Goal: Task Accomplishment & Management: Manage account settings

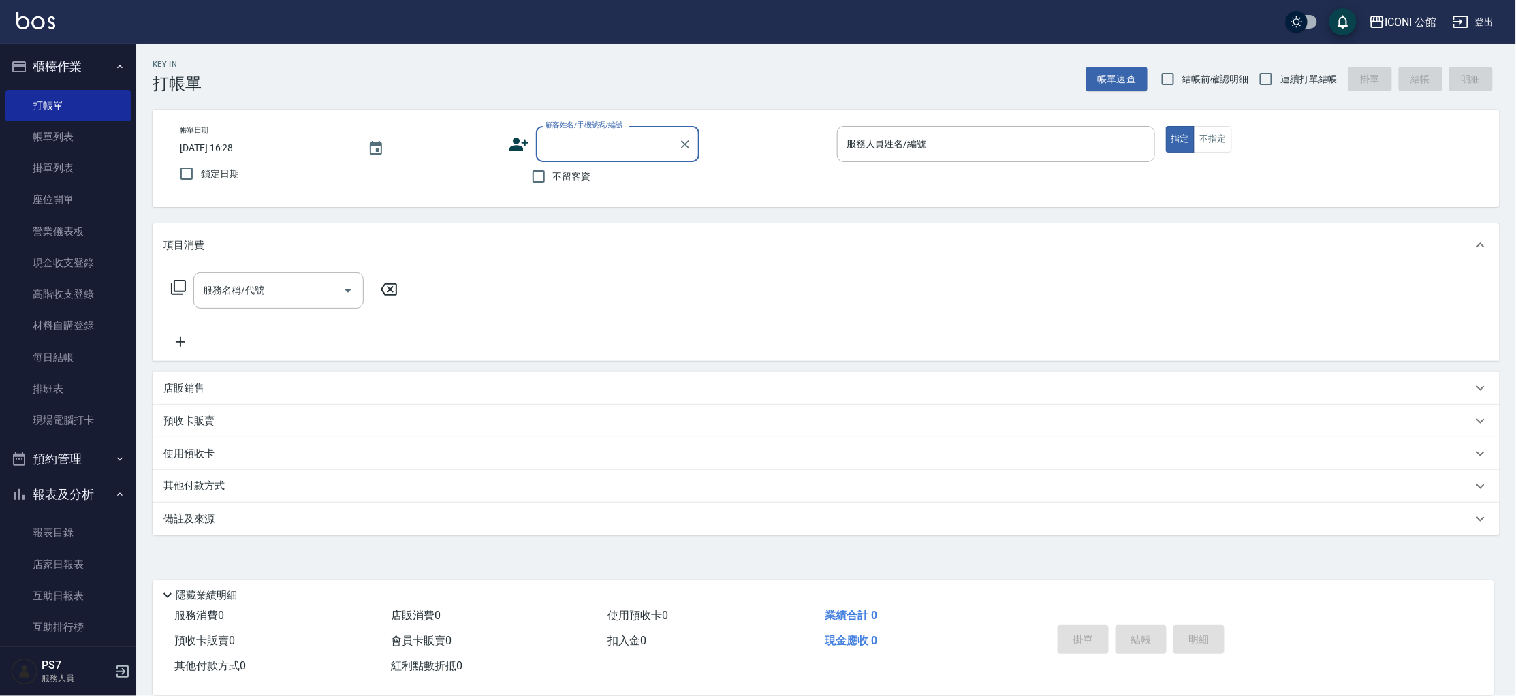
click at [611, 140] on input "顧客姓名/手機號碼/編號" at bounding box center [607, 144] width 131 height 24
type input "熟"
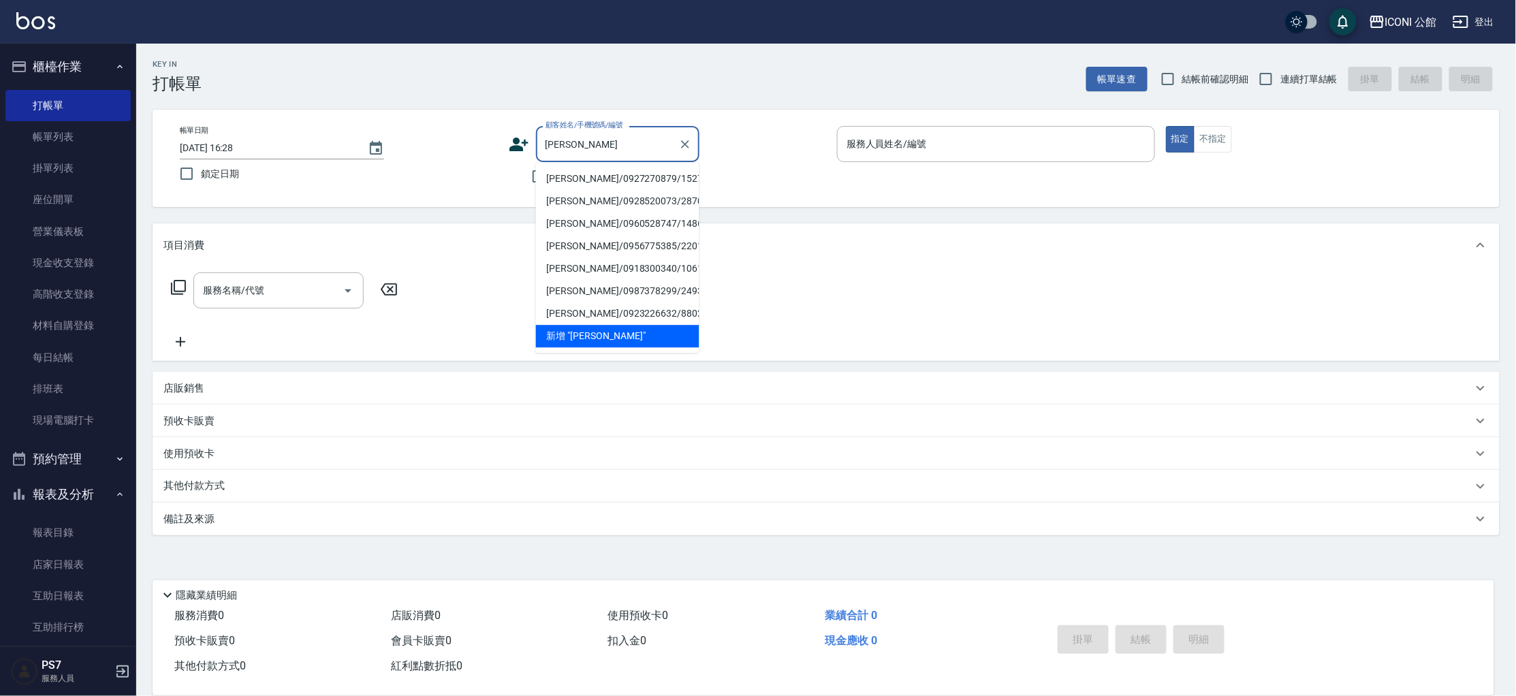
click at [621, 181] on li "[PERSON_NAME]/0927270879/15277" at bounding box center [617, 179] width 163 height 22
type input "[PERSON_NAME]/0927270879/15277"
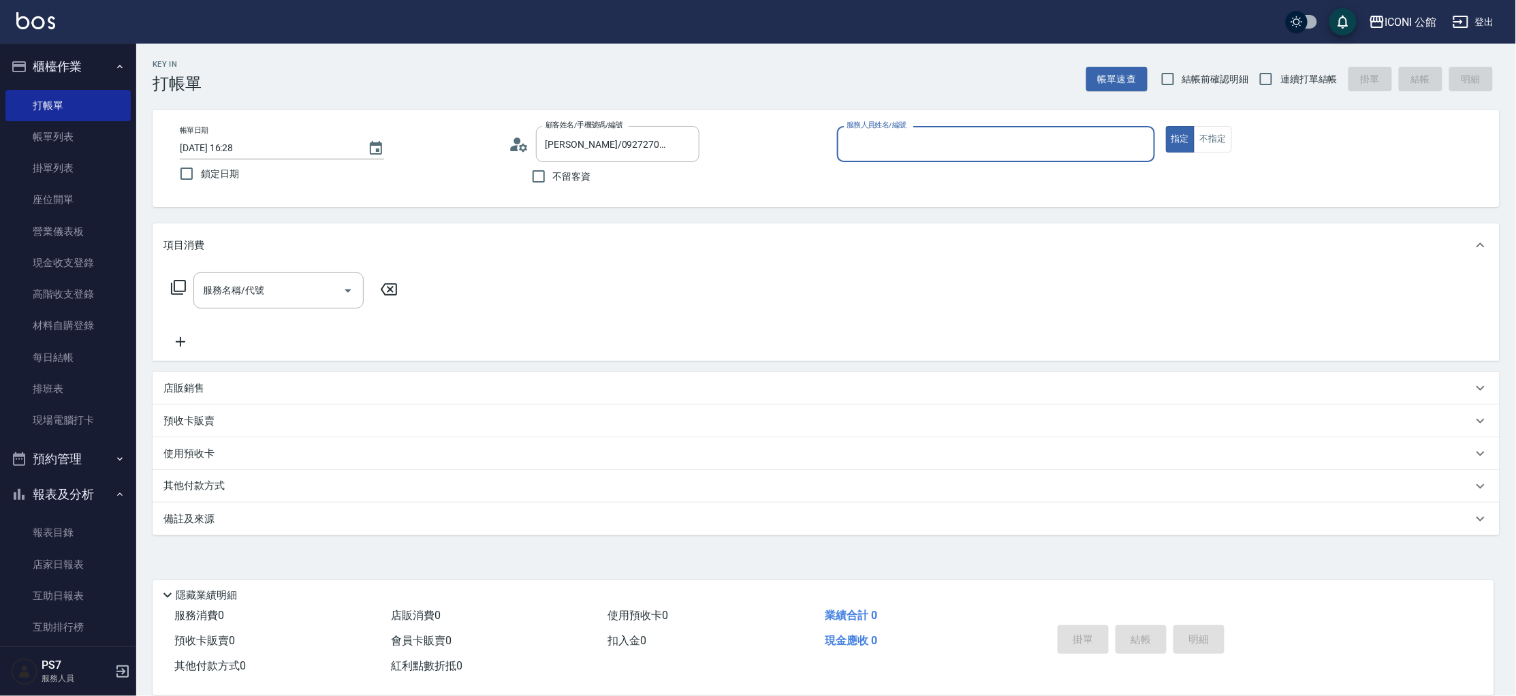
click at [882, 158] on div "服務人員姓名/編號" at bounding box center [996, 144] width 318 height 36
type input "４"
click at [1166, 126] on button "指定" at bounding box center [1180, 139] width 29 height 27
type button "true"
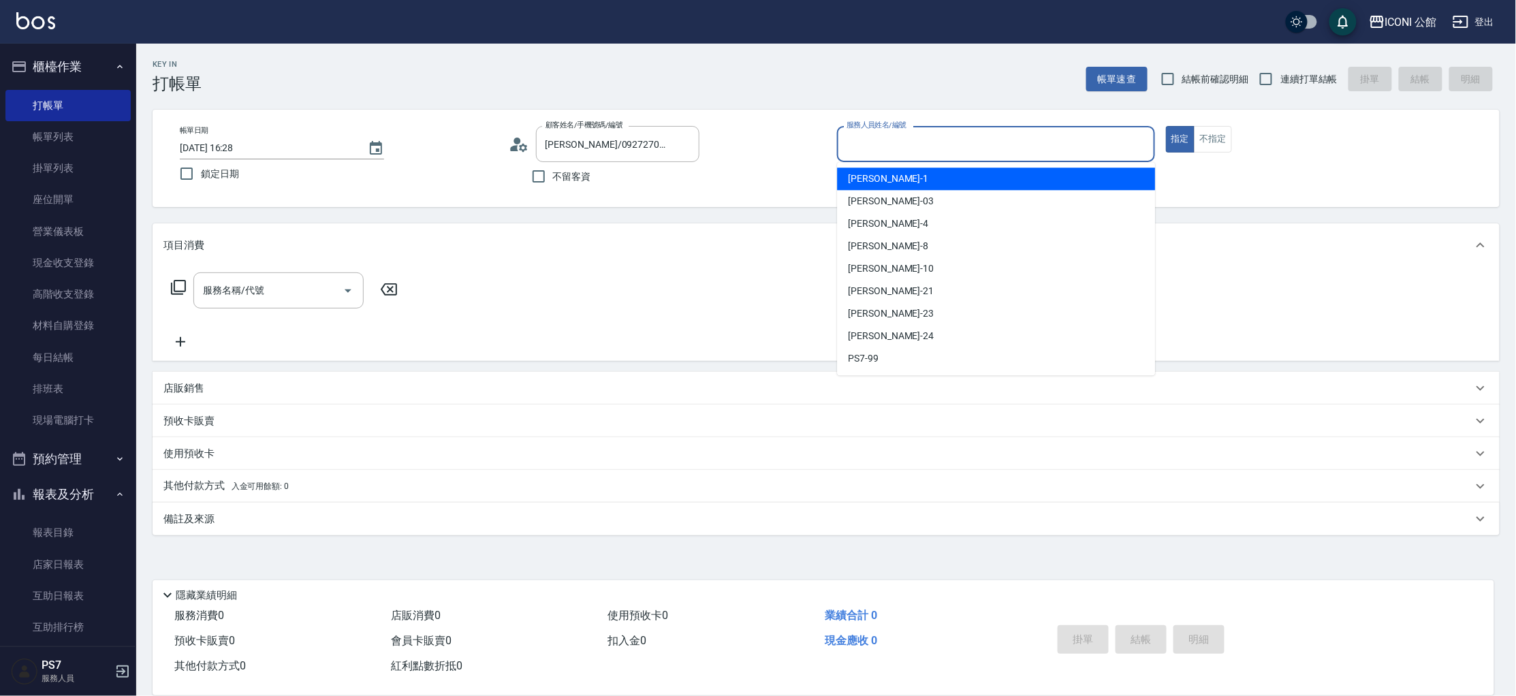
click at [930, 143] on input "服務人員姓名/編號" at bounding box center [996, 144] width 306 height 24
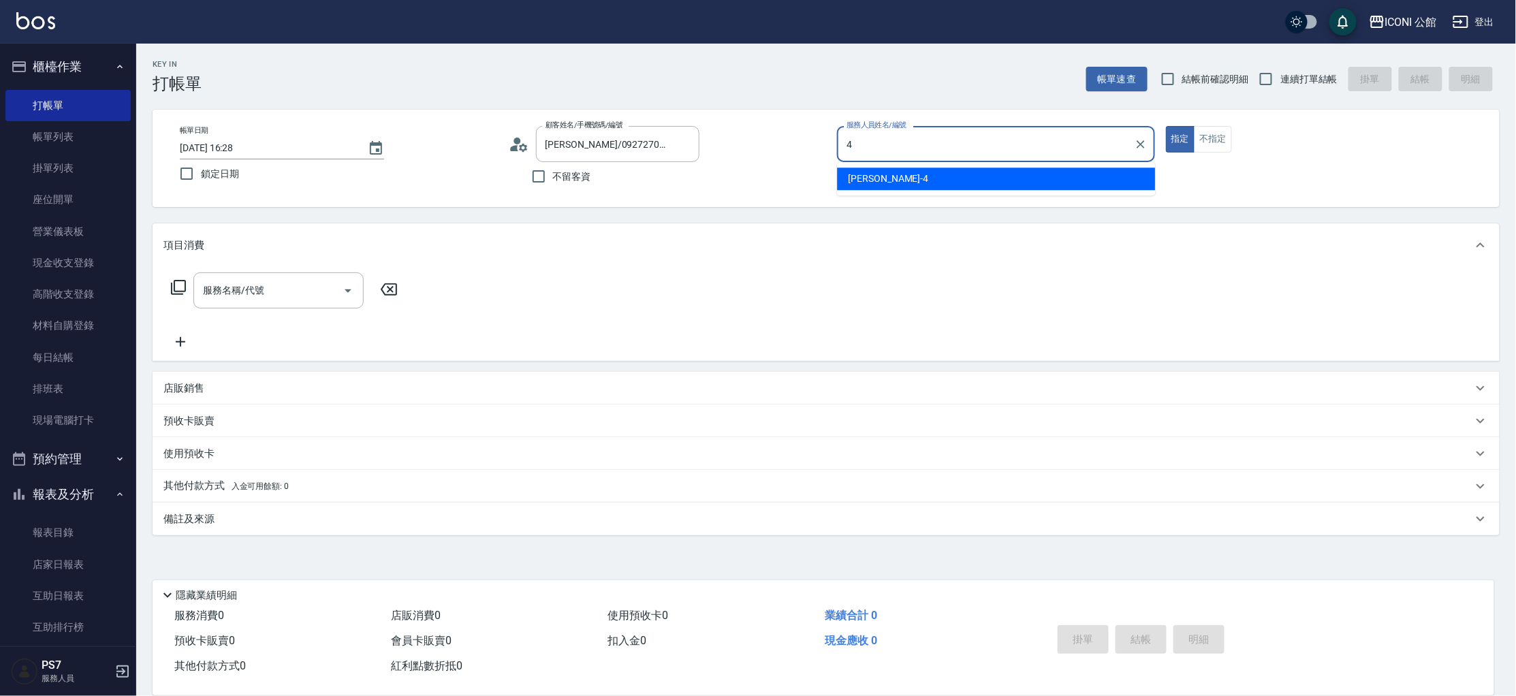
type input "Lina-4"
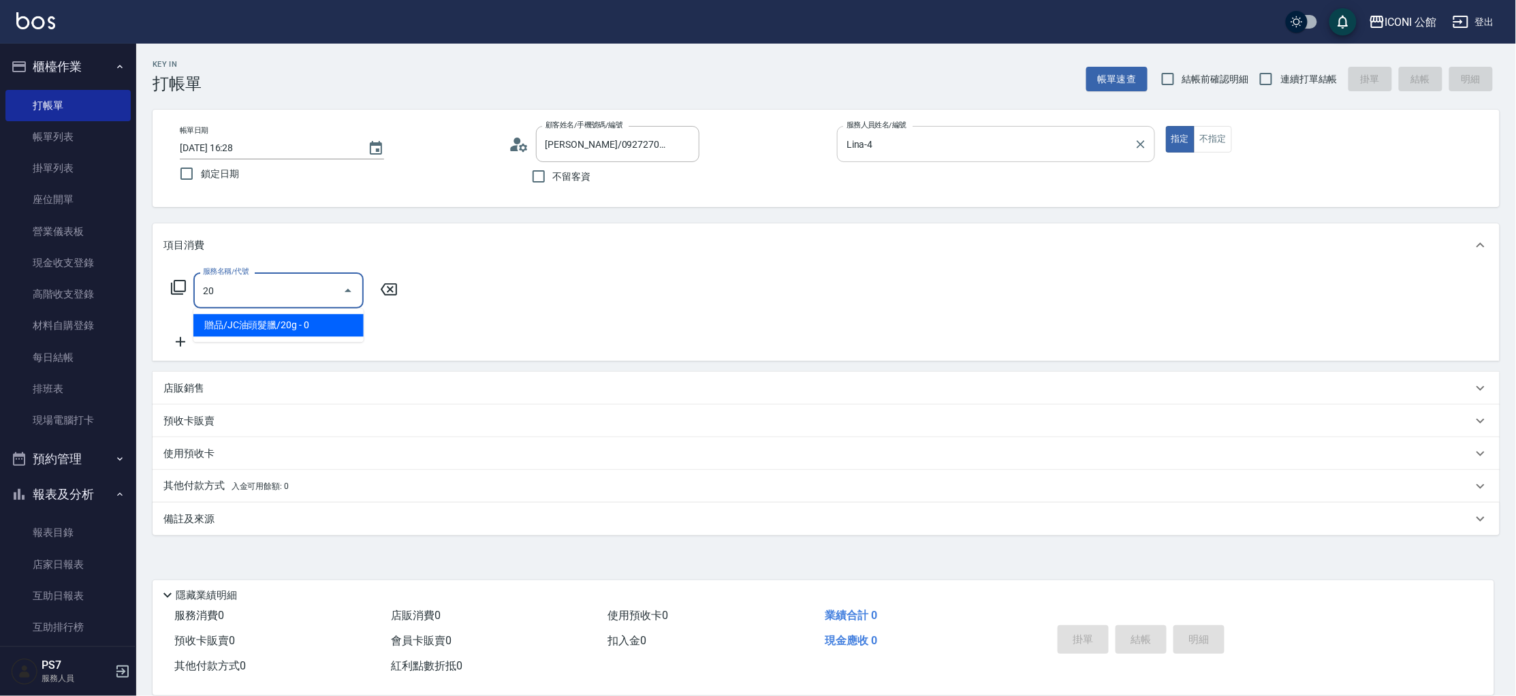
type input "2"
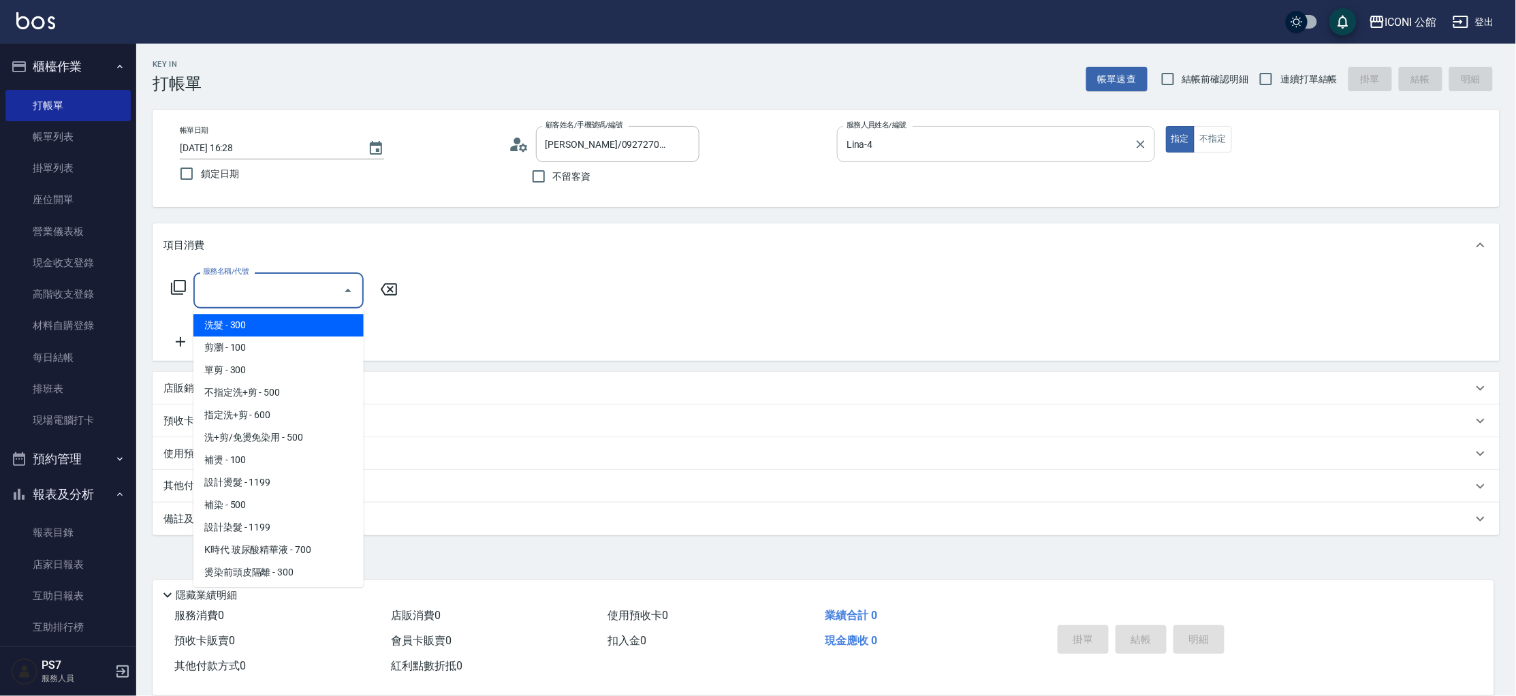
type input "4"
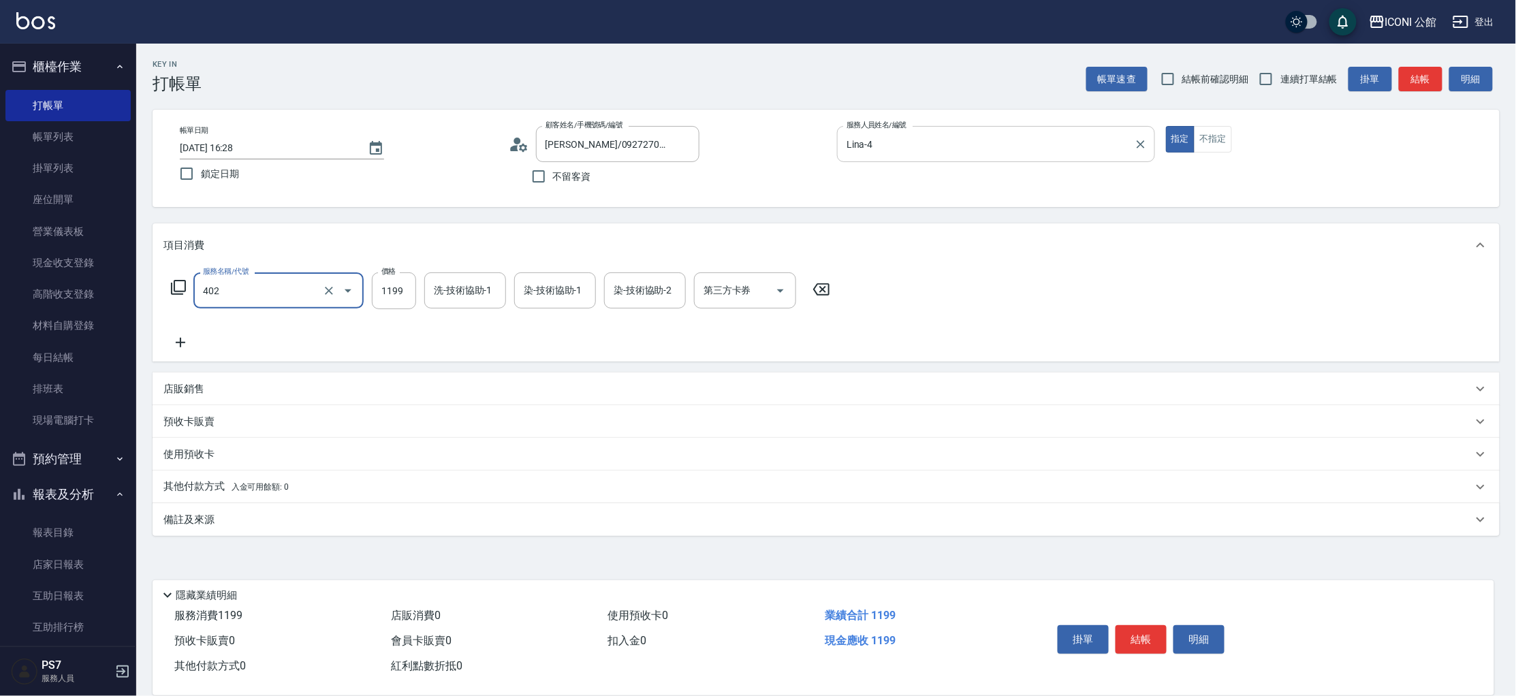
type input "設計染髮(402)"
type input "2300"
type input "Tim-21"
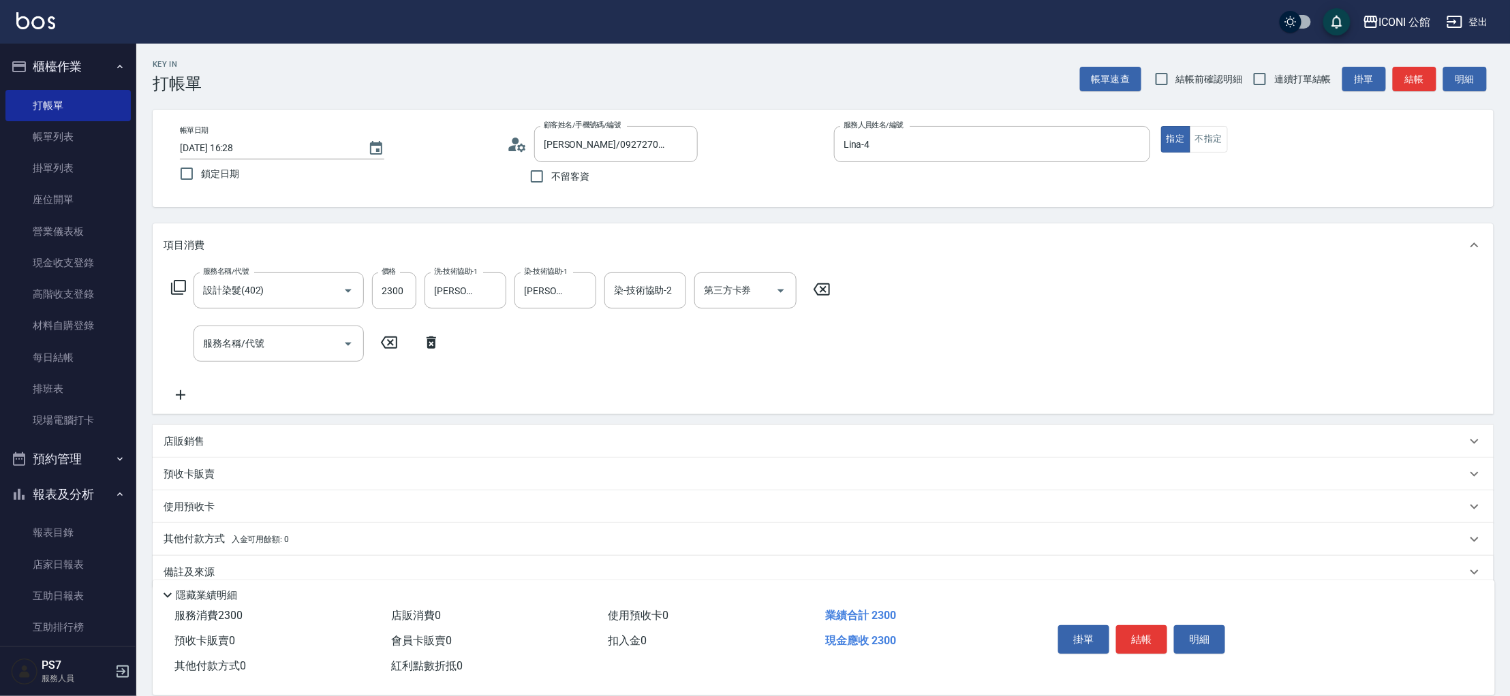
click at [180, 443] on p "店販銷售" at bounding box center [183, 442] width 41 height 14
click at [187, 485] on input "服務人員姓名/編號" at bounding box center [215, 492] width 90 height 24
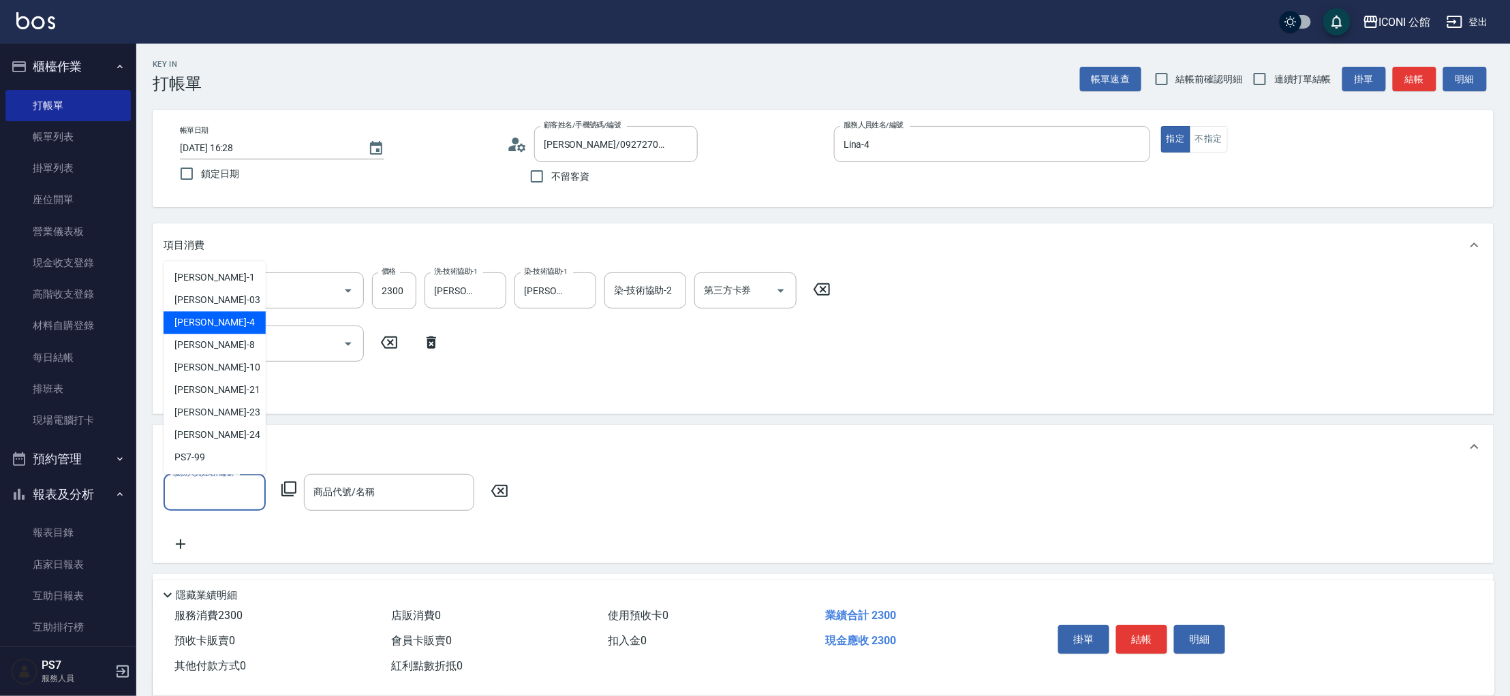
click at [207, 322] on div "Lina -4" at bounding box center [214, 322] width 102 height 22
type input "Lina-4"
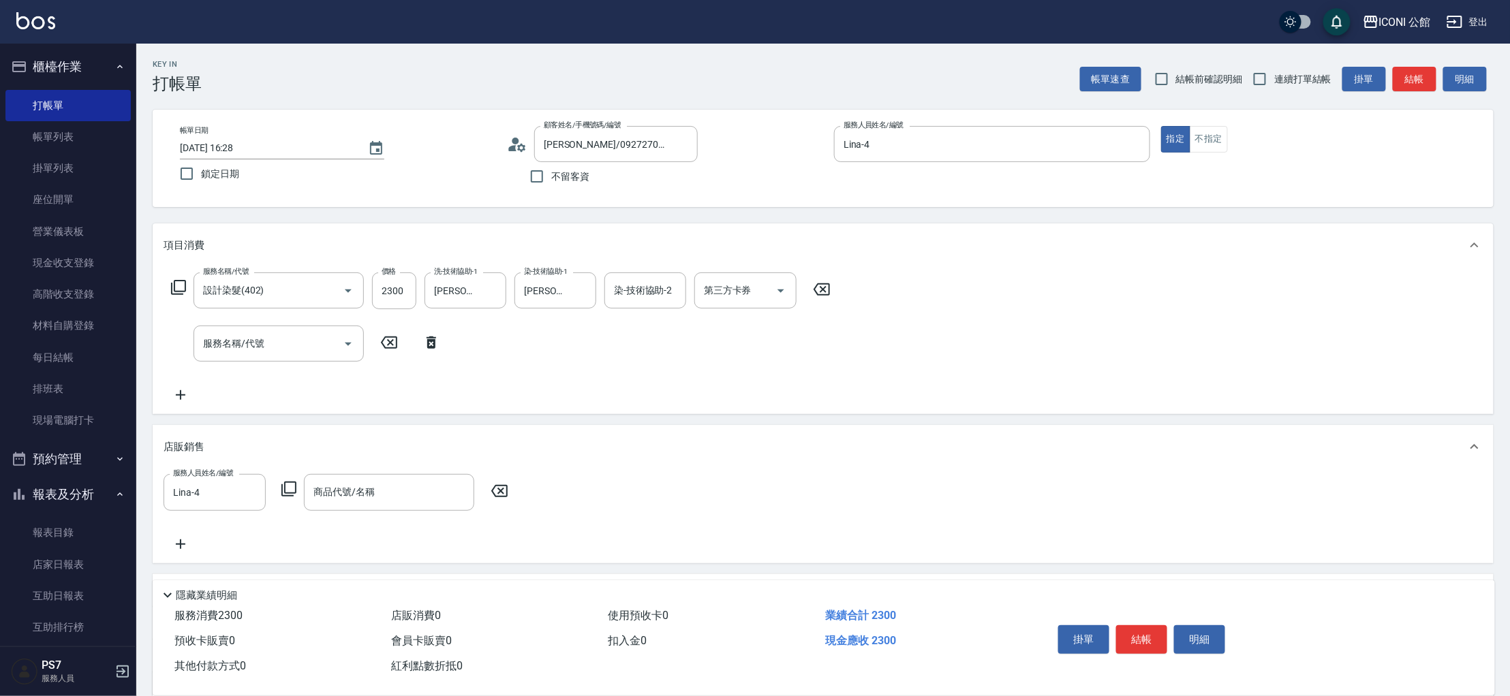
click at [287, 499] on div "服務人員姓名/編號 Lina-4 服務人員姓名/編號 商品代號/名稱 商品代號/名稱" at bounding box center [339, 492] width 353 height 36
click at [287, 491] on icon at bounding box center [289, 489] width 16 height 16
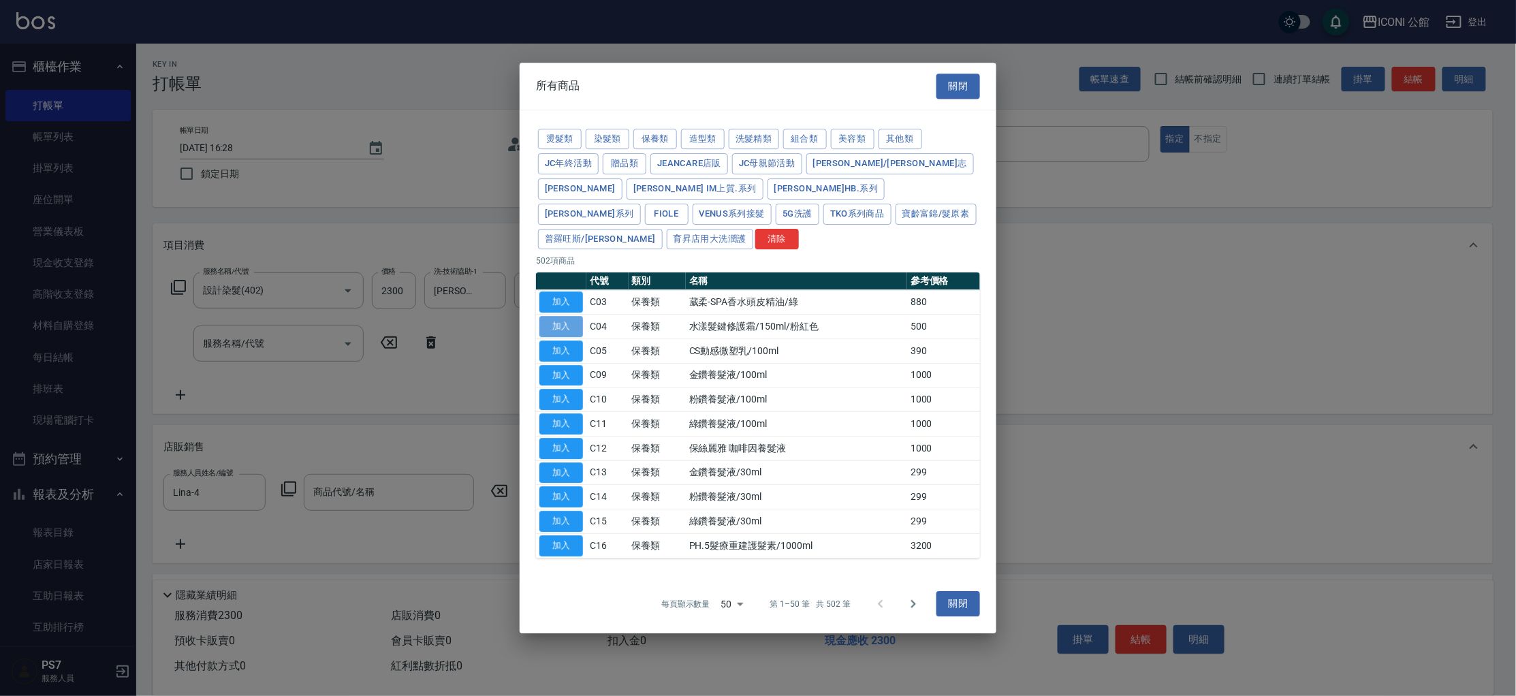
click at [556, 319] on button "加入" at bounding box center [562, 326] width 44 height 21
type input "水漾髮鍵修護霜/150ml/粉紅色"
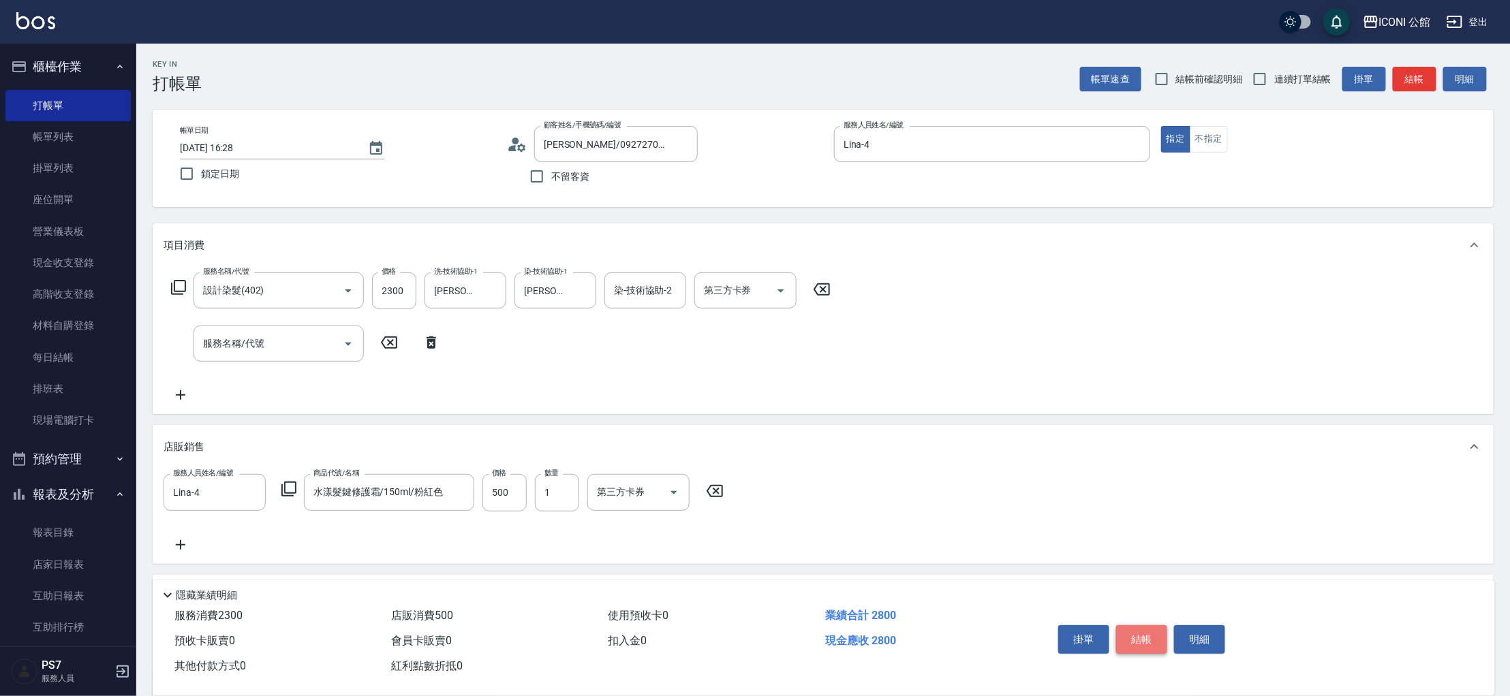
click at [1124, 638] on button "結帳" at bounding box center [1141, 639] width 51 height 29
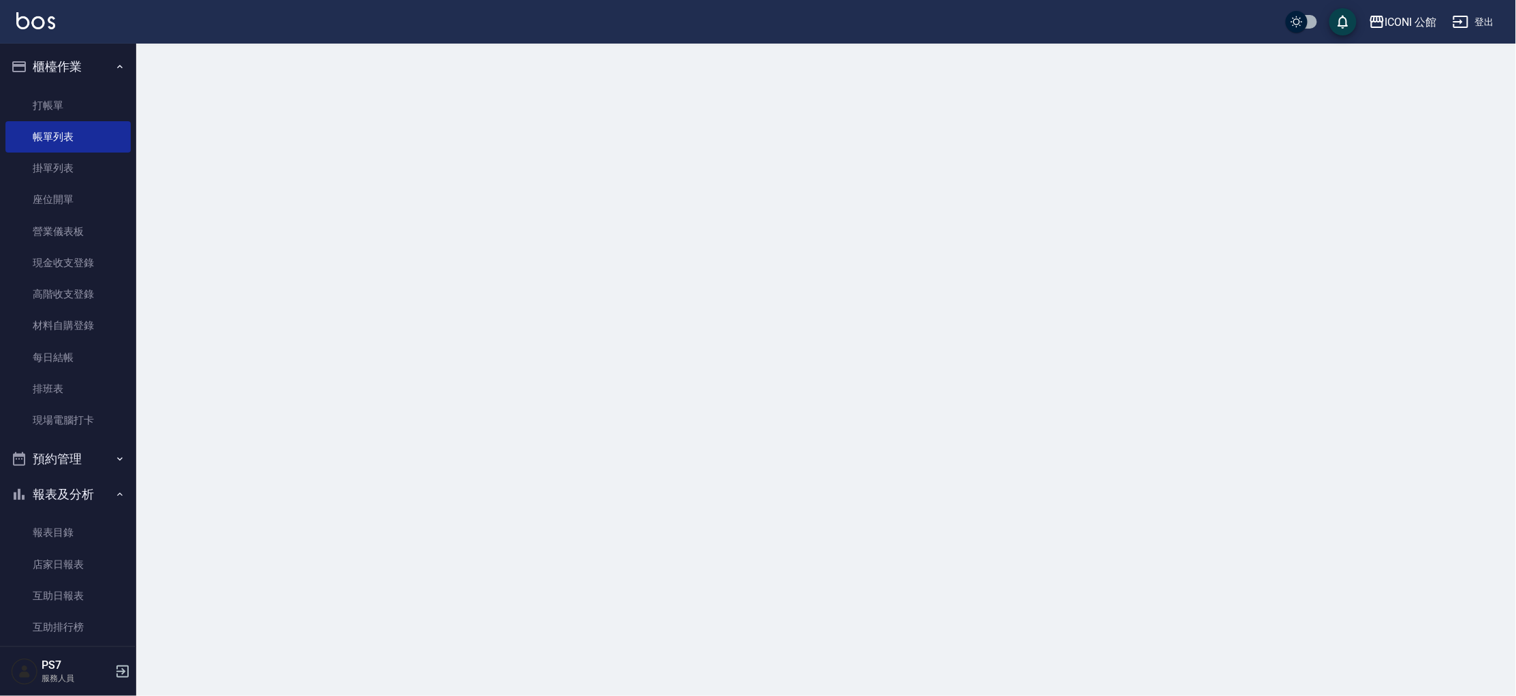
click at [903, 142] on div at bounding box center [758, 348] width 1516 height 696
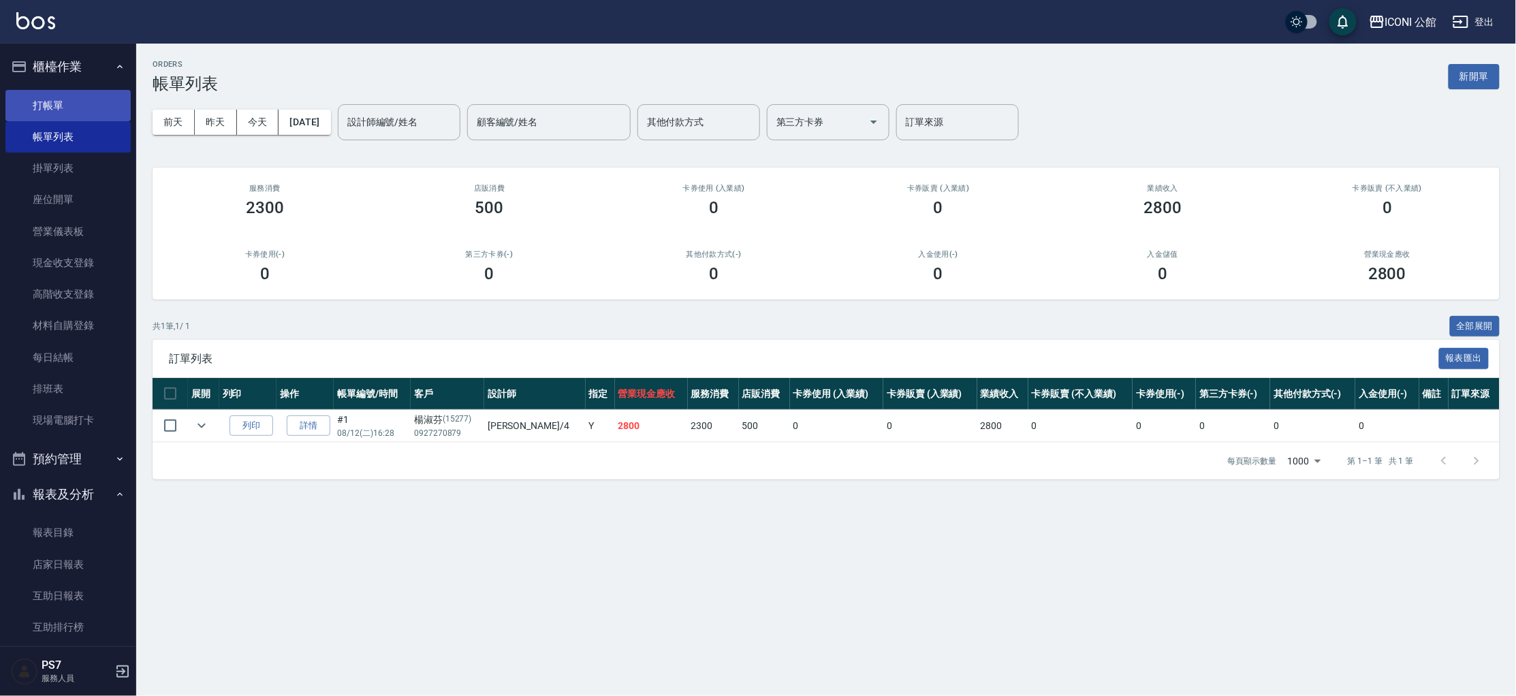
click at [33, 106] on link "打帳單" at bounding box center [67, 105] width 125 height 31
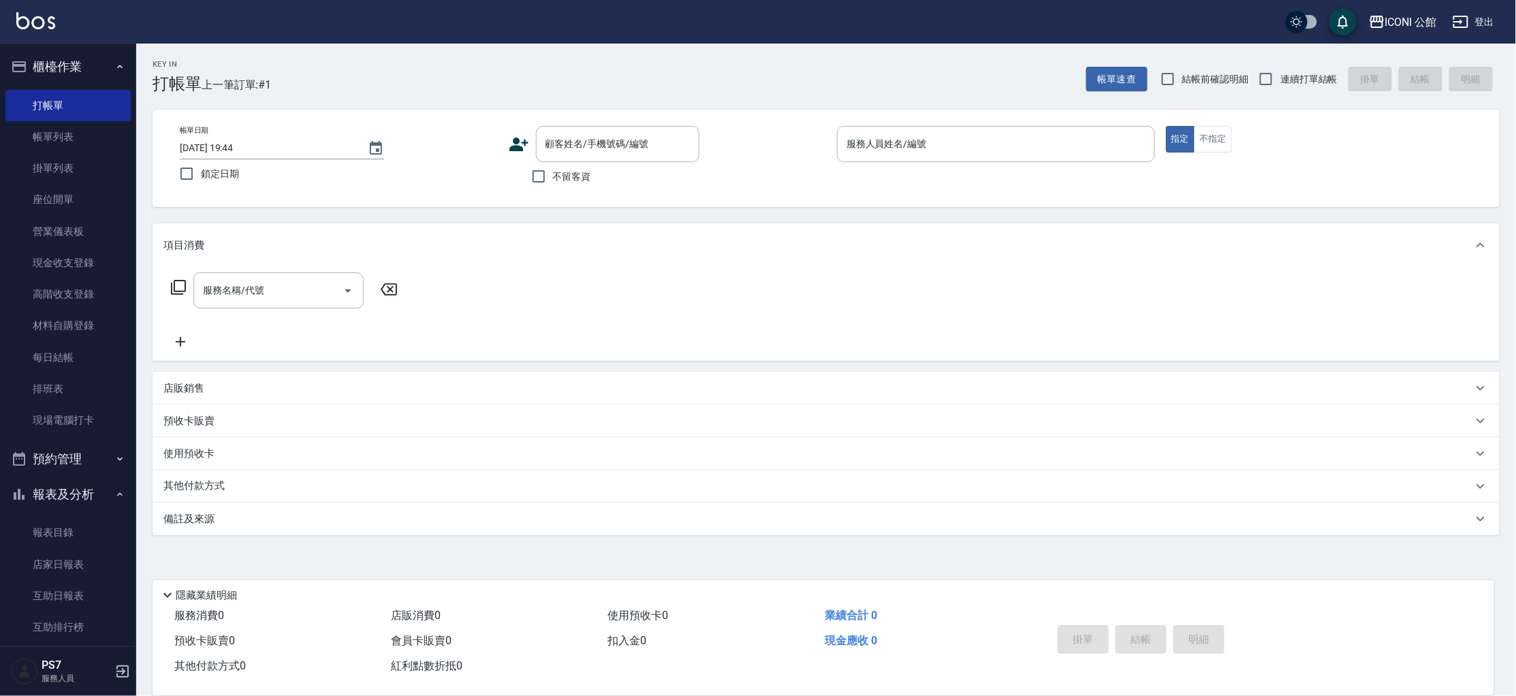
click at [1297, 83] on span "連續打單結帳" at bounding box center [1309, 79] width 57 height 14
click at [1281, 83] on input "連續打單結帳" at bounding box center [1266, 79] width 29 height 29
checkbox input "true"
click at [1080, 138] on input "服務人員姓名/編號" at bounding box center [996, 144] width 306 height 24
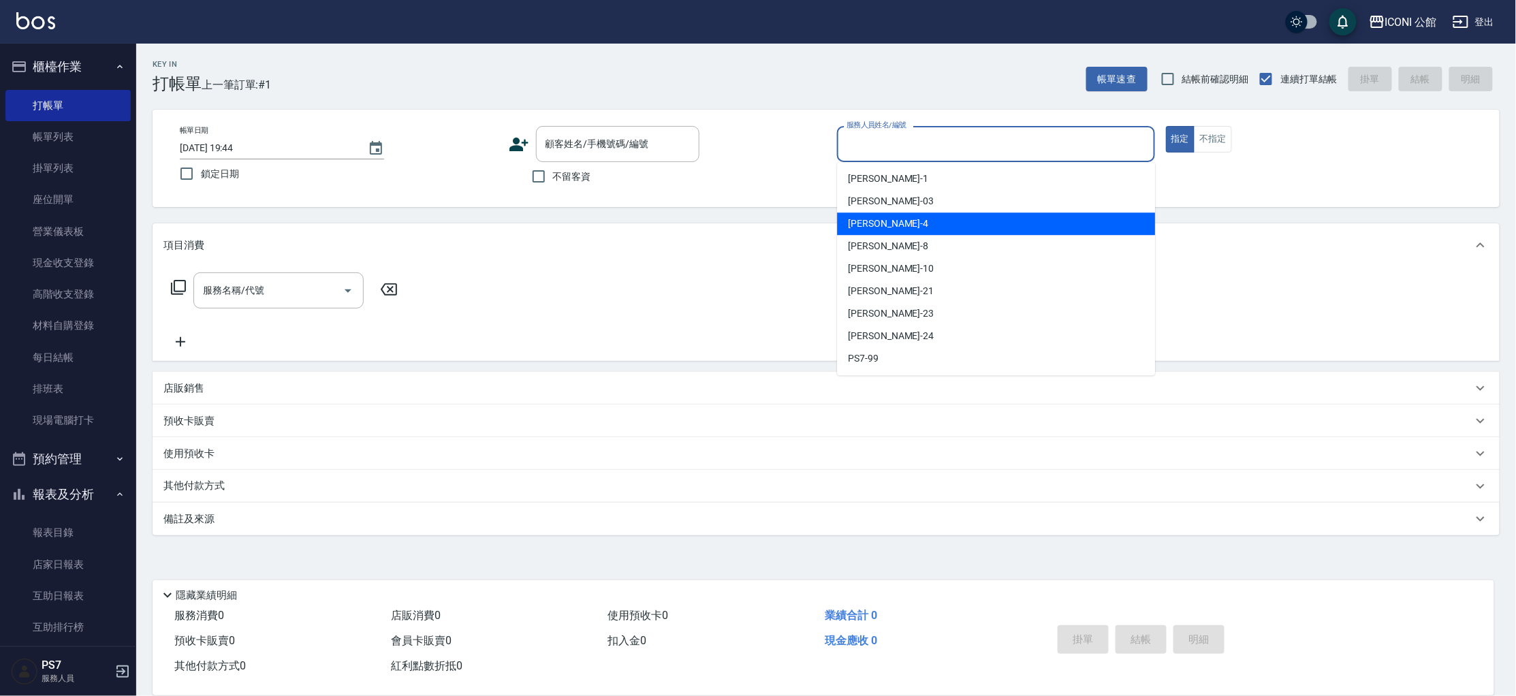
click at [1011, 227] on div "Lina -4" at bounding box center [996, 224] width 318 height 22
type input "Lina-4"
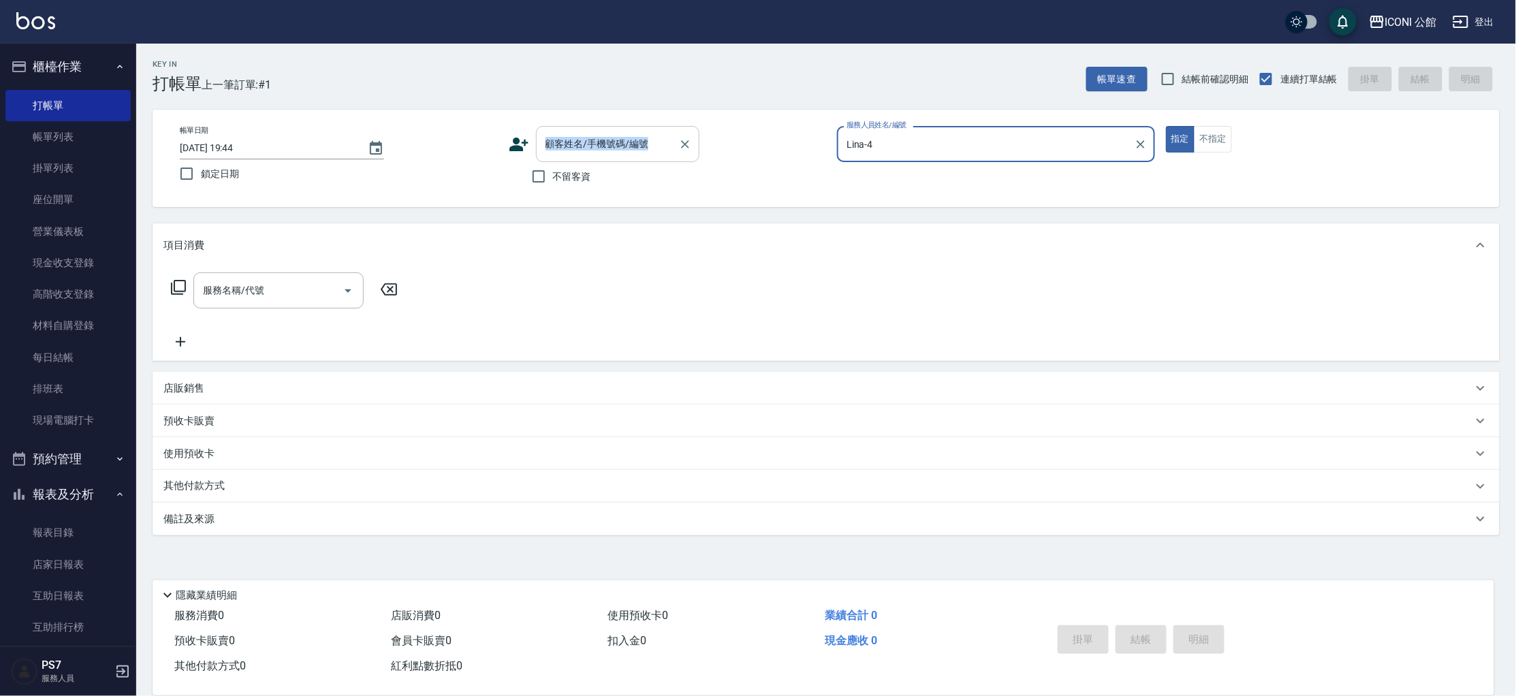
click at [571, 125] on div "帳單日期 2025/08/12 19:44 鎖定日期 顧客姓名/手機號碼/編號 顧客姓名/手機號碼/編號 不留客資 服務人員姓名/編號 Lina-4 服務人員…" at bounding box center [826, 158] width 1347 height 97
drag, startPoint x: 830, startPoint y: 314, endPoint x: 767, endPoint y: 270, distance: 76.3
click at [828, 313] on div "服務名稱/代號 服務名稱/代號" at bounding box center [826, 314] width 1347 height 94
click at [634, 159] on div "顧客姓名/手機號碼/編號" at bounding box center [617, 144] width 163 height 36
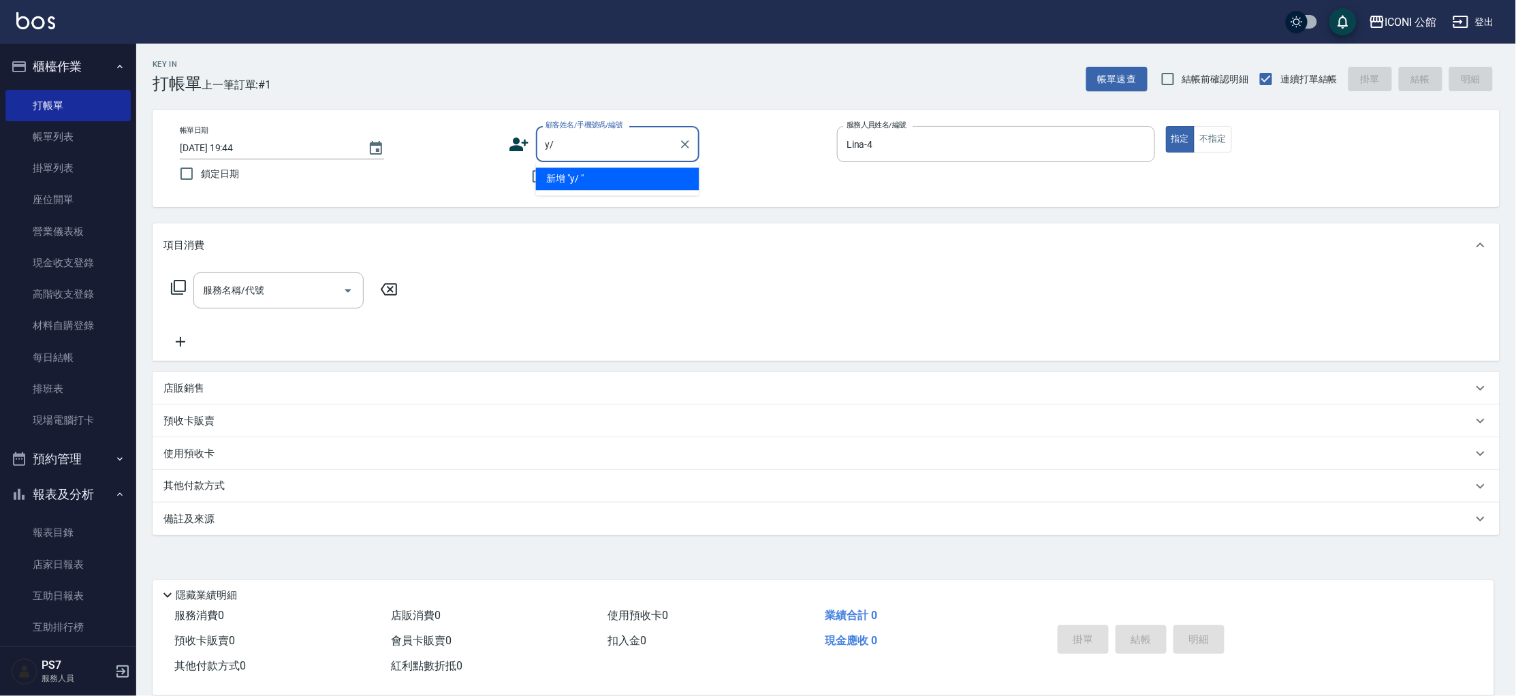
type input "y"
click at [593, 181] on li "曾光佩/0922424055/15200" at bounding box center [617, 179] width 163 height 22
type input "曾光佩/0922424055/15200"
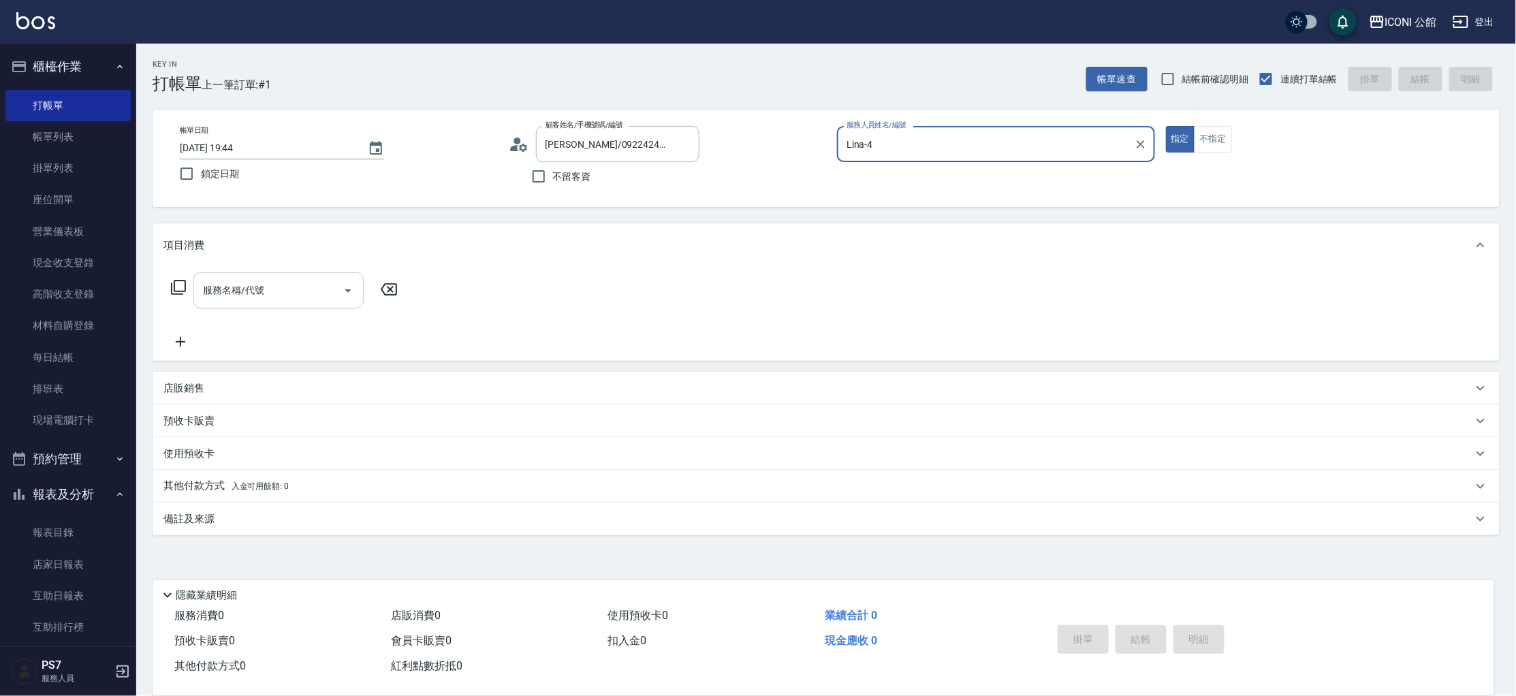
click at [217, 295] on input "服務名稱/代號" at bounding box center [269, 291] width 138 height 24
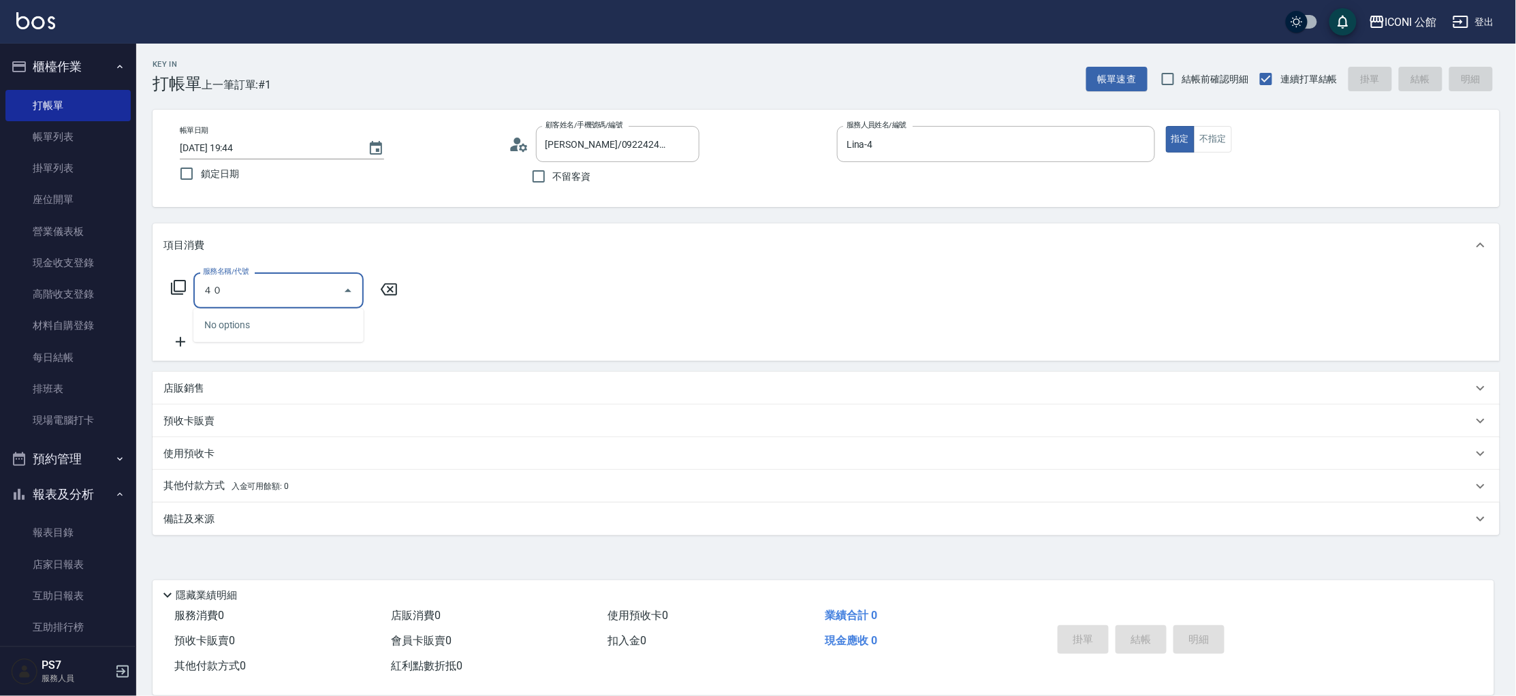
type input "４"
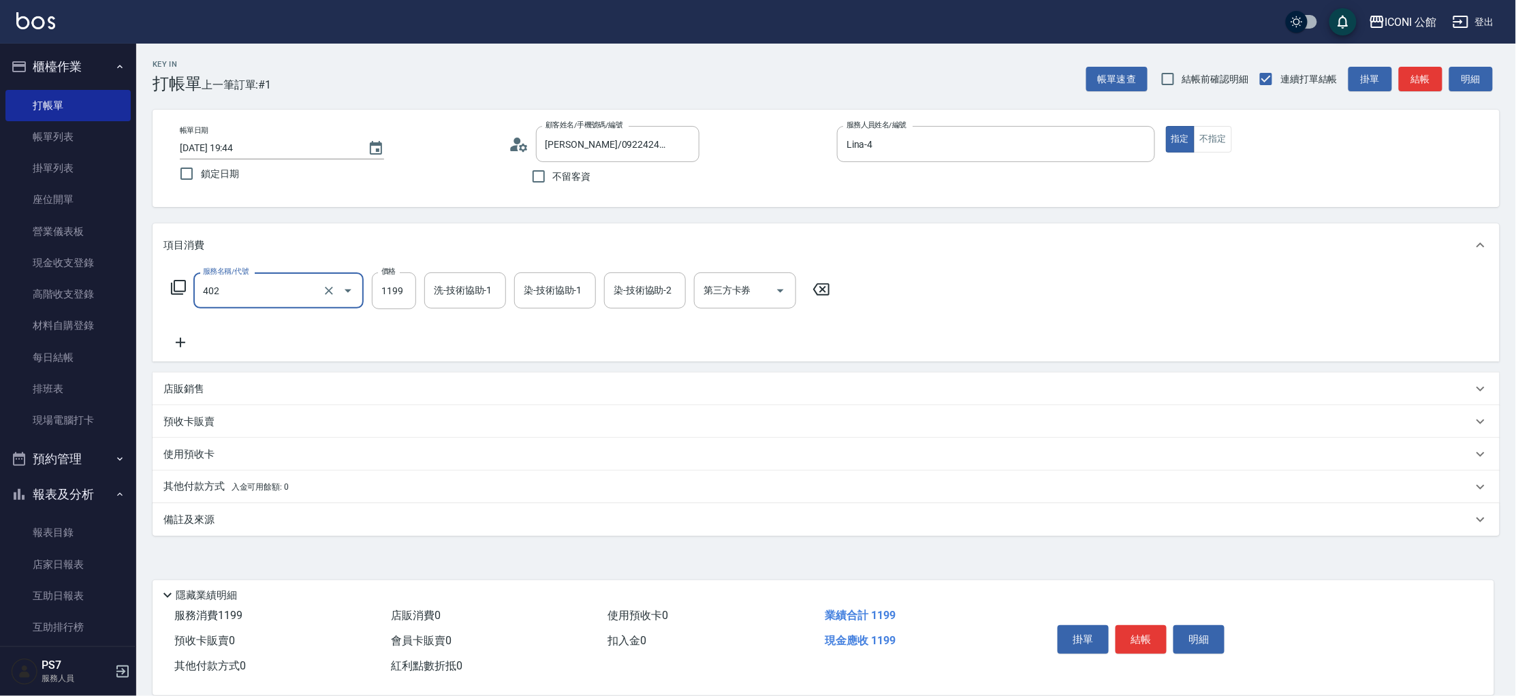
type input "設計染髮(402)"
type input "2500"
type input "Tim-21"
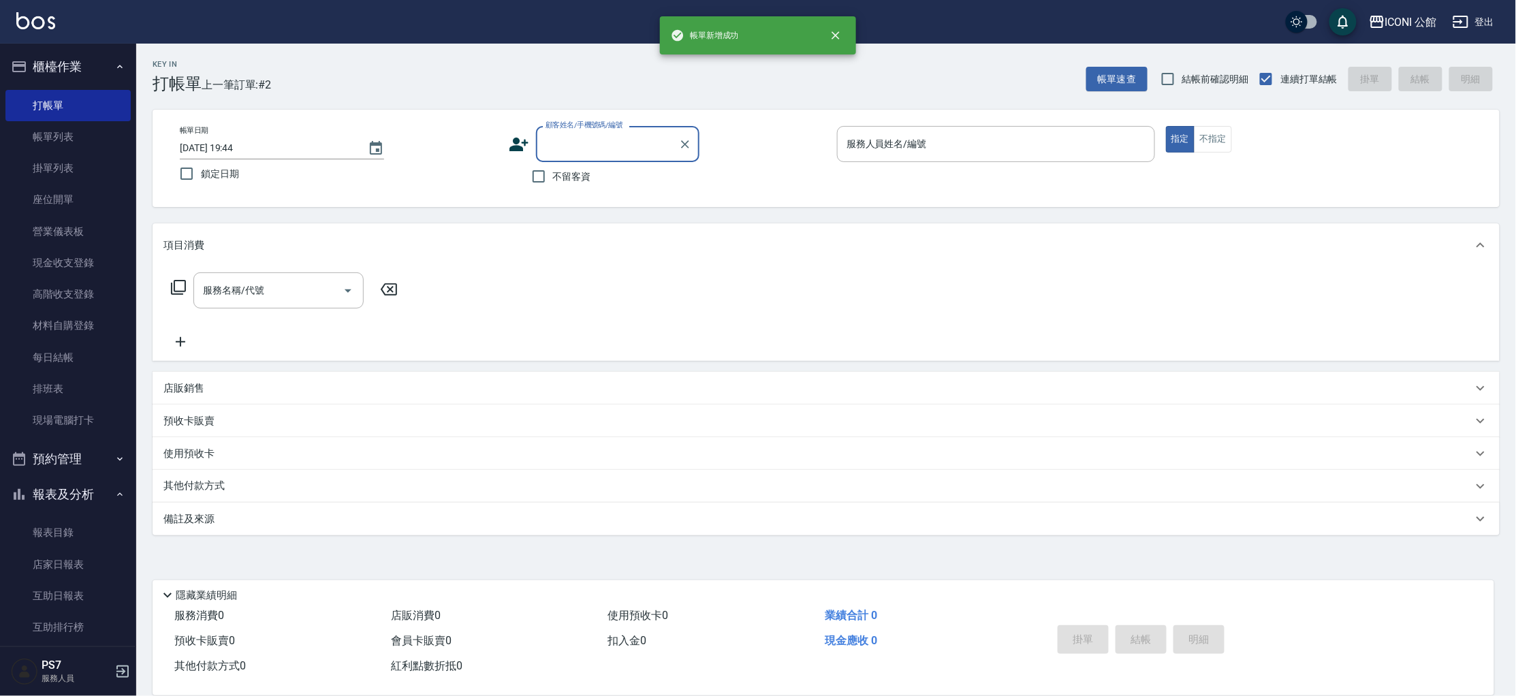
click at [570, 152] on input "顧客姓名/手機號碼/編號" at bounding box center [607, 144] width 131 height 24
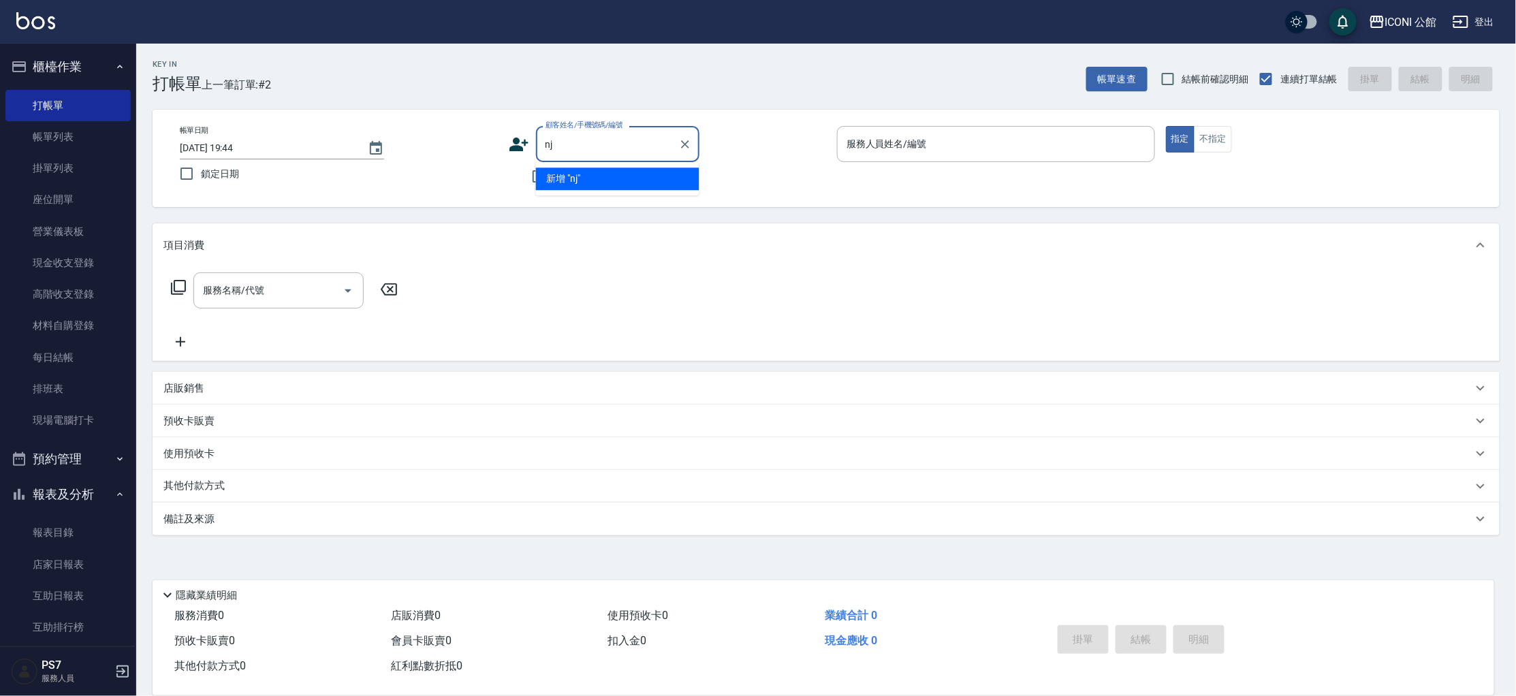
type input "n"
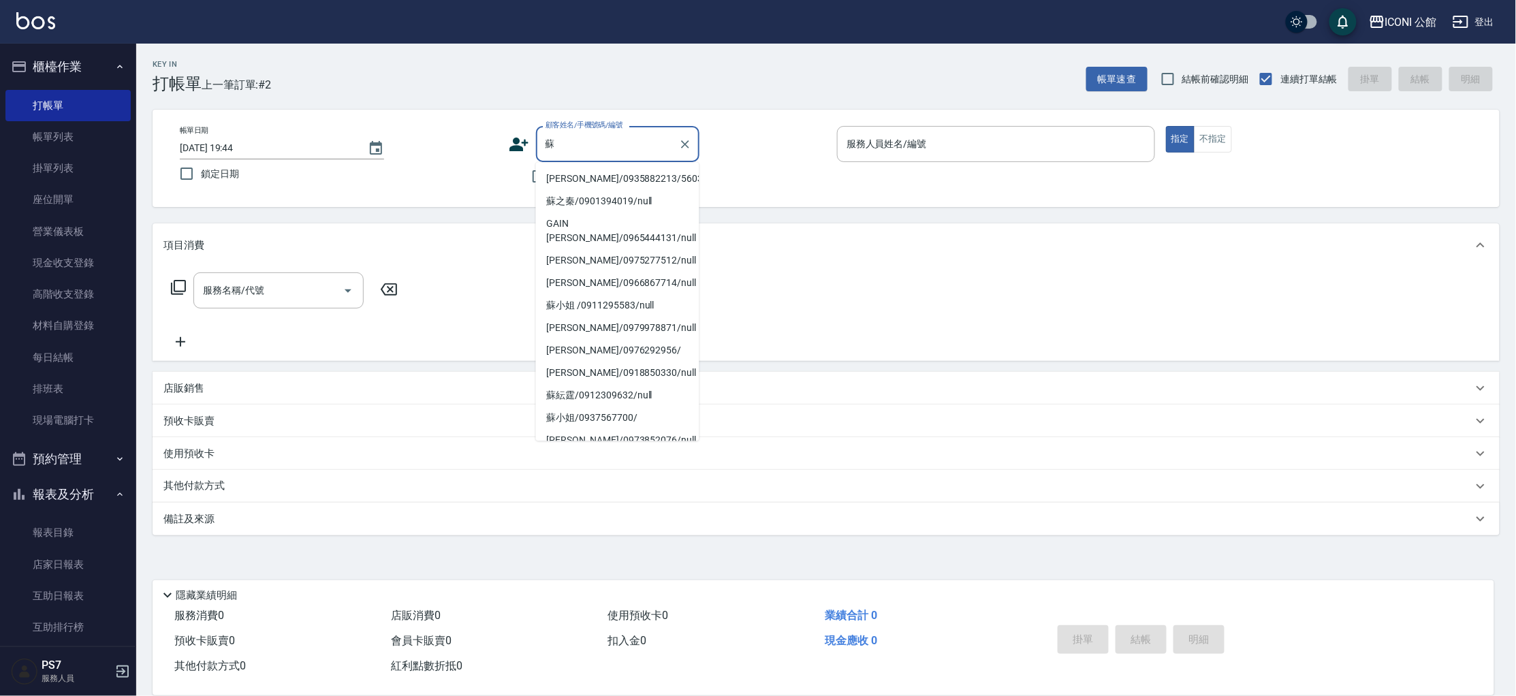
type input "蘇淑絹/0935882213/560323"
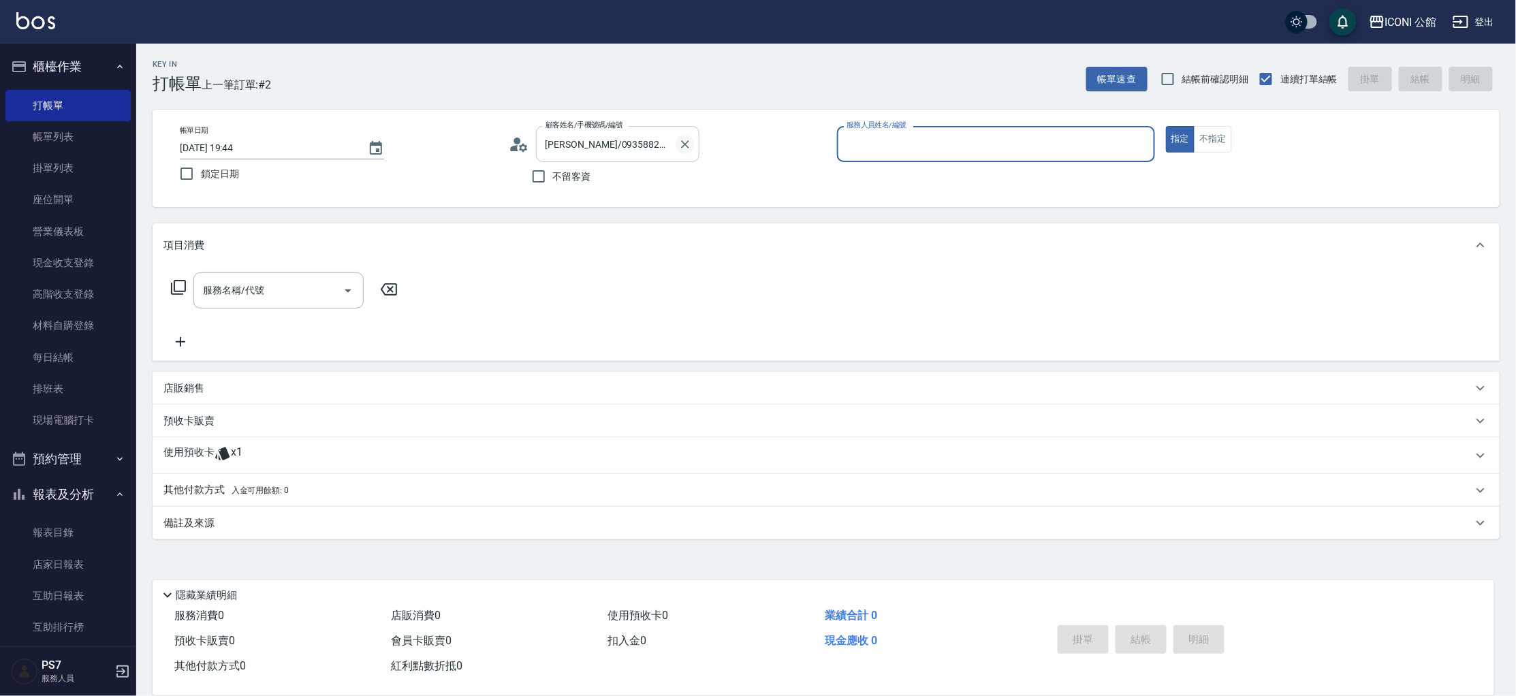
click at [687, 151] on button "Clear" at bounding box center [685, 144] width 19 height 19
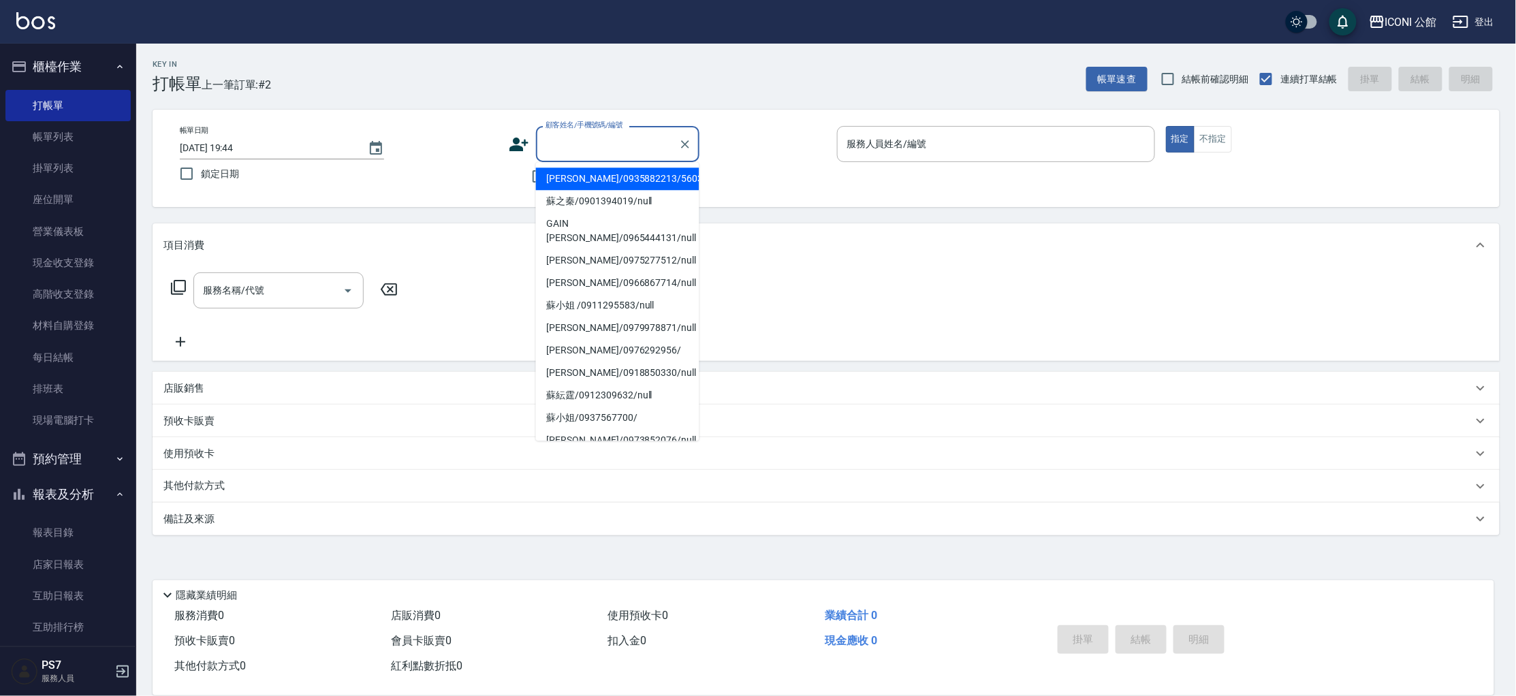
click at [625, 151] on input "顧客姓名/手機號碼/編號" at bounding box center [607, 144] width 131 height 24
click at [617, 195] on li "蘇之秦/0901394019/null" at bounding box center [617, 201] width 163 height 22
type input "蘇之秦/0901394019/null"
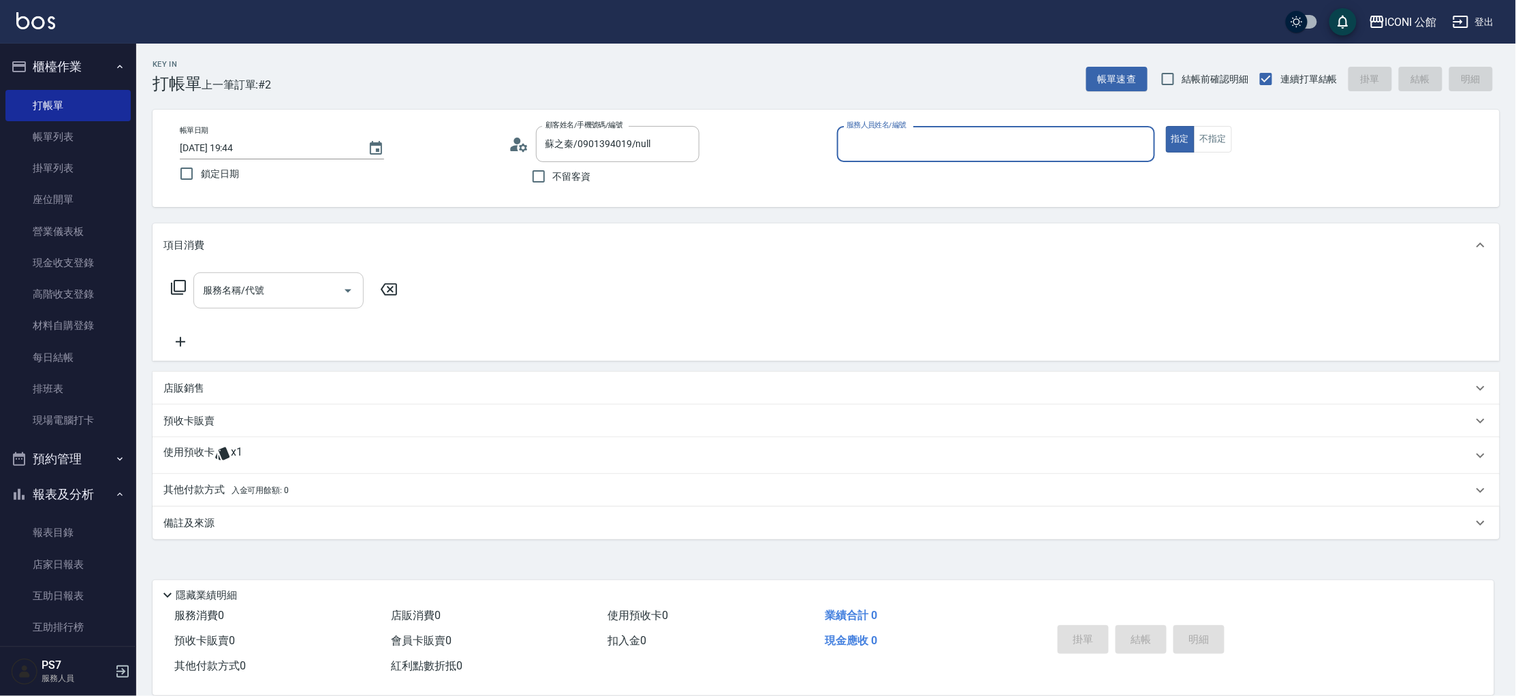
click at [264, 303] on div "服務名稱/代號" at bounding box center [278, 290] width 170 height 36
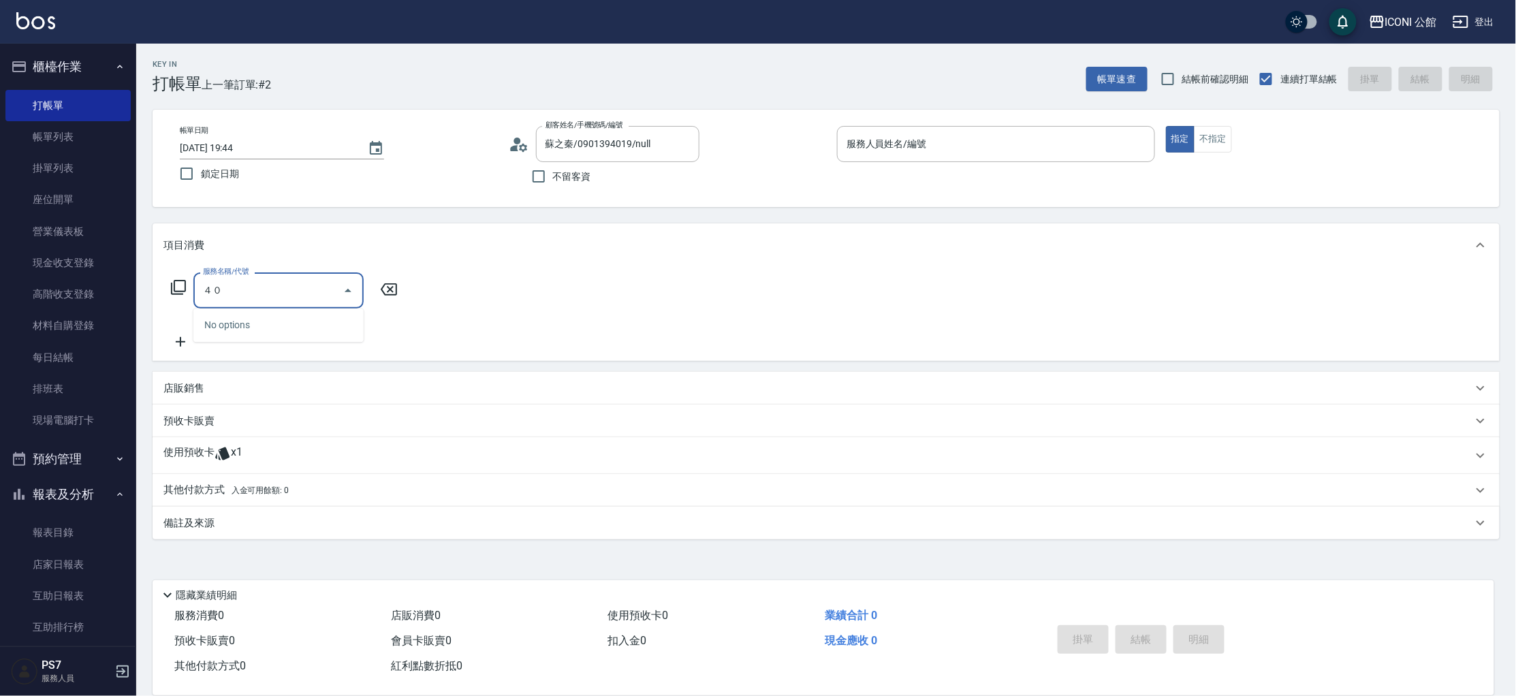
type input "４"
type input "設計染髮(402)"
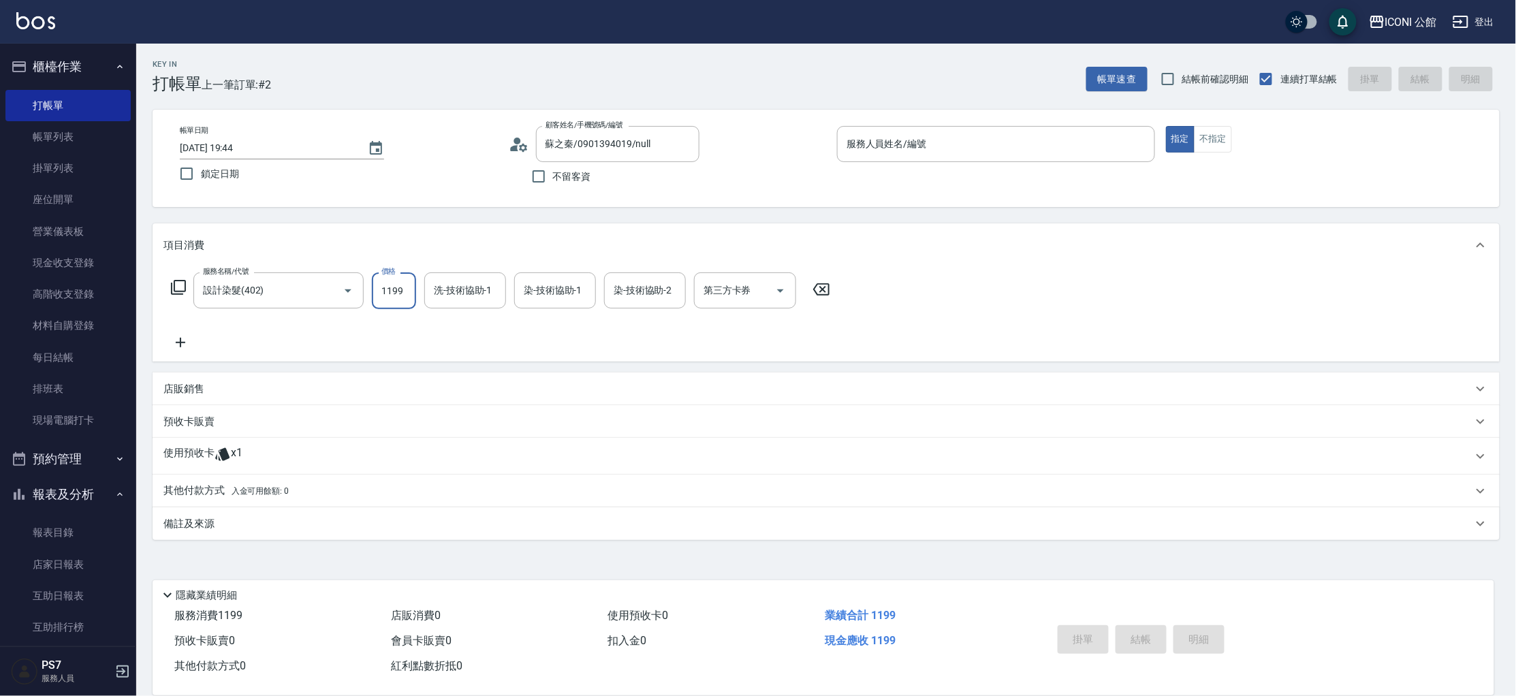
click at [385, 298] on input "1199" at bounding box center [394, 290] width 44 height 37
type input "2500"
type input "2"
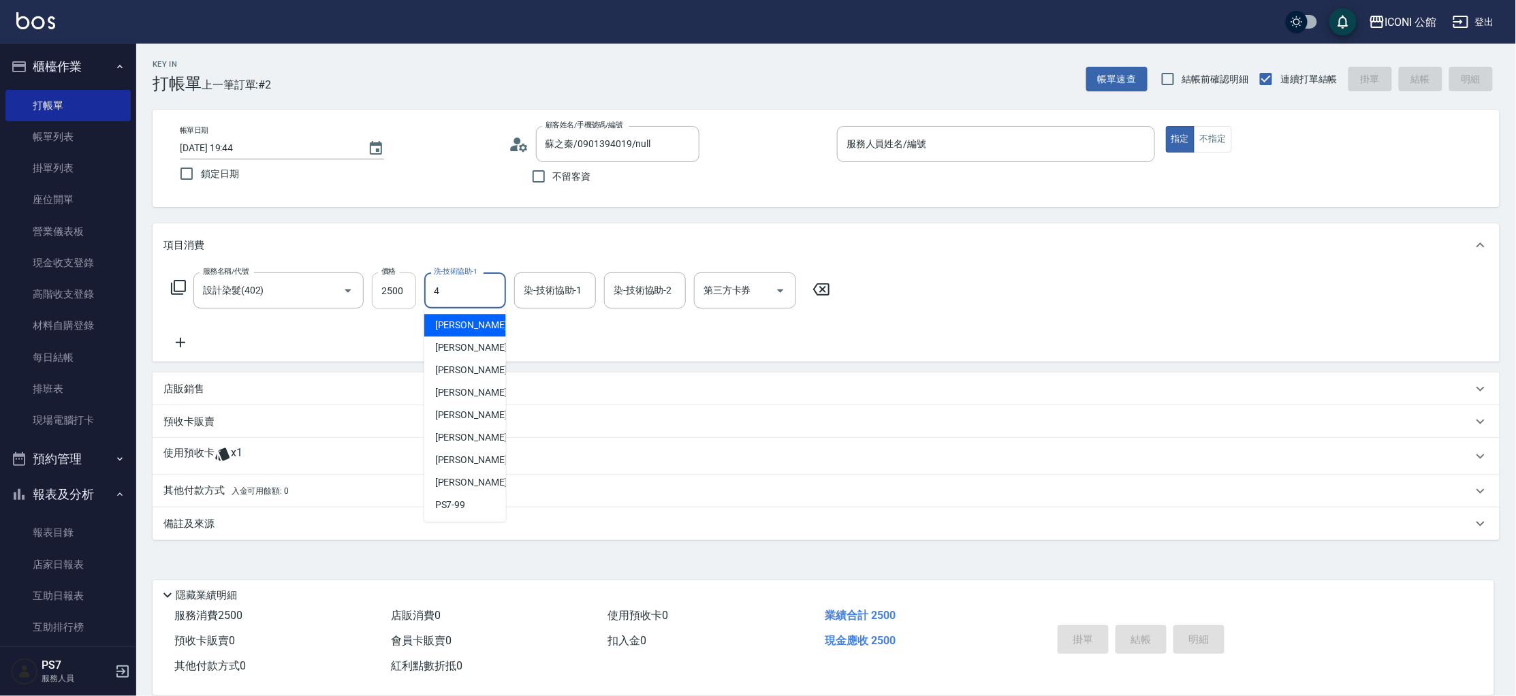
type input "Lina-4"
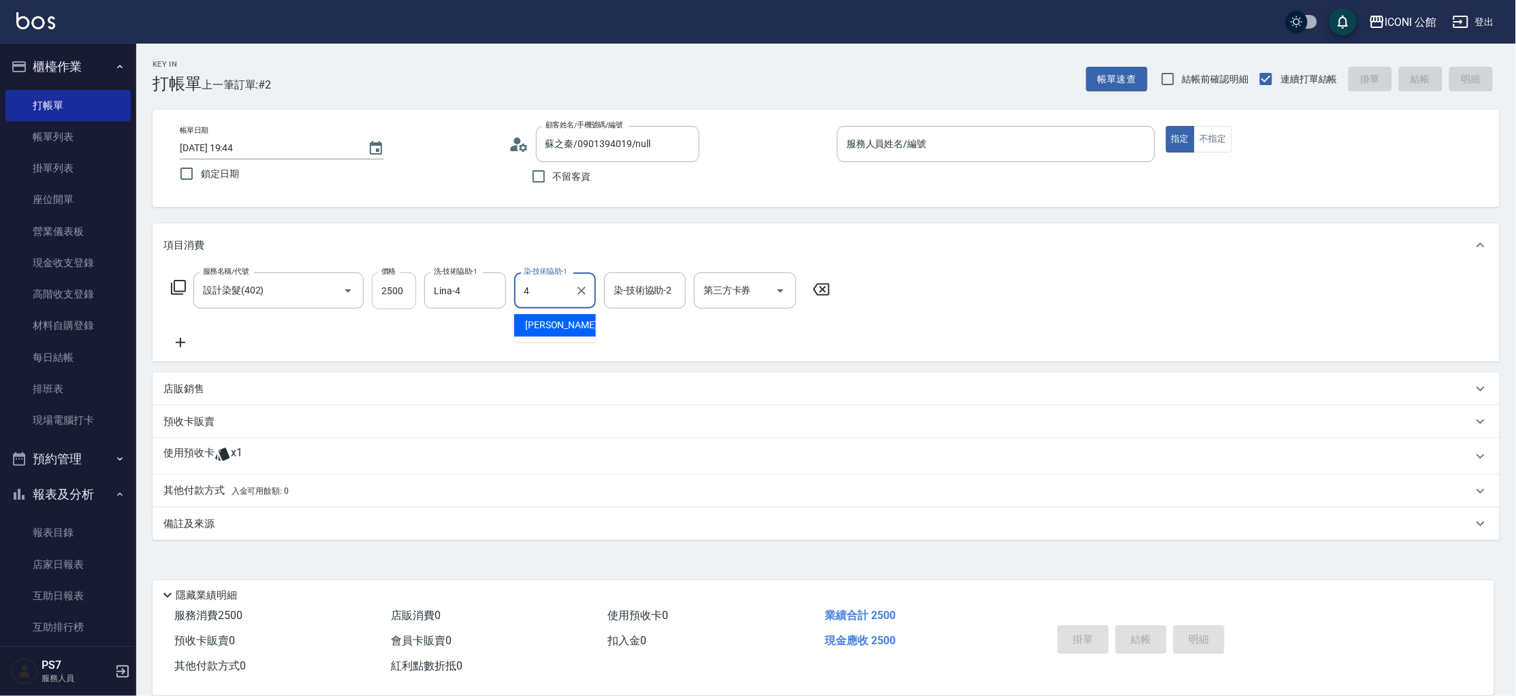
type input "Lina-4"
drag, startPoint x: 893, startPoint y: 123, endPoint x: 878, endPoint y: 147, distance: 28.7
click at [892, 123] on div "帳單日期 2025/08/12 19:44 鎖定日期 顧客姓名/手機號碼/編號 蘇之秦/0901394019/null 顧客姓名/手機號碼/編號 不留客資 服…" at bounding box center [826, 158] width 1347 height 97
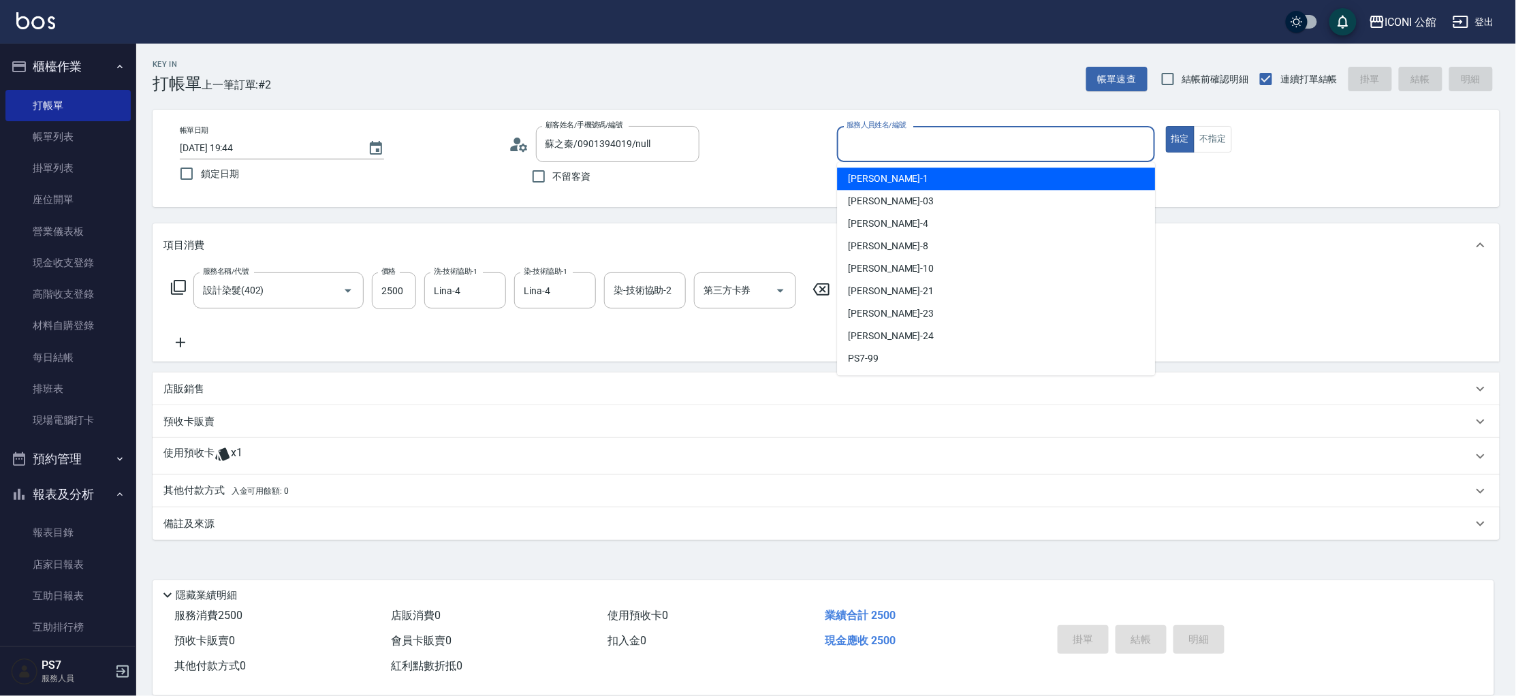
click at [876, 149] on input "服務人員姓名/編號" at bounding box center [996, 144] width 306 height 24
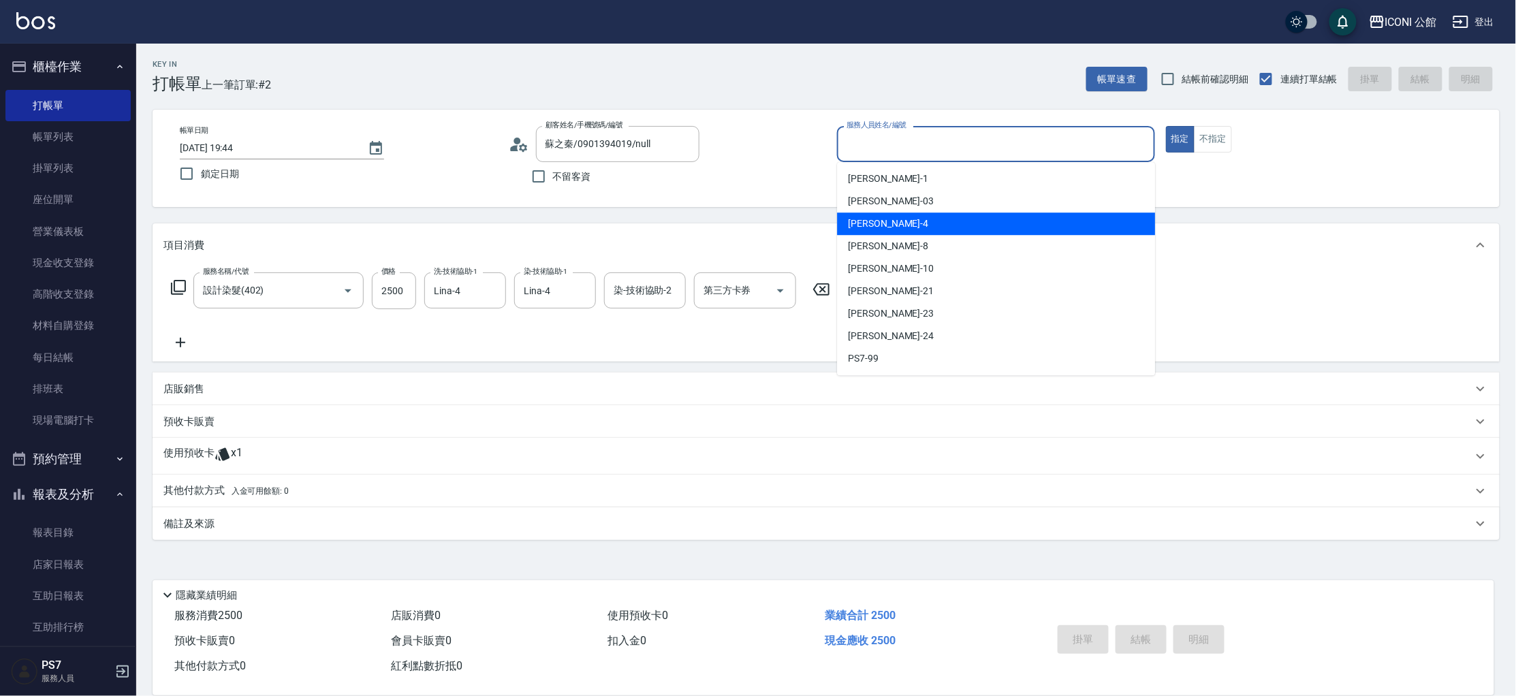
click at [877, 221] on div "Lina -4" at bounding box center [996, 224] width 318 height 22
type input "Lina-4"
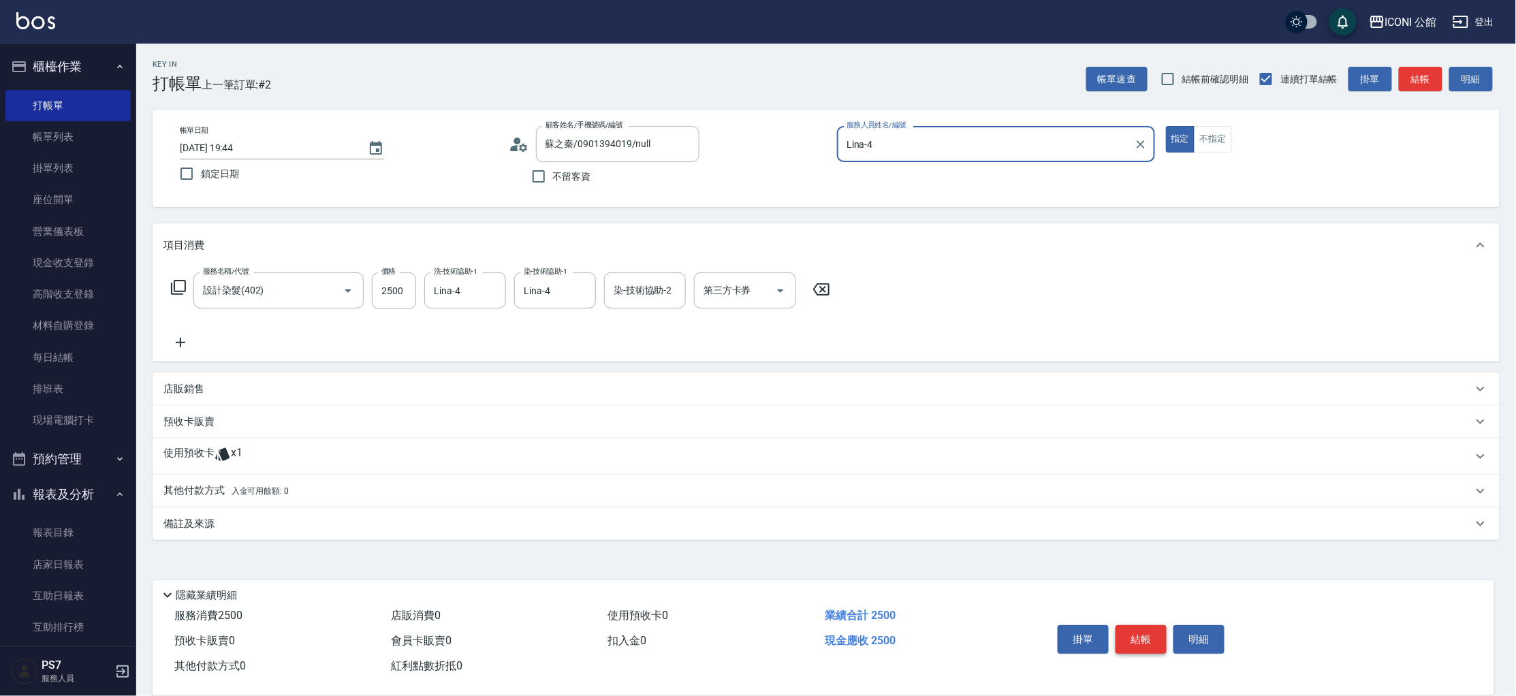
click at [1127, 625] on button "結帳" at bounding box center [1141, 639] width 51 height 29
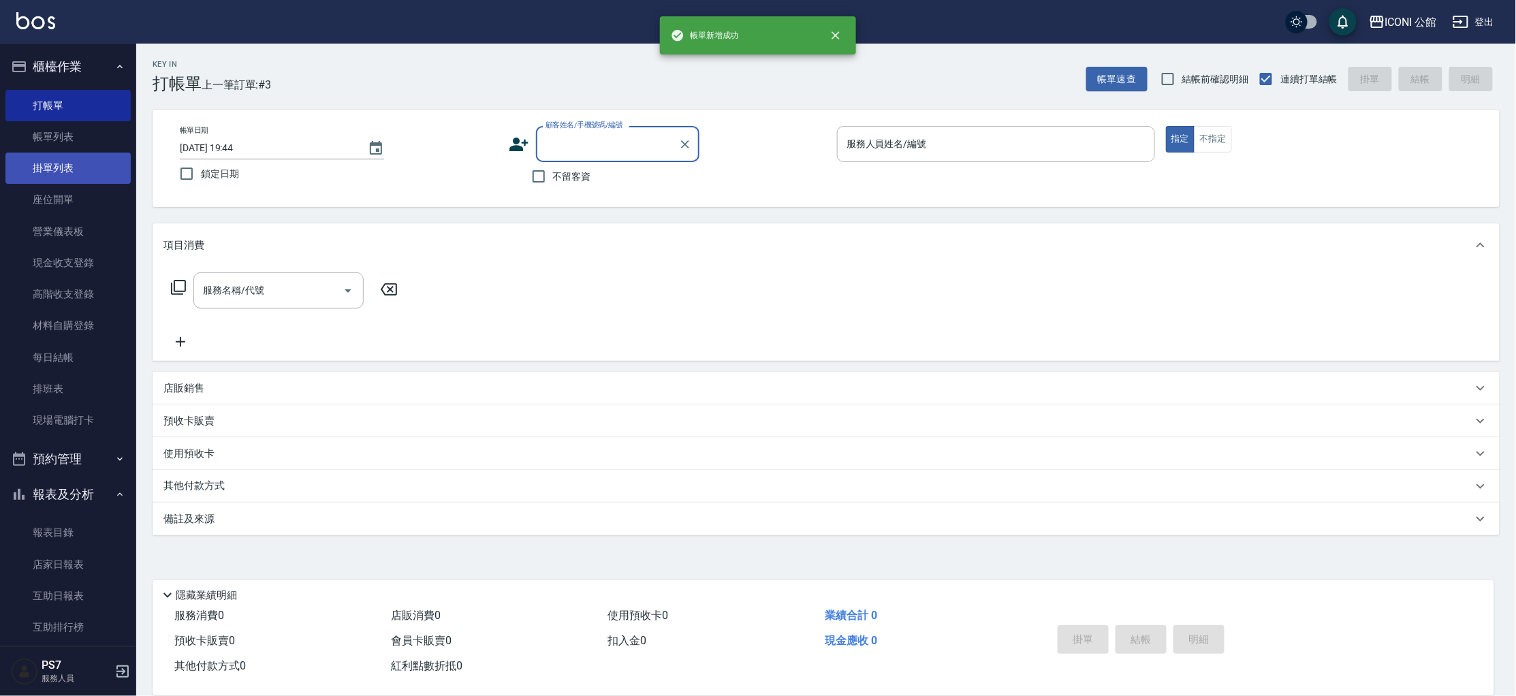
click at [40, 155] on link "掛單列表" at bounding box center [67, 168] width 125 height 31
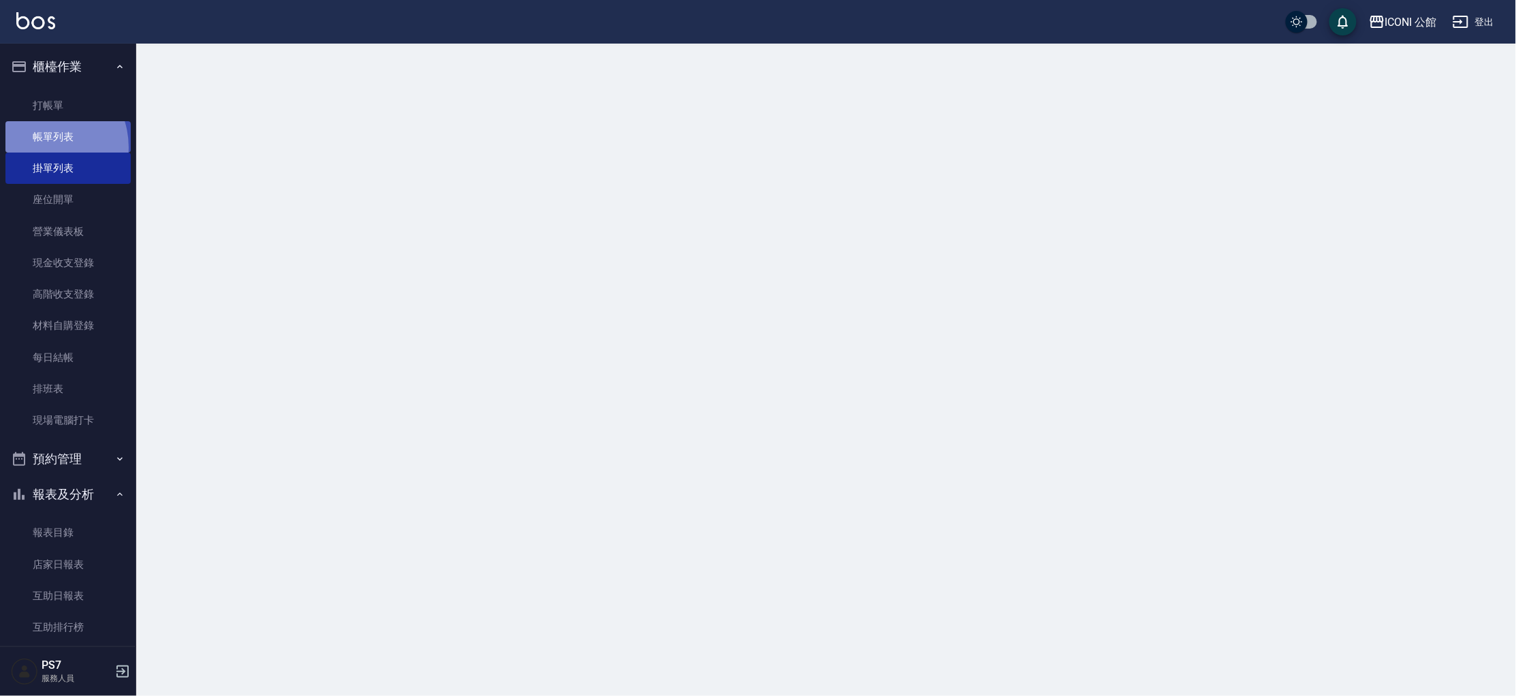
click at [42, 148] on link "帳單列表" at bounding box center [67, 136] width 125 height 31
click at [44, 143] on link "帳單列表" at bounding box center [67, 136] width 125 height 31
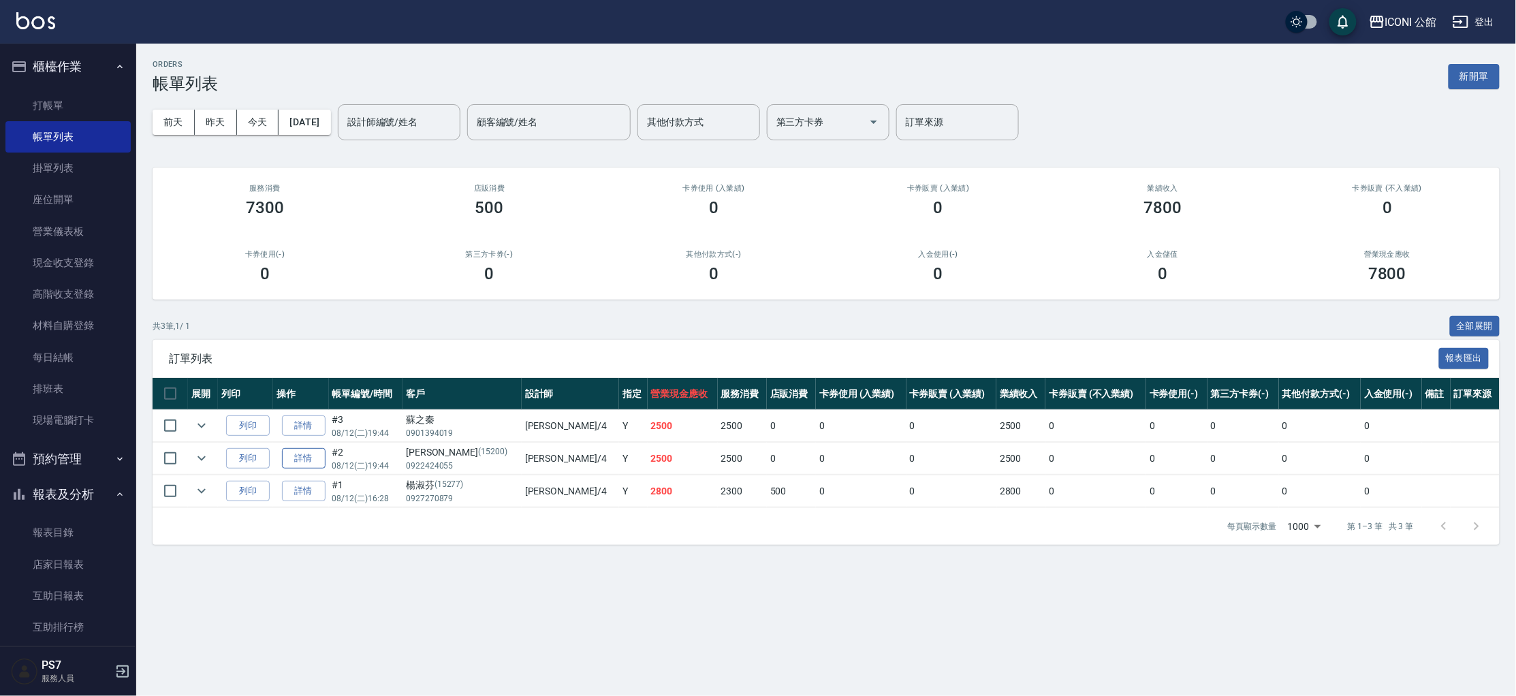
click at [319, 452] on link "詳情" at bounding box center [304, 458] width 44 height 21
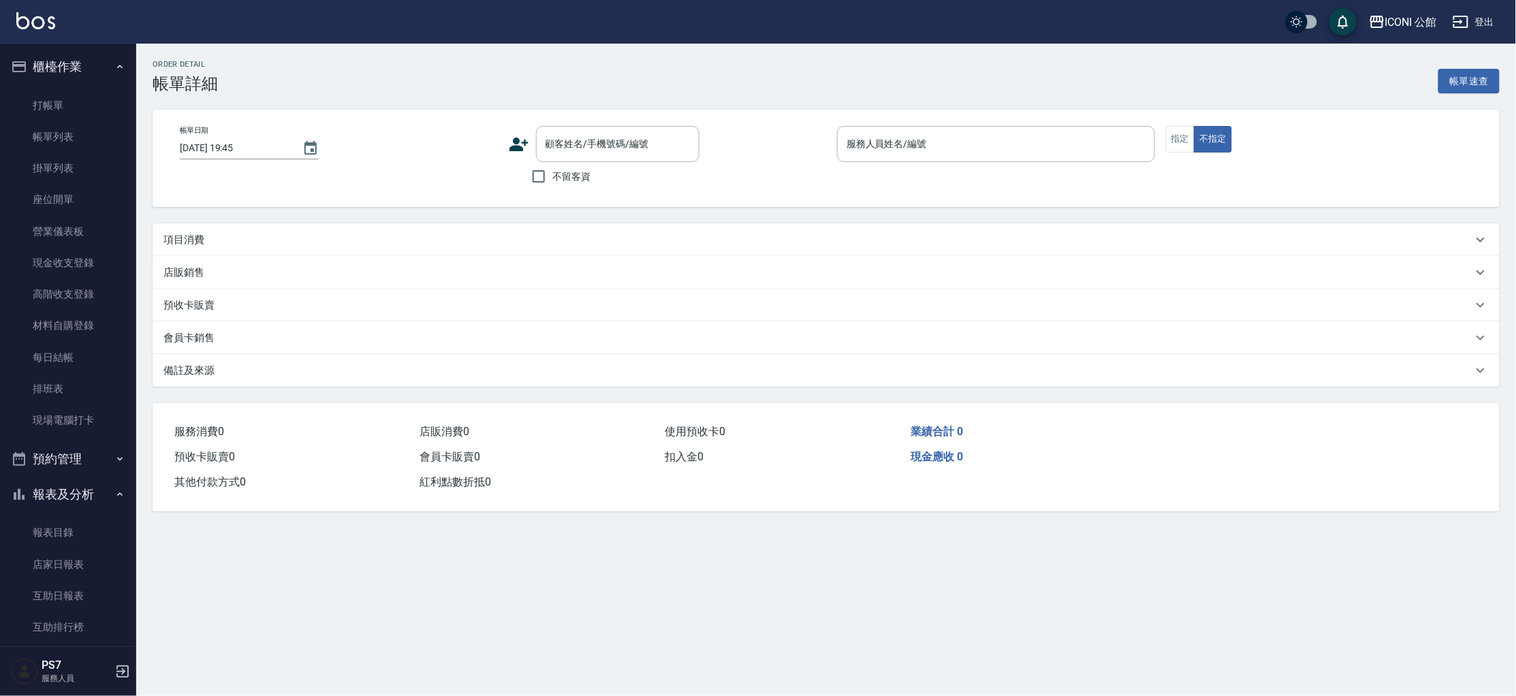
type input "2025/08/12 19:44"
type input "Lina-4"
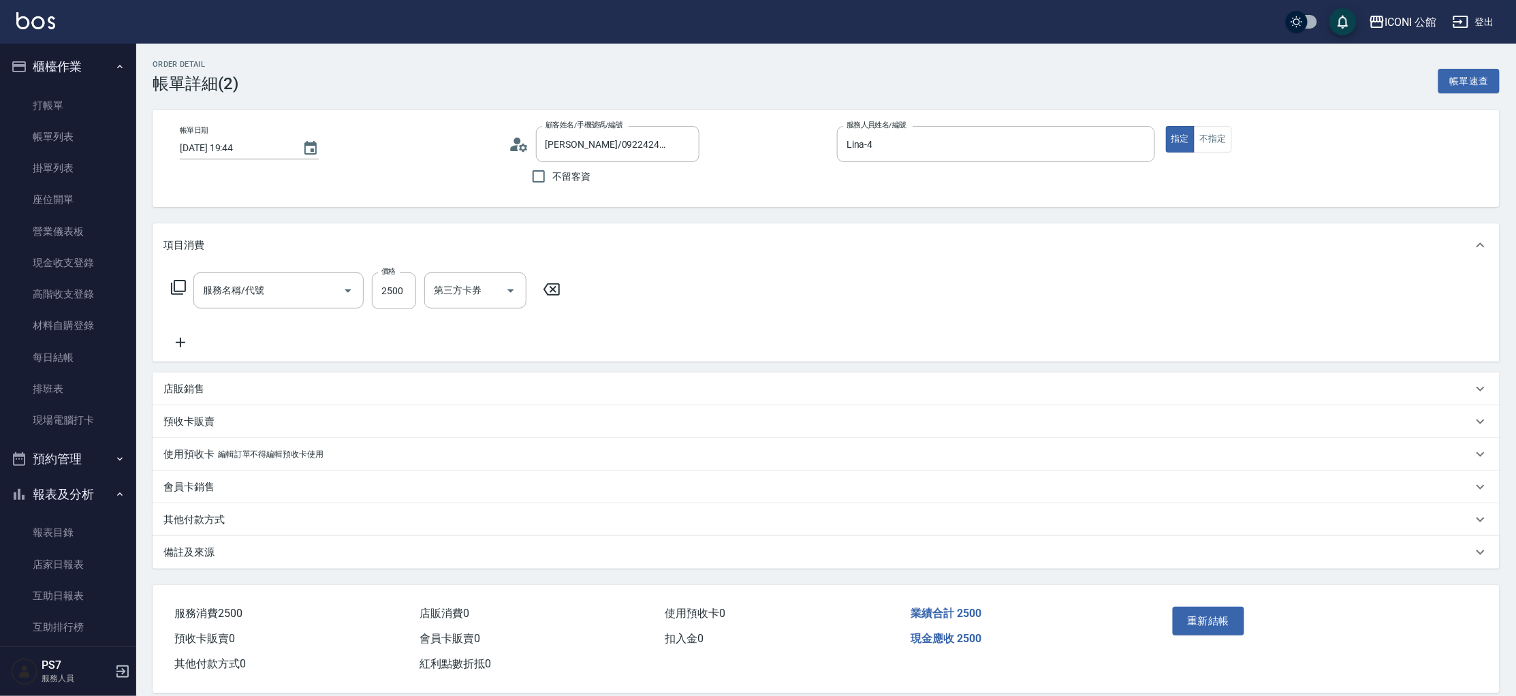
type input "曾光佩/0922424055/15200"
type input "設計染髮(402)"
click at [196, 522] on p "其他付款方式" at bounding box center [193, 520] width 61 height 14
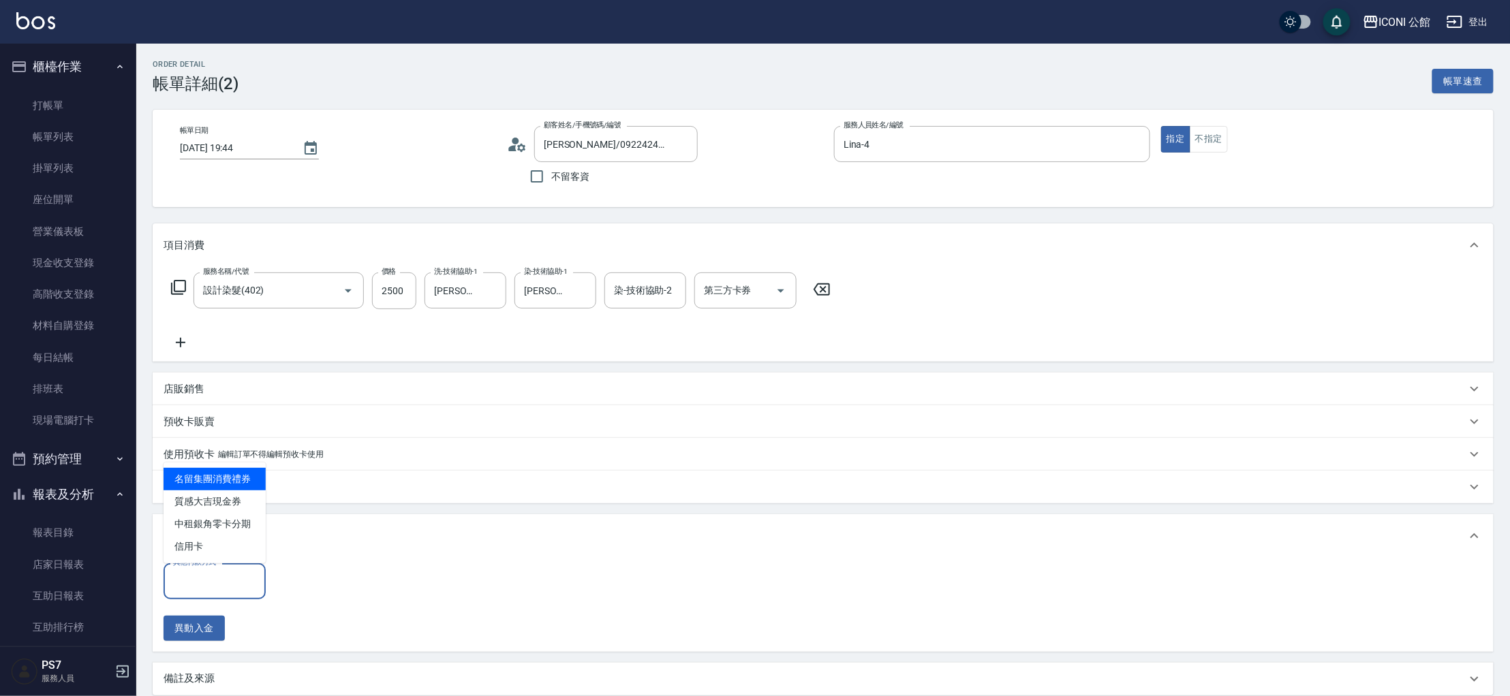
click at [210, 581] on input "其他付款方式" at bounding box center [215, 581] width 90 height 24
click at [193, 543] on span "信用卡" at bounding box center [214, 546] width 102 height 22
type input "信用卡"
click at [296, 579] on input "0" at bounding box center [325, 581] width 102 height 37
type input "2500"
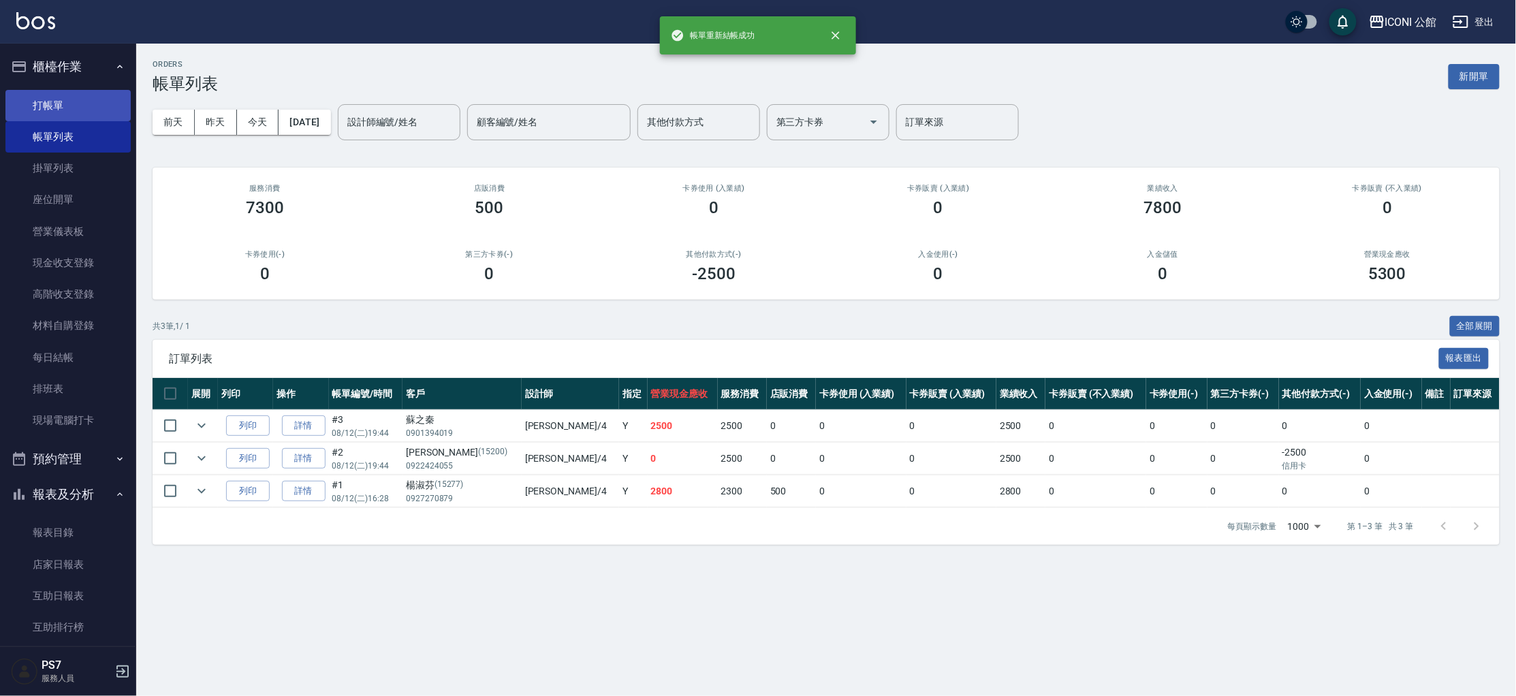
click at [57, 108] on link "打帳單" at bounding box center [67, 105] width 125 height 31
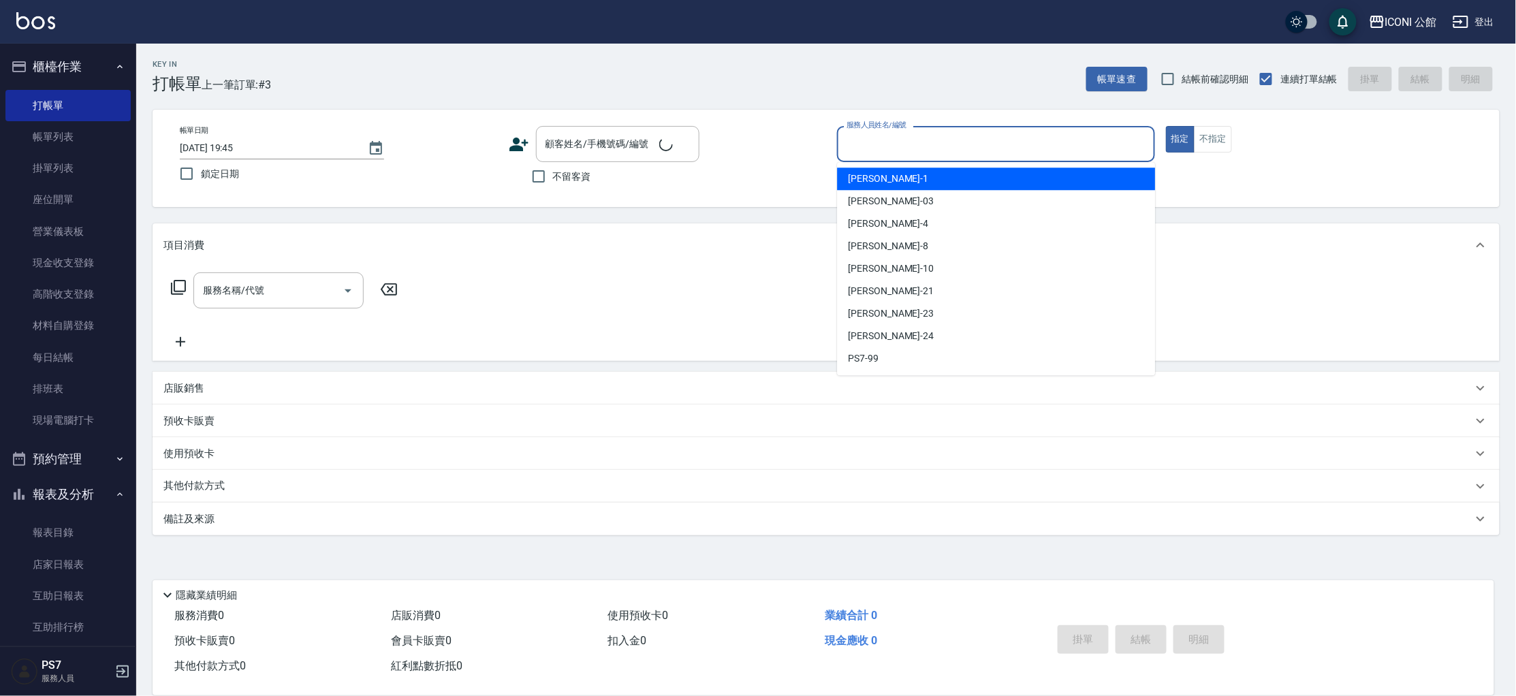
click at [1056, 144] on input "服務人員姓名/編號" at bounding box center [996, 144] width 306 height 24
type input "Lina-4"
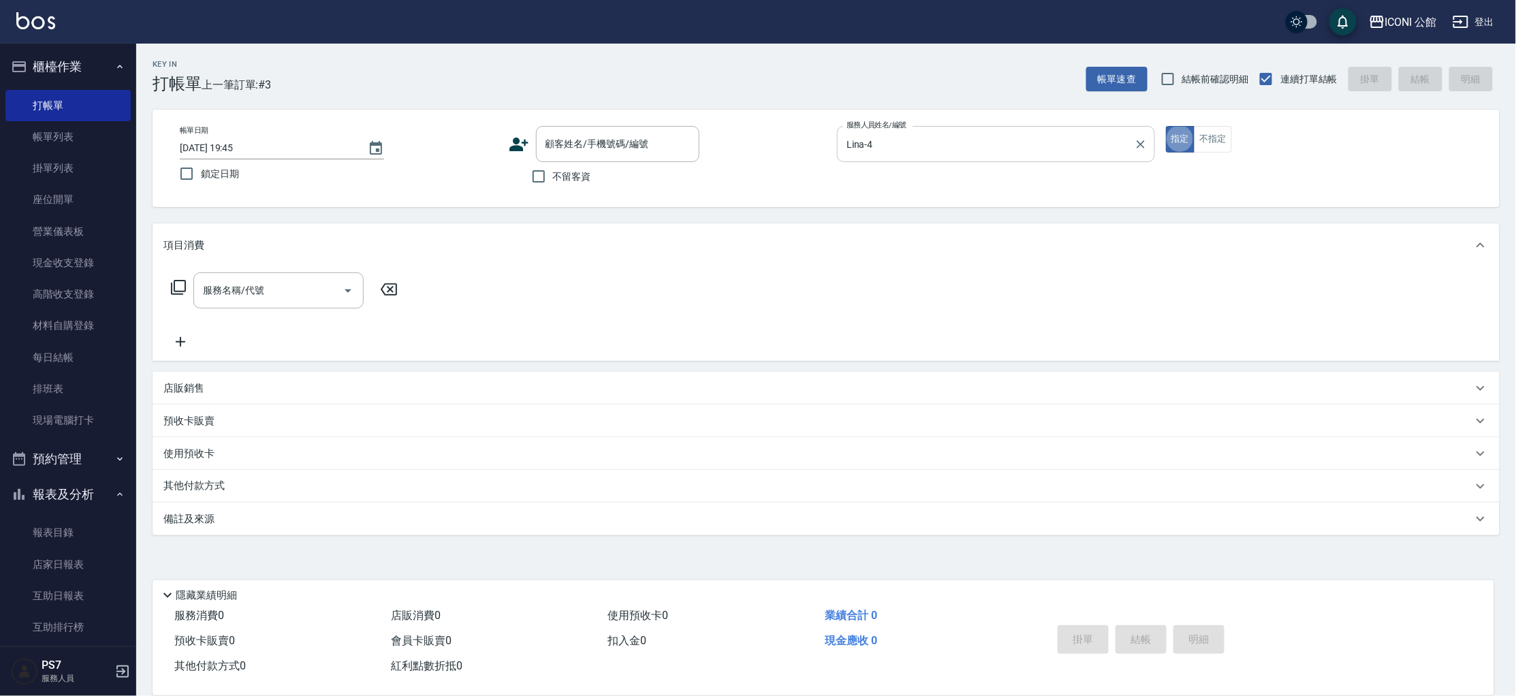
type button "true"
type input "4"
type input "設計燙髮(302)"
type input "1800"
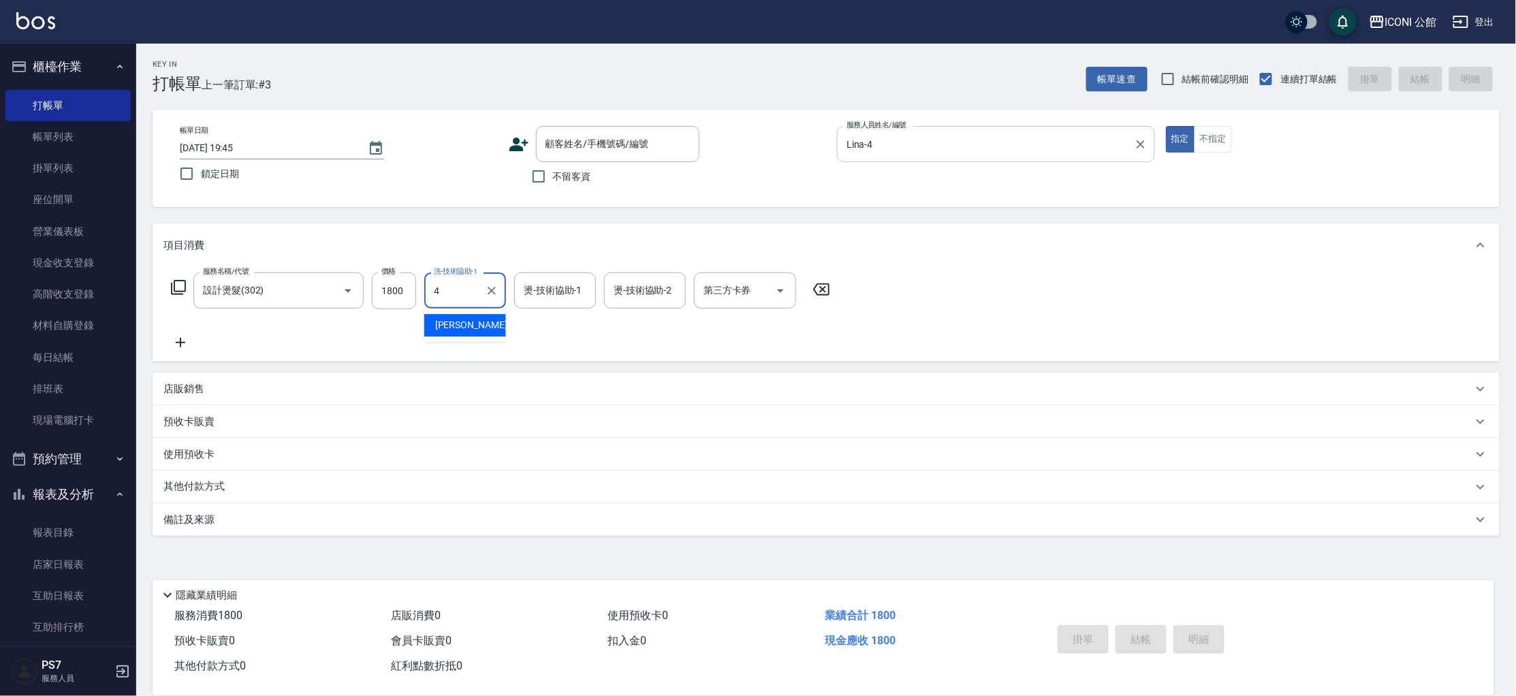
type input "Lina-4"
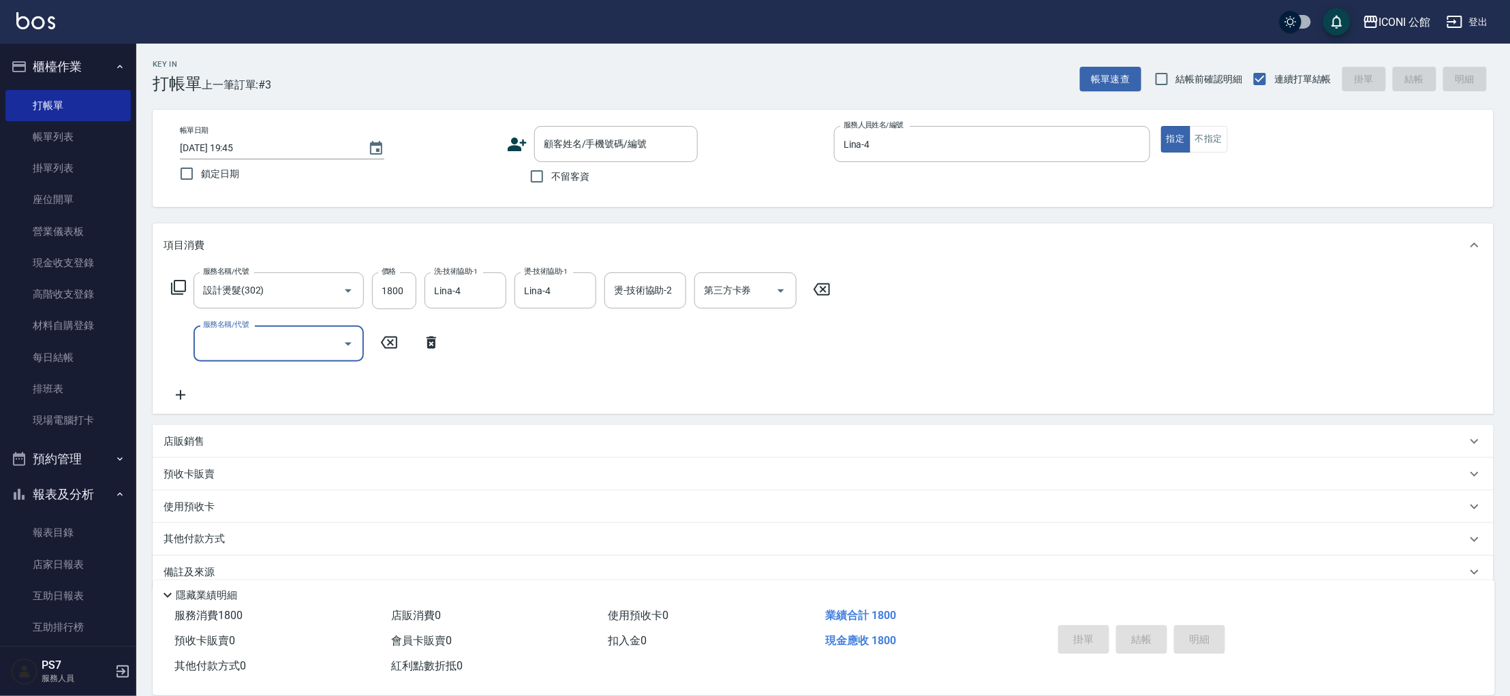
click at [211, 548] on div "其他付款方式" at bounding box center [823, 539] width 1341 height 33
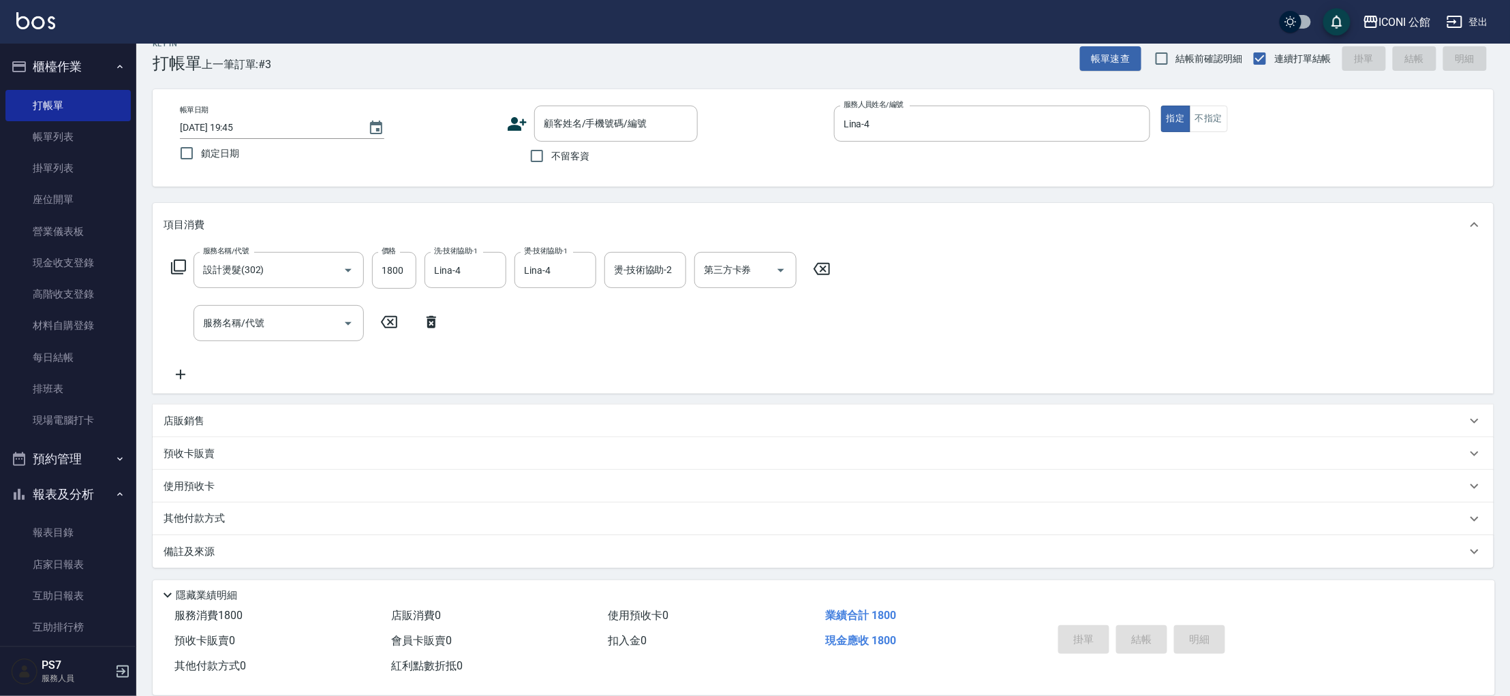
click at [206, 519] on p "其他付款方式" at bounding box center [197, 519] width 68 height 15
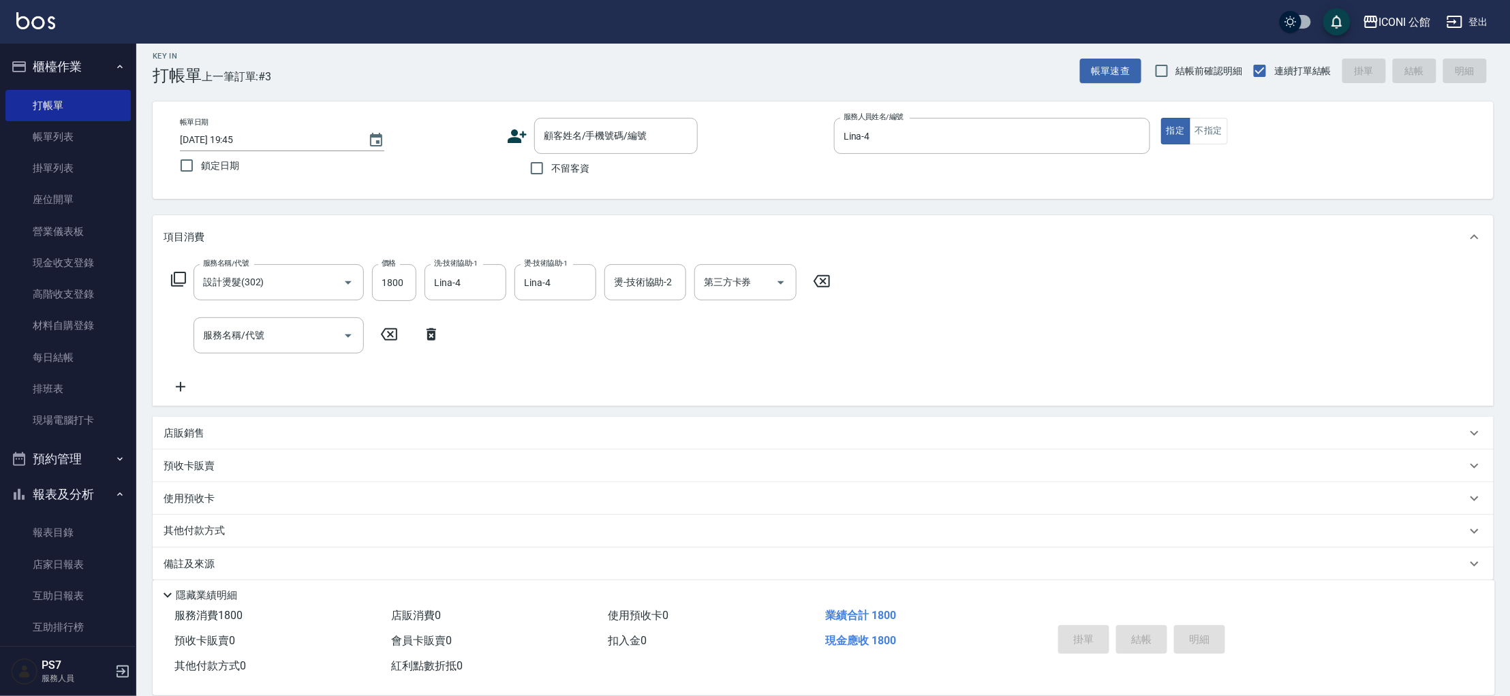
scroll to position [0, 0]
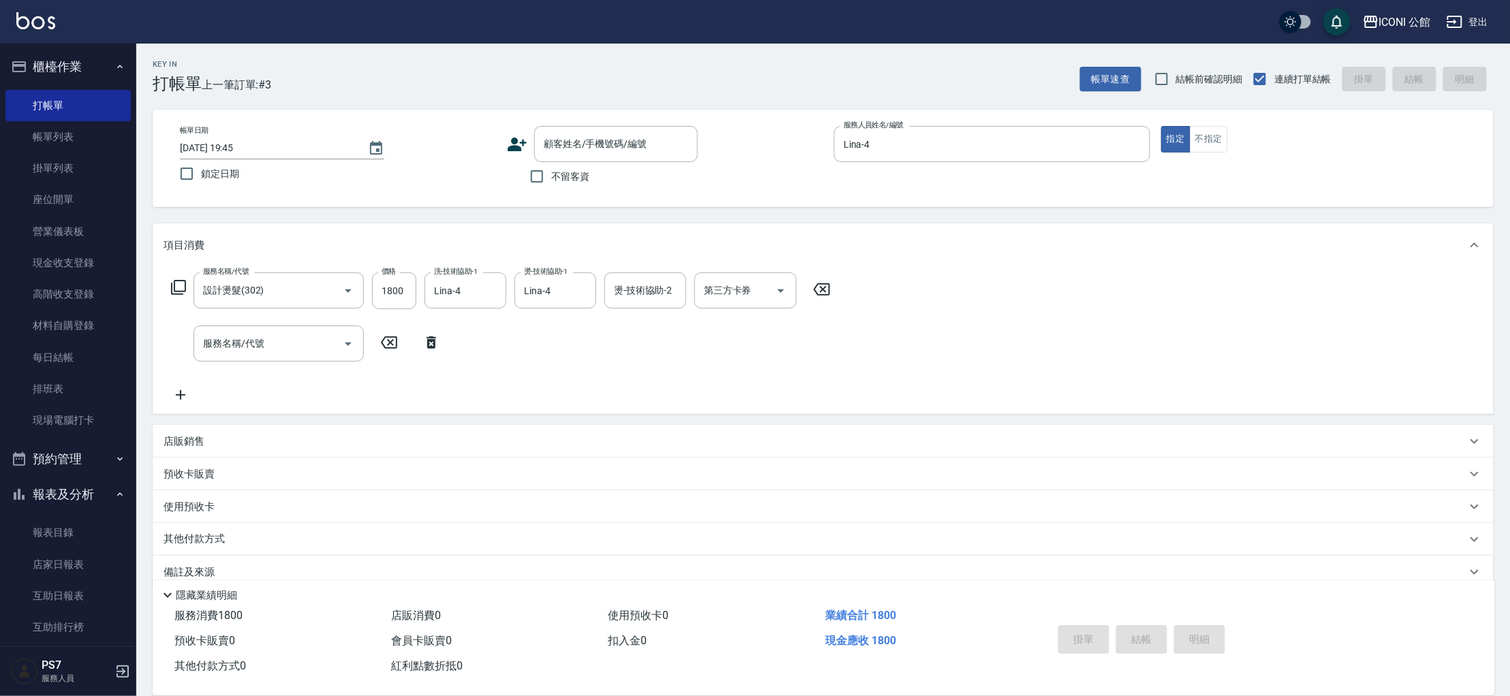
click at [204, 540] on div "其他付款方式" at bounding box center [823, 539] width 1341 height 33
click at [202, 539] on p "其他付款方式" at bounding box center [197, 539] width 68 height 15
click at [228, 533] on p "其他付款方式" at bounding box center [197, 539] width 68 height 15
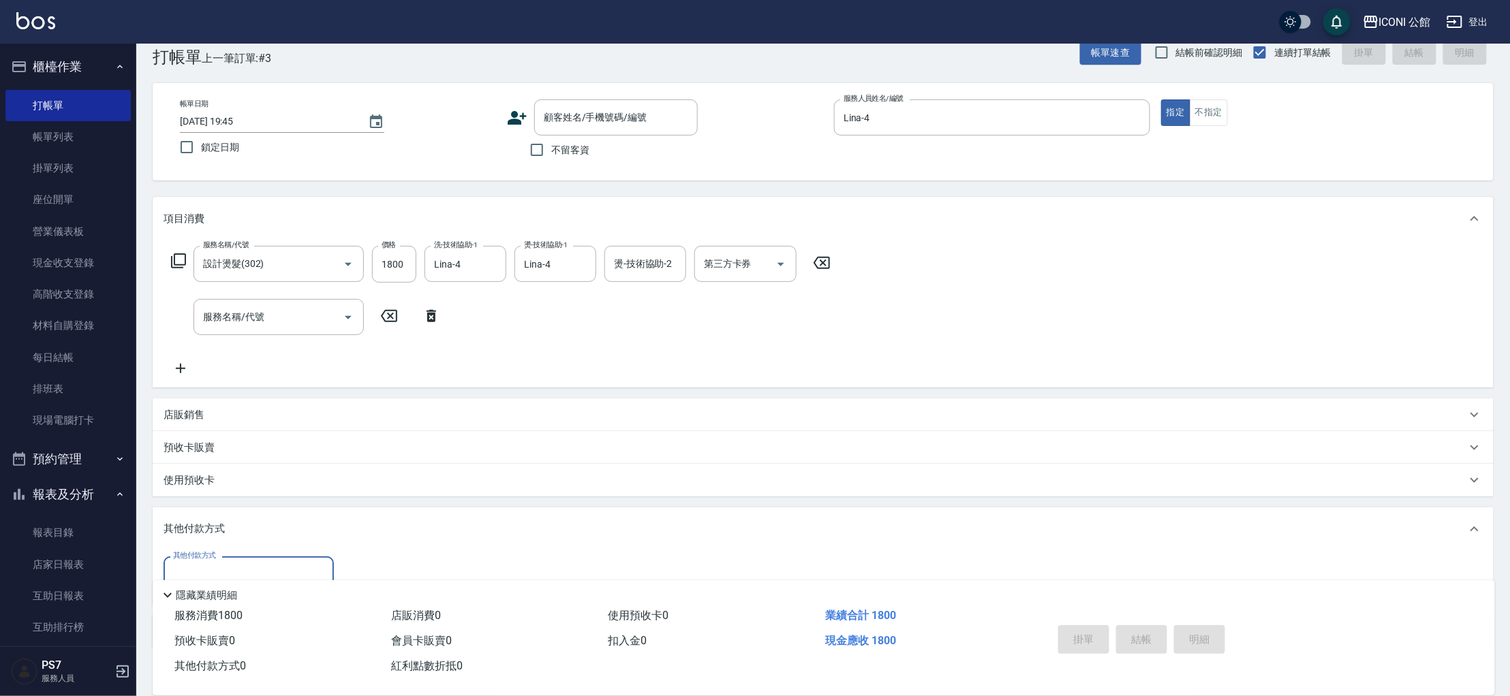
scroll to position [106, 0]
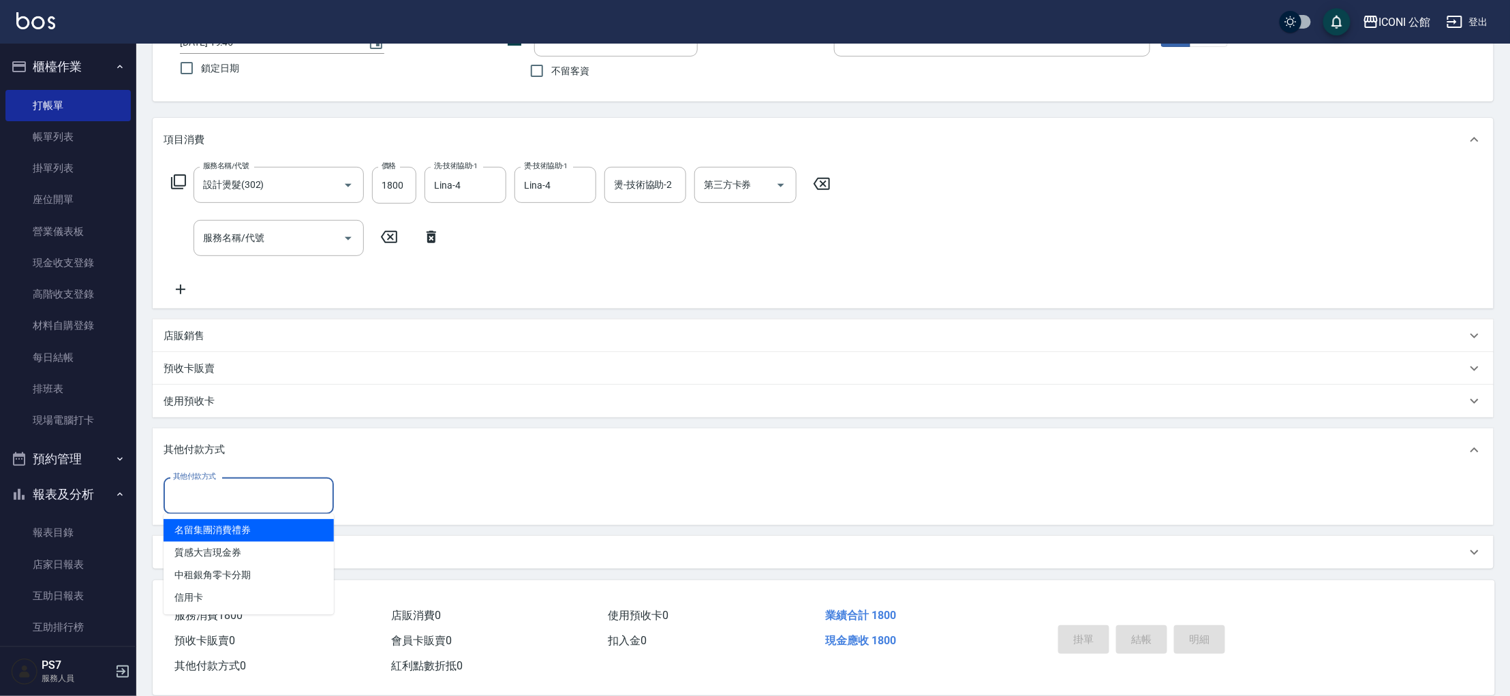
click at [229, 490] on input "其他付款方式" at bounding box center [249, 496] width 158 height 24
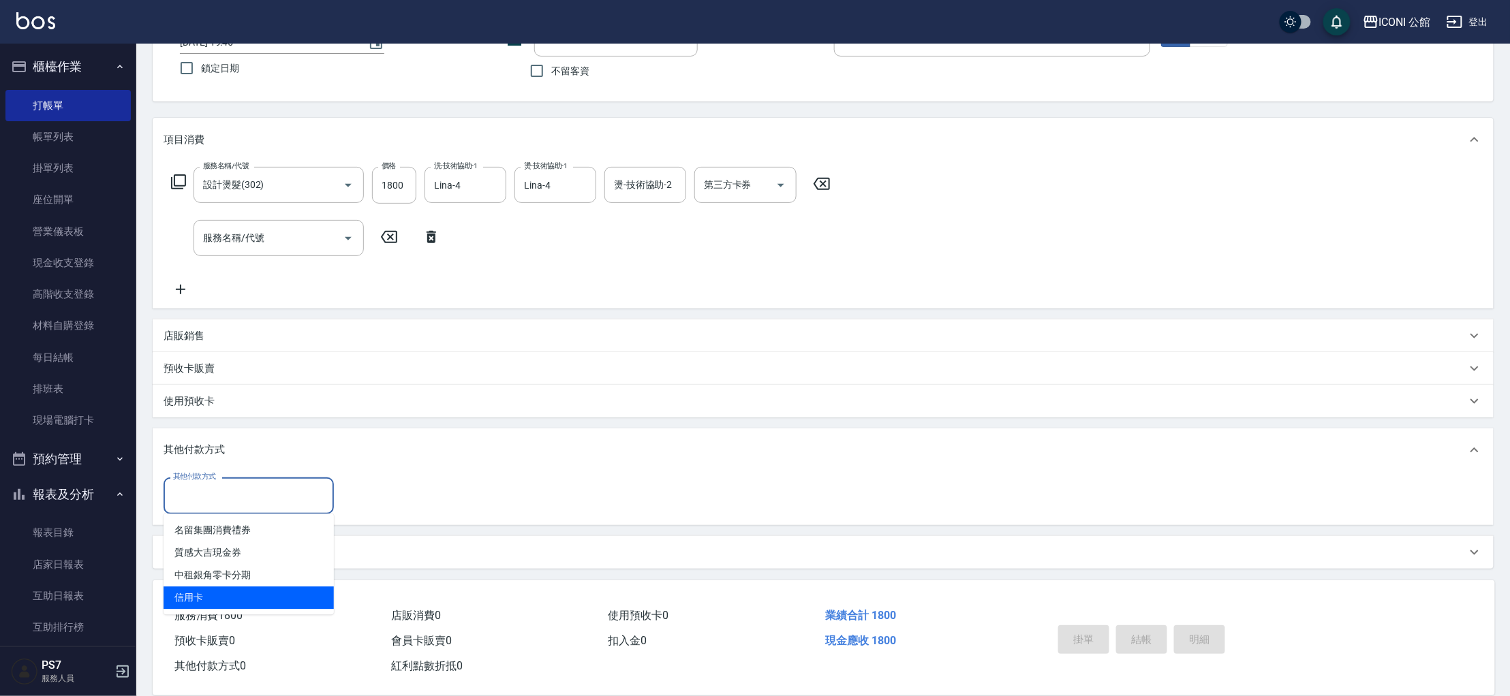
click at [240, 598] on span "信用卡" at bounding box center [248, 598] width 170 height 22
type input "信用卡"
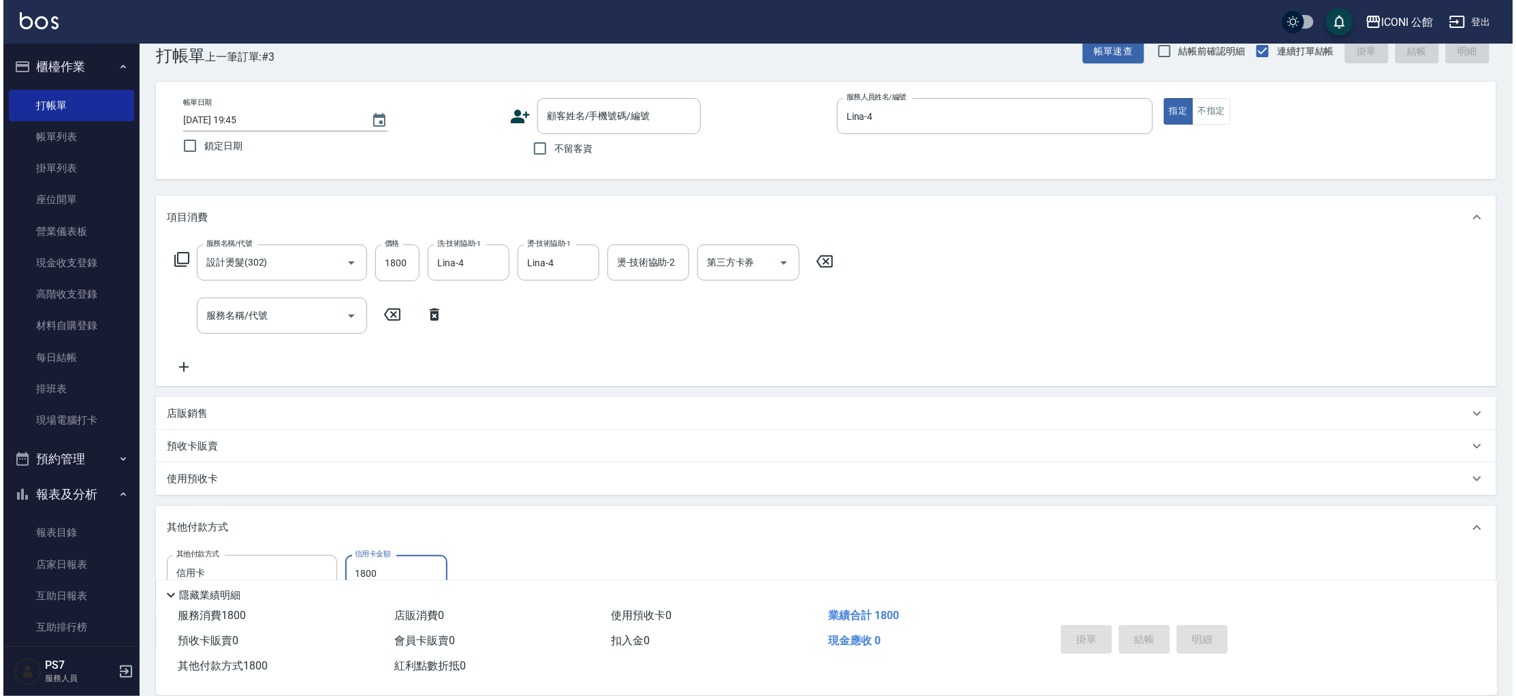
scroll to position [0, 0]
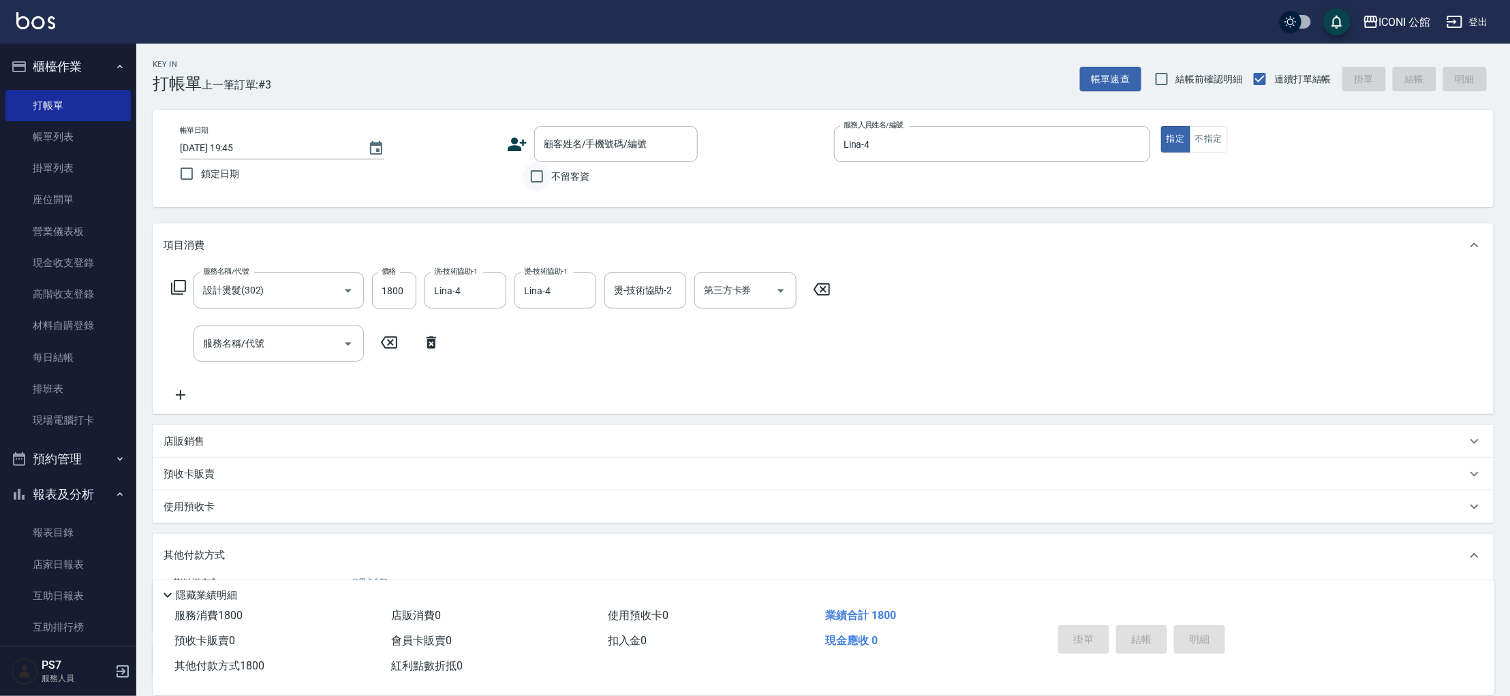
type input "1800"
click at [539, 176] on input "不留客資" at bounding box center [536, 176] width 29 height 29
checkbox input "true"
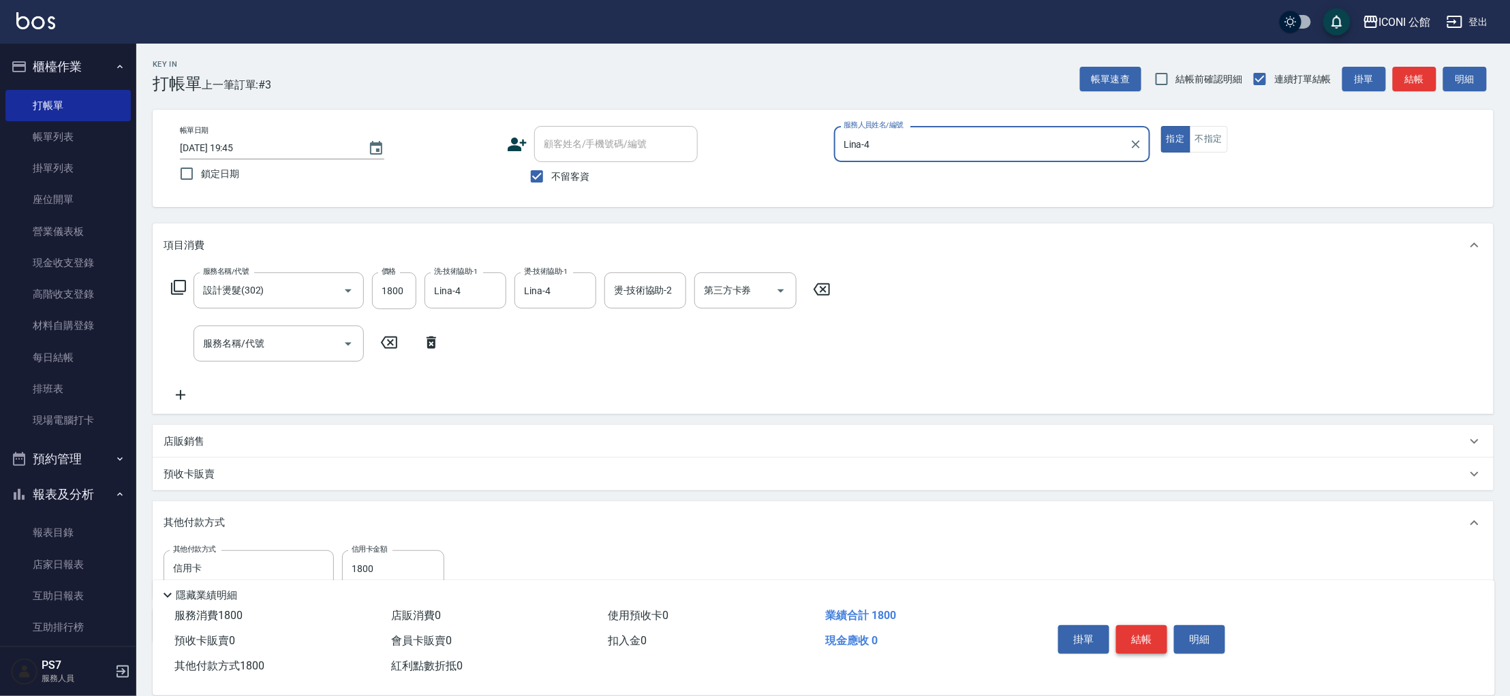
click at [1136, 640] on button "結帳" at bounding box center [1141, 639] width 51 height 29
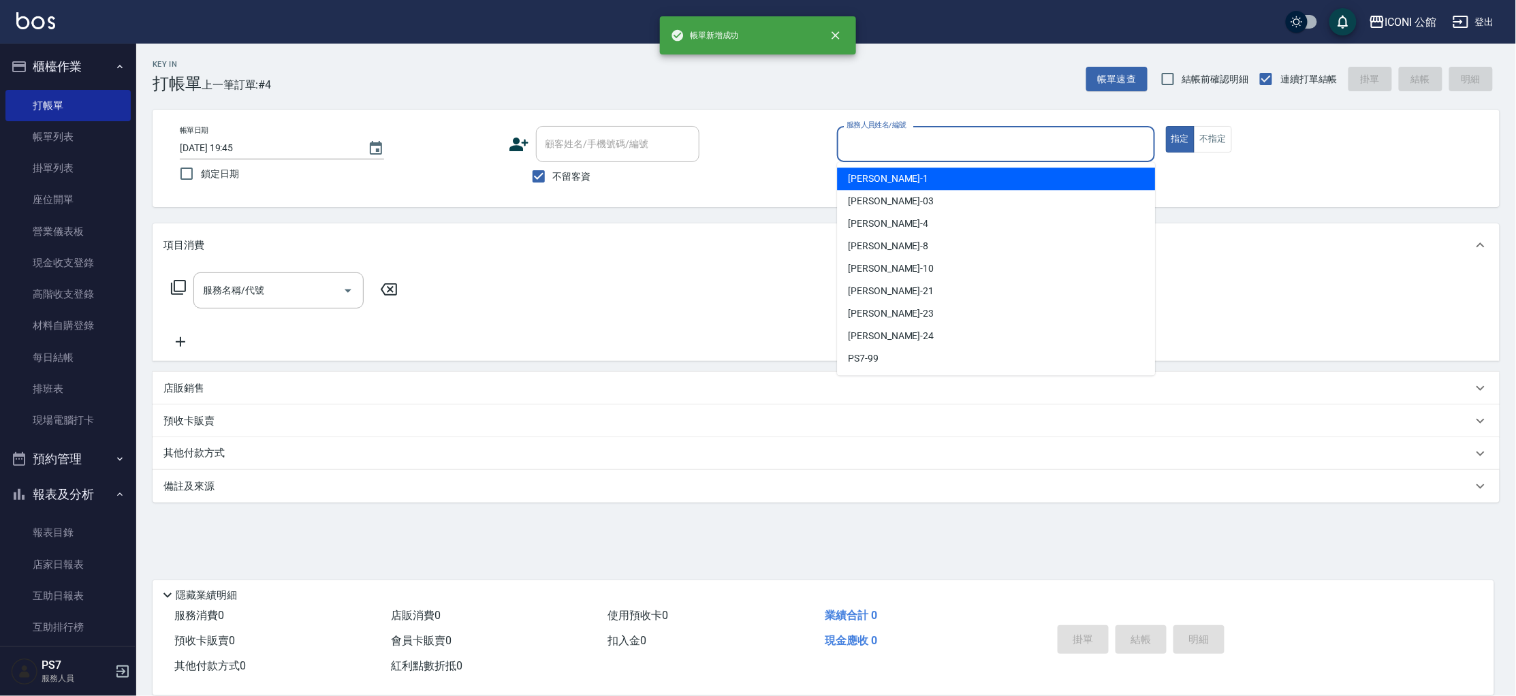
click at [932, 149] on input "服務人員姓名/編號" at bounding box center [996, 144] width 306 height 24
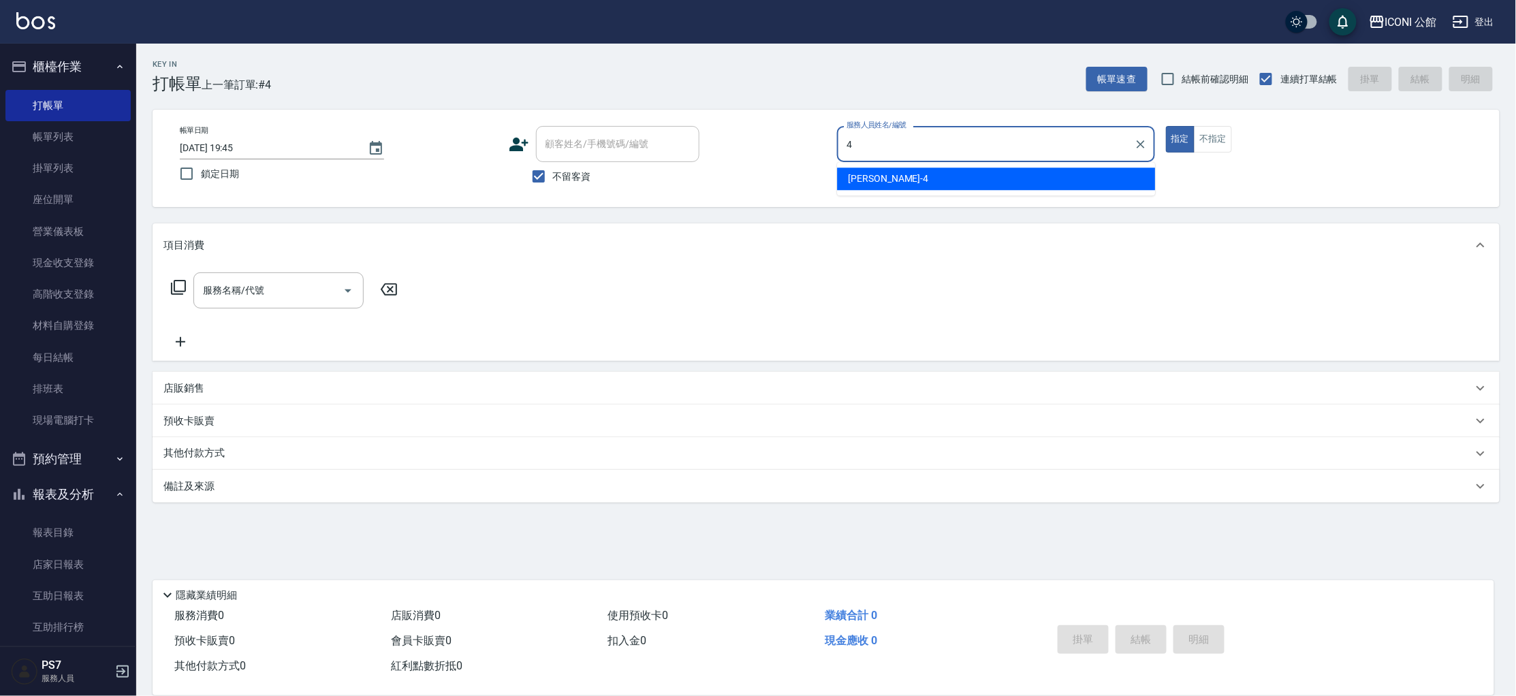
type input "Lina-4"
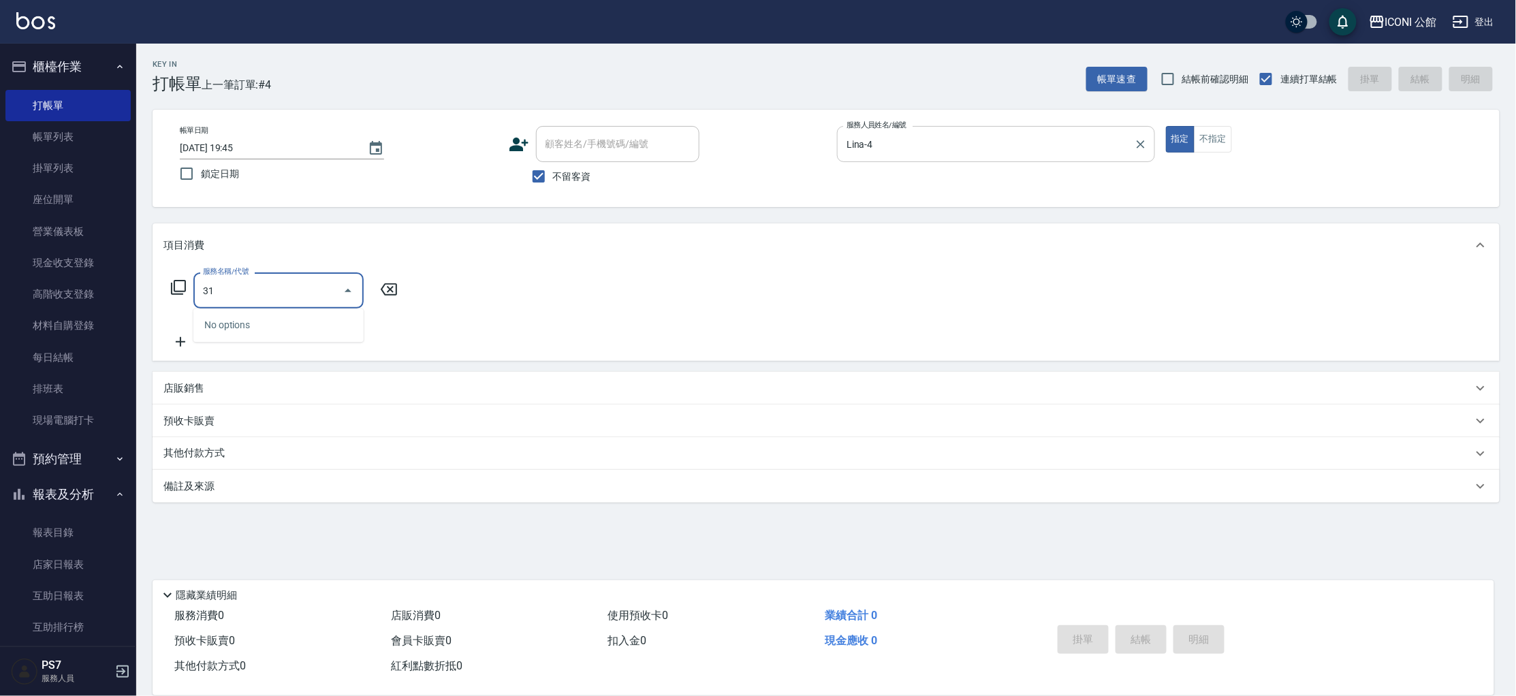
type input "3"
type input "1"
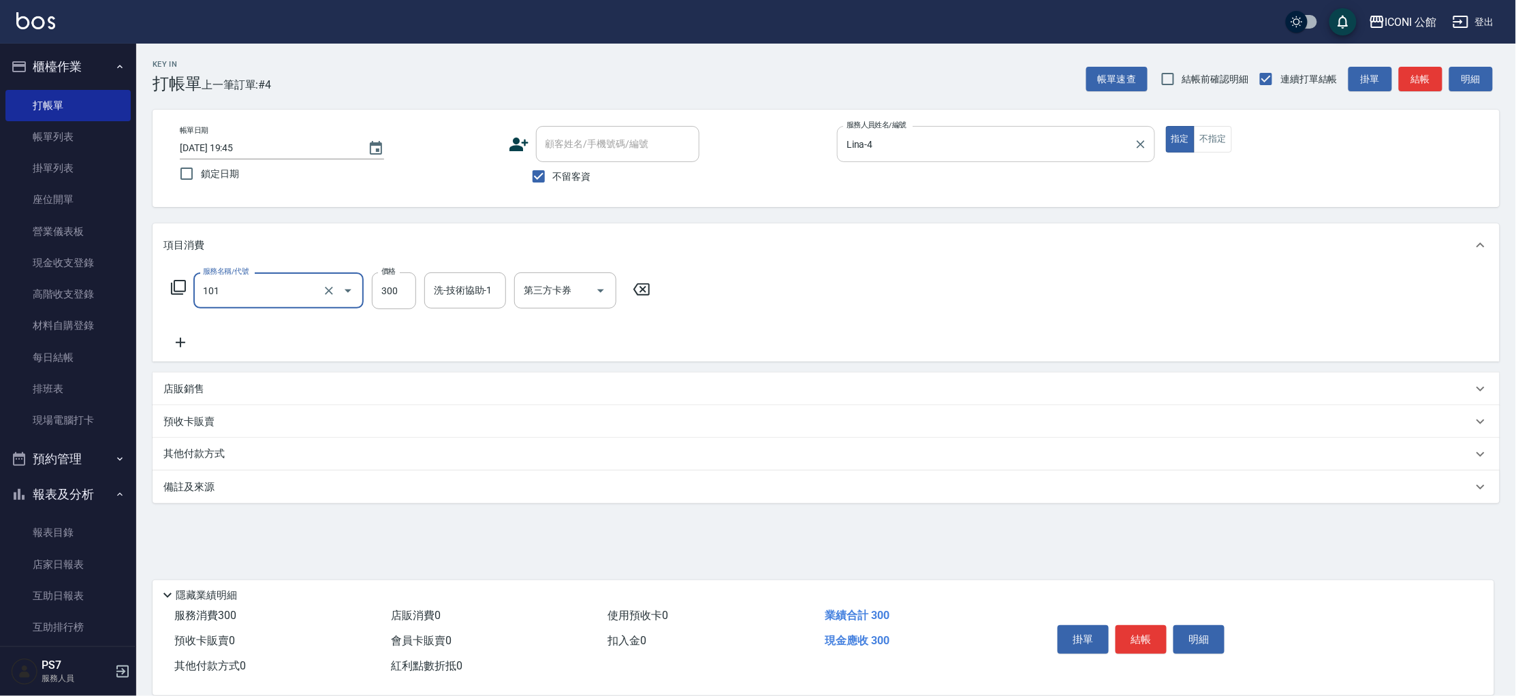
type input "洗髮(101)"
click at [399, 302] on input "21" at bounding box center [394, 290] width 44 height 37
type input "300"
type input "Tim-21"
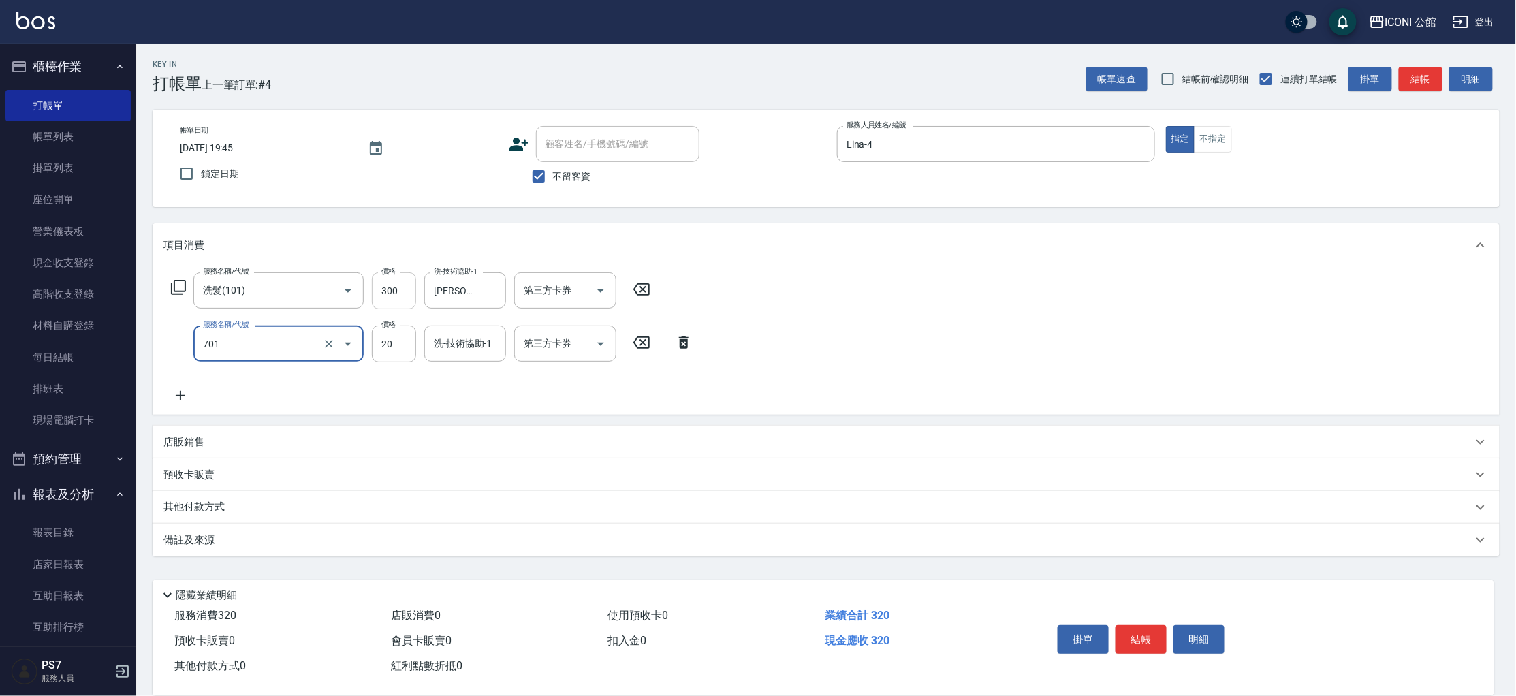
type input "潤絲(701)"
type input "Tim-21"
click at [330, 338] on icon "Clear" at bounding box center [329, 344] width 14 height 14
type input "潤絲(701)"
click at [293, 357] on div "潤絲(701) 服務名稱/代號" at bounding box center [278, 344] width 170 height 36
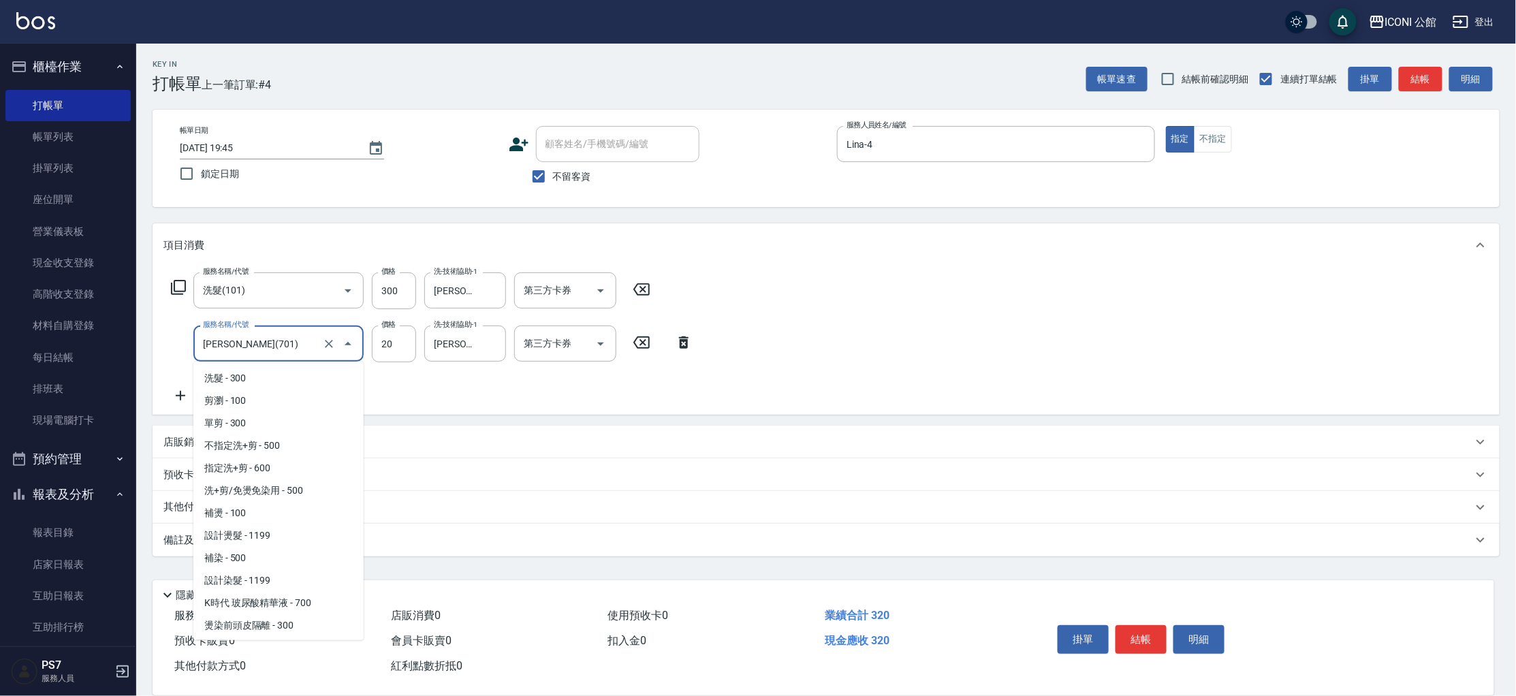
scroll to position [1398, 0]
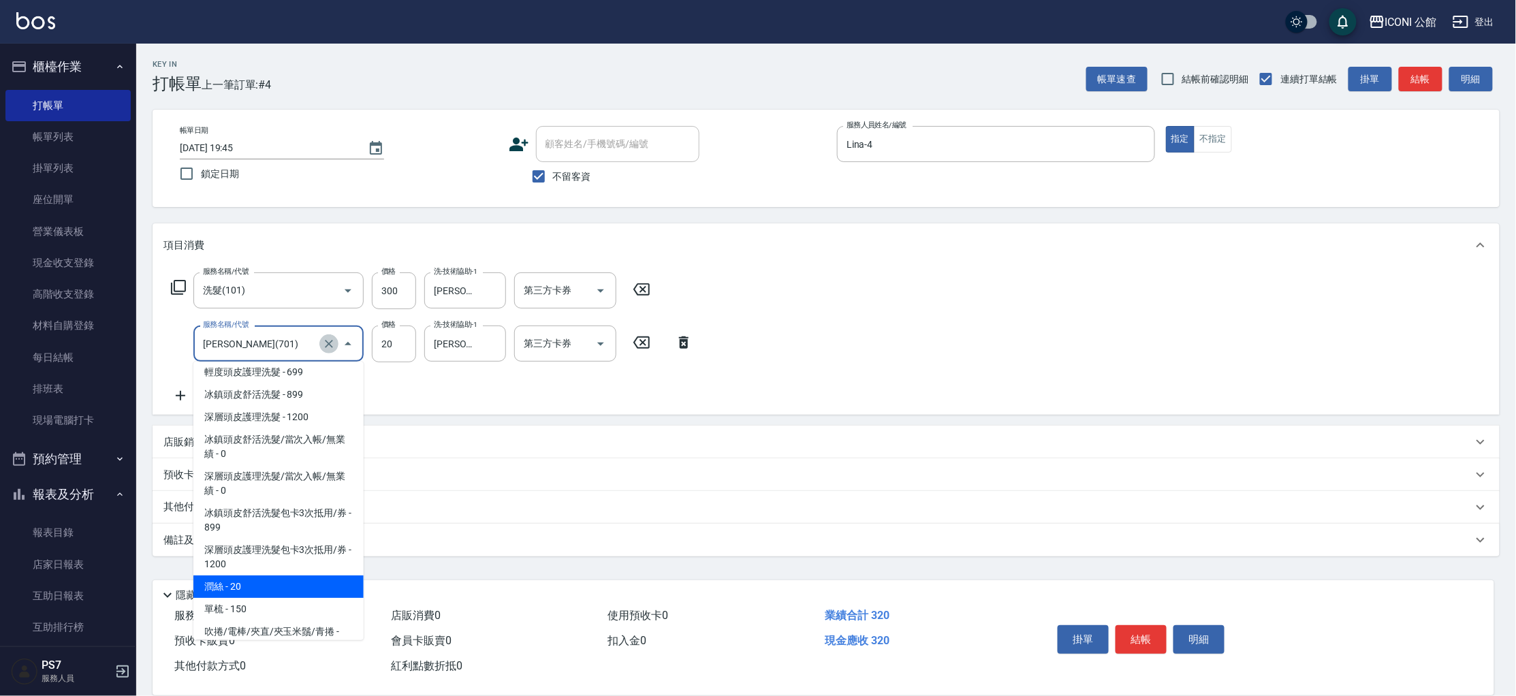
click at [322, 344] on icon "Clear" at bounding box center [329, 344] width 14 height 14
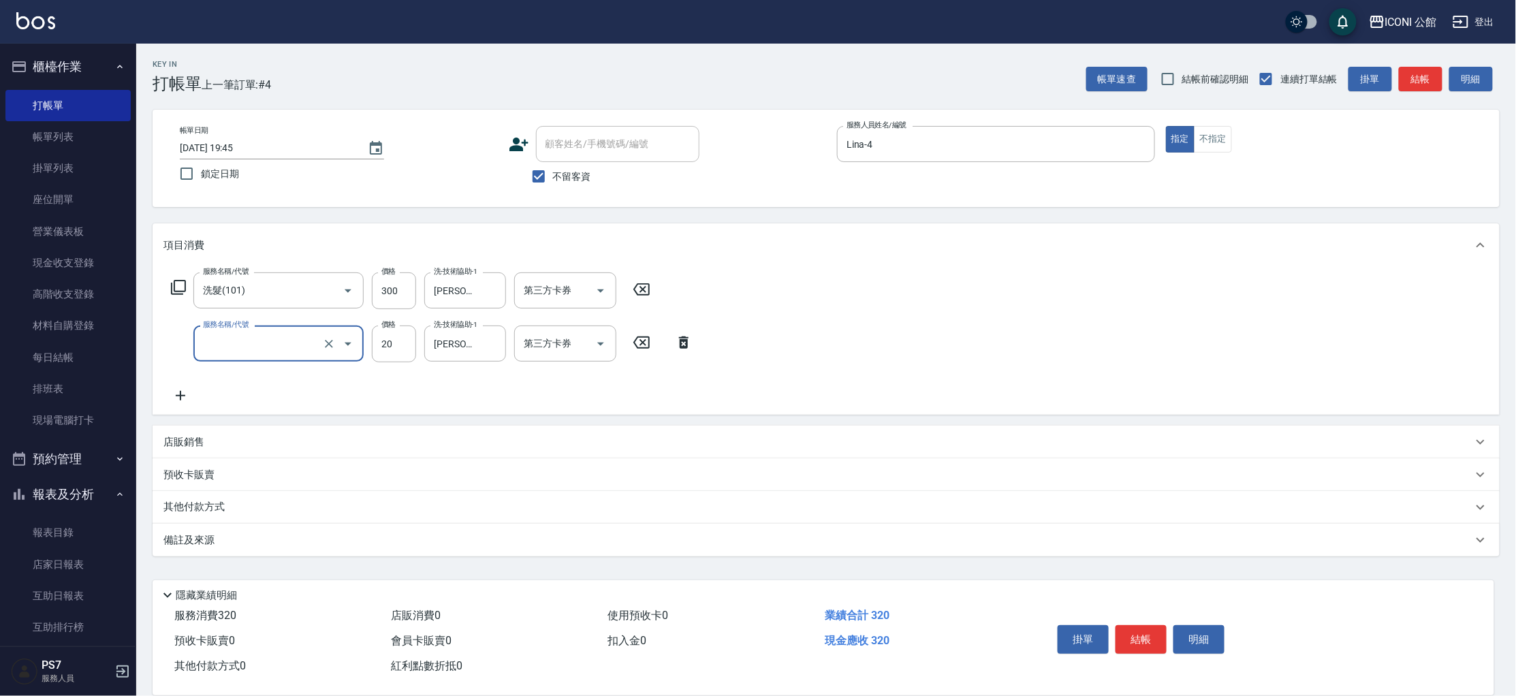
click at [291, 340] on input "服務名稱/代號" at bounding box center [260, 344] width 120 height 24
type input "0"
type input "剪瀏(201)"
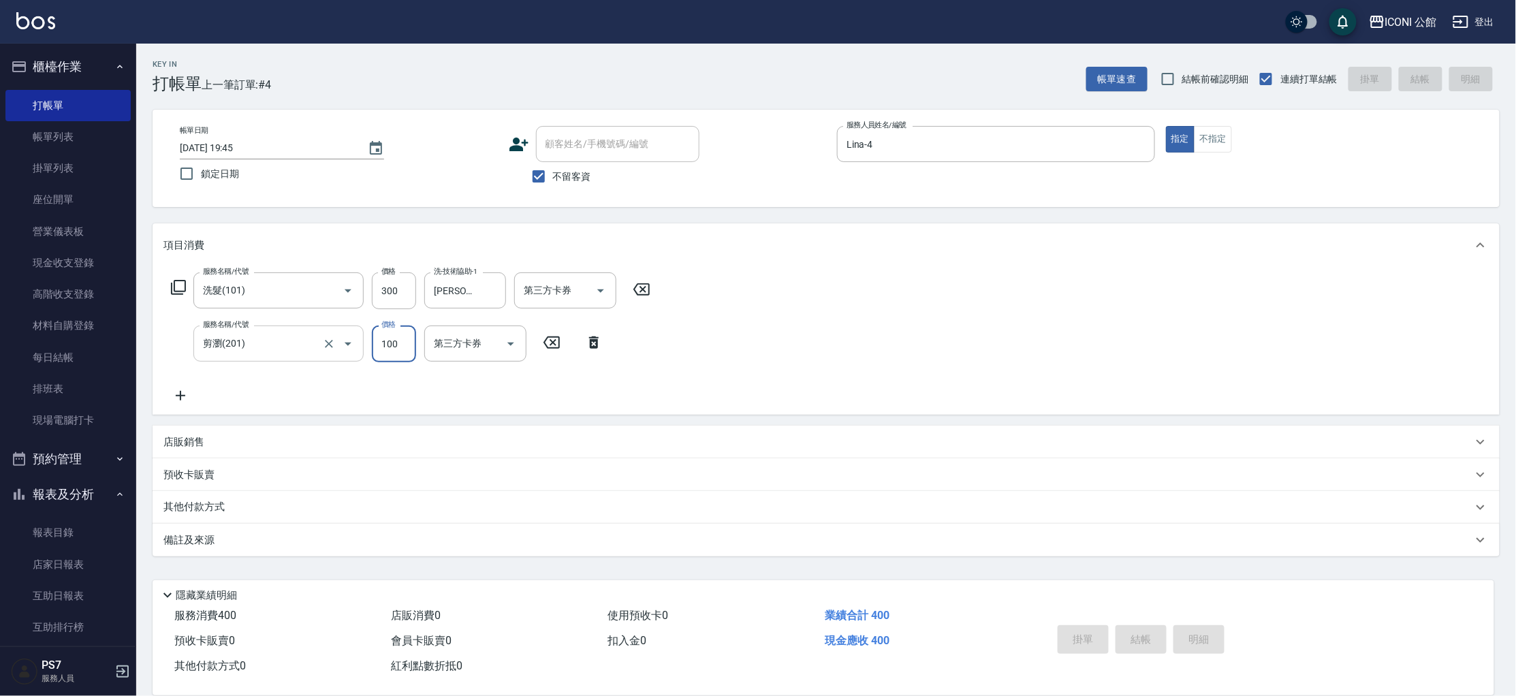
type input "2025/08/12 19:46"
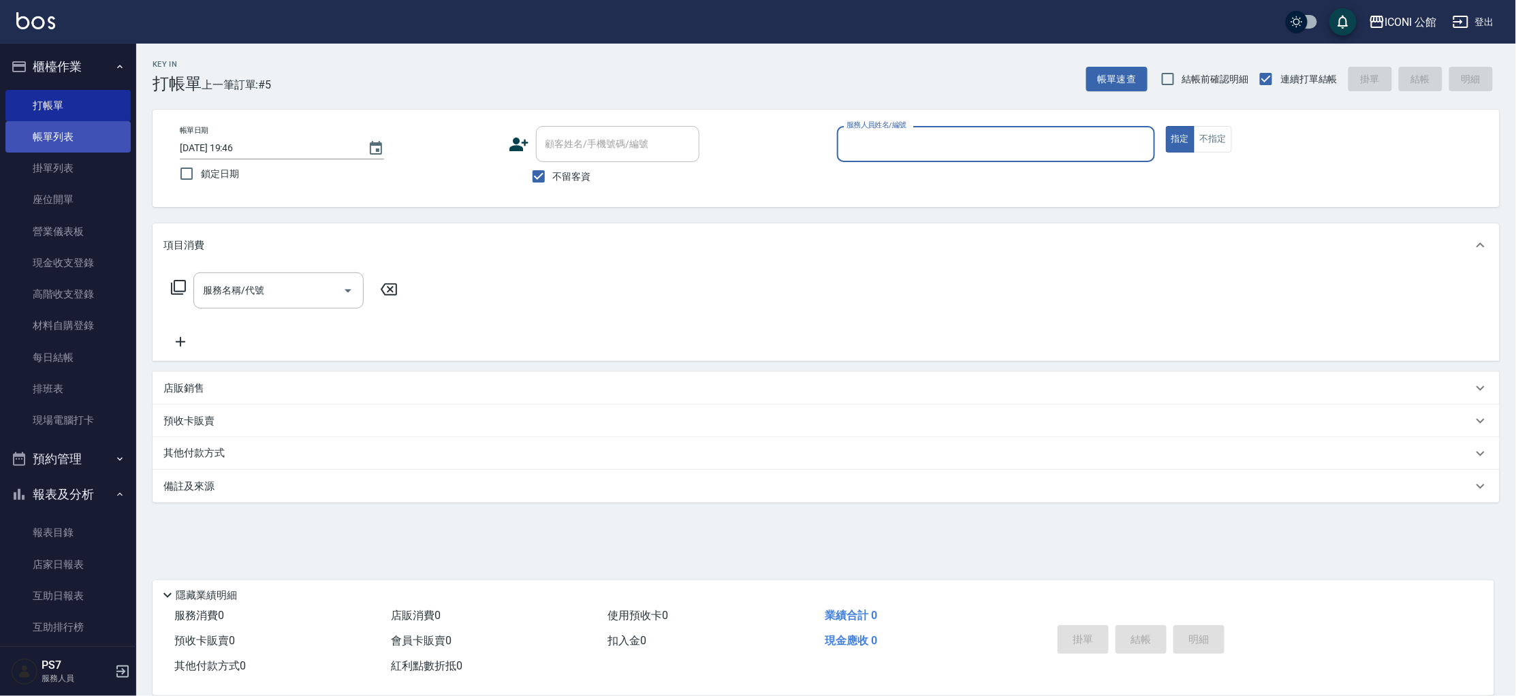
click at [76, 127] on link "帳單列表" at bounding box center [67, 136] width 125 height 31
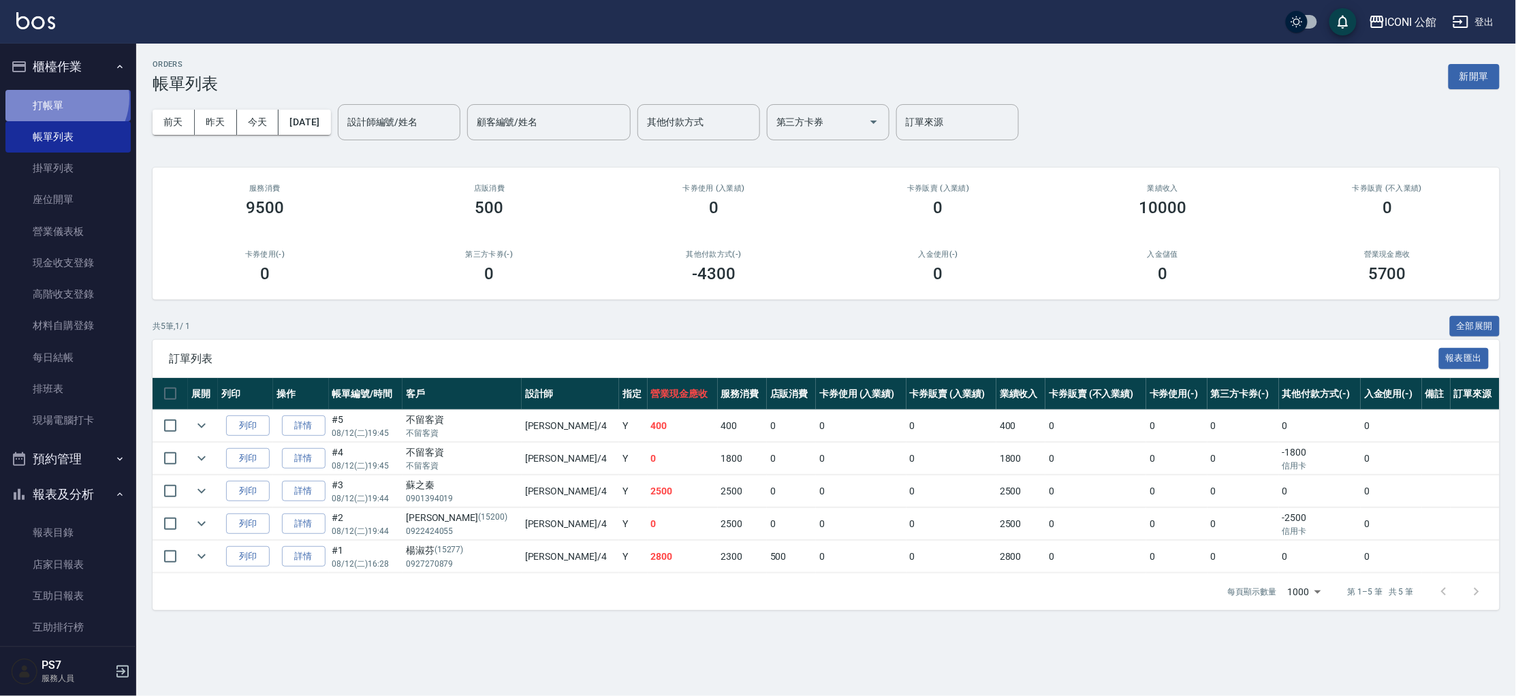
click at [63, 97] on link "打帳單" at bounding box center [67, 105] width 125 height 31
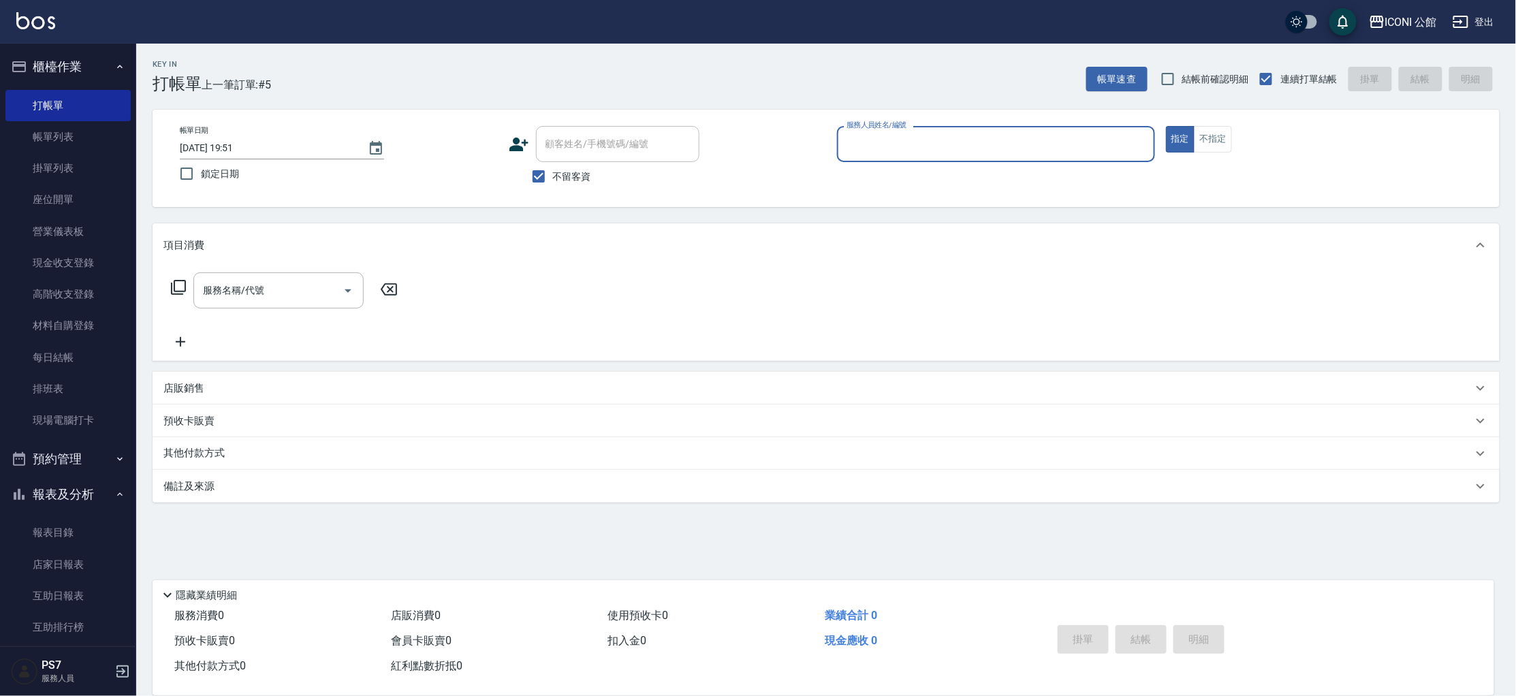
click at [950, 151] on input "服務人員姓名/編號" at bounding box center [996, 144] width 306 height 24
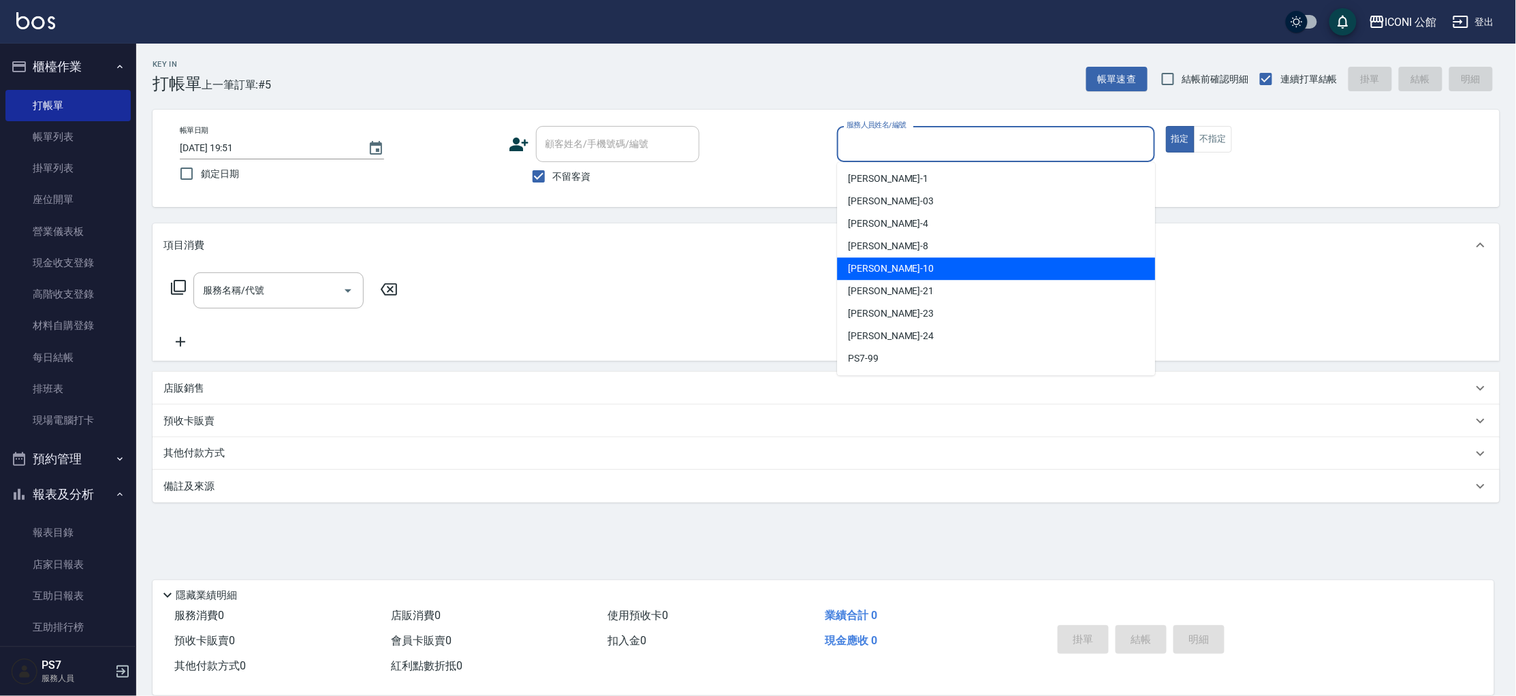
click at [943, 275] on div "Anna -10" at bounding box center [996, 268] width 318 height 22
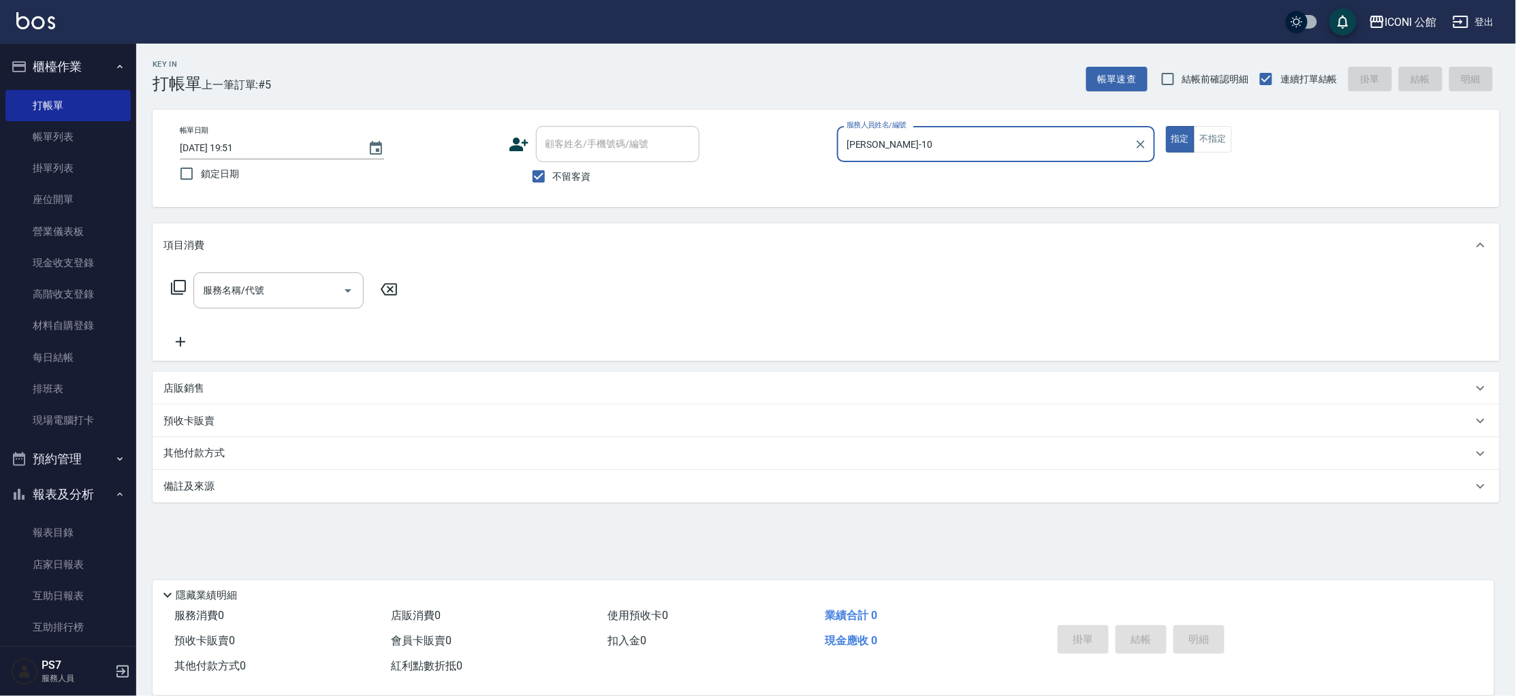
type input "Anna-10"
click at [235, 296] on input "服務名稱/代號" at bounding box center [269, 291] width 138 height 24
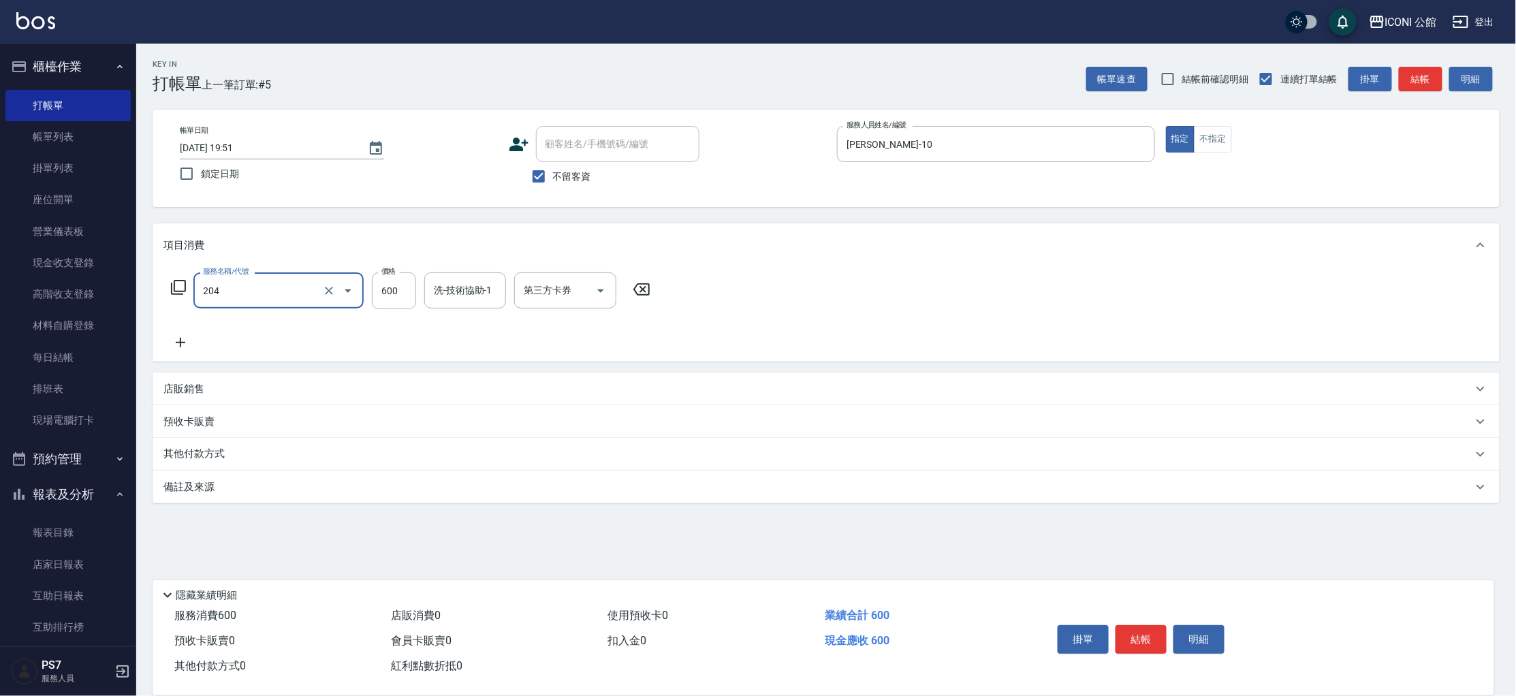
type input "指定洗+剪(204)"
type input "500"
type input "Tim-21"
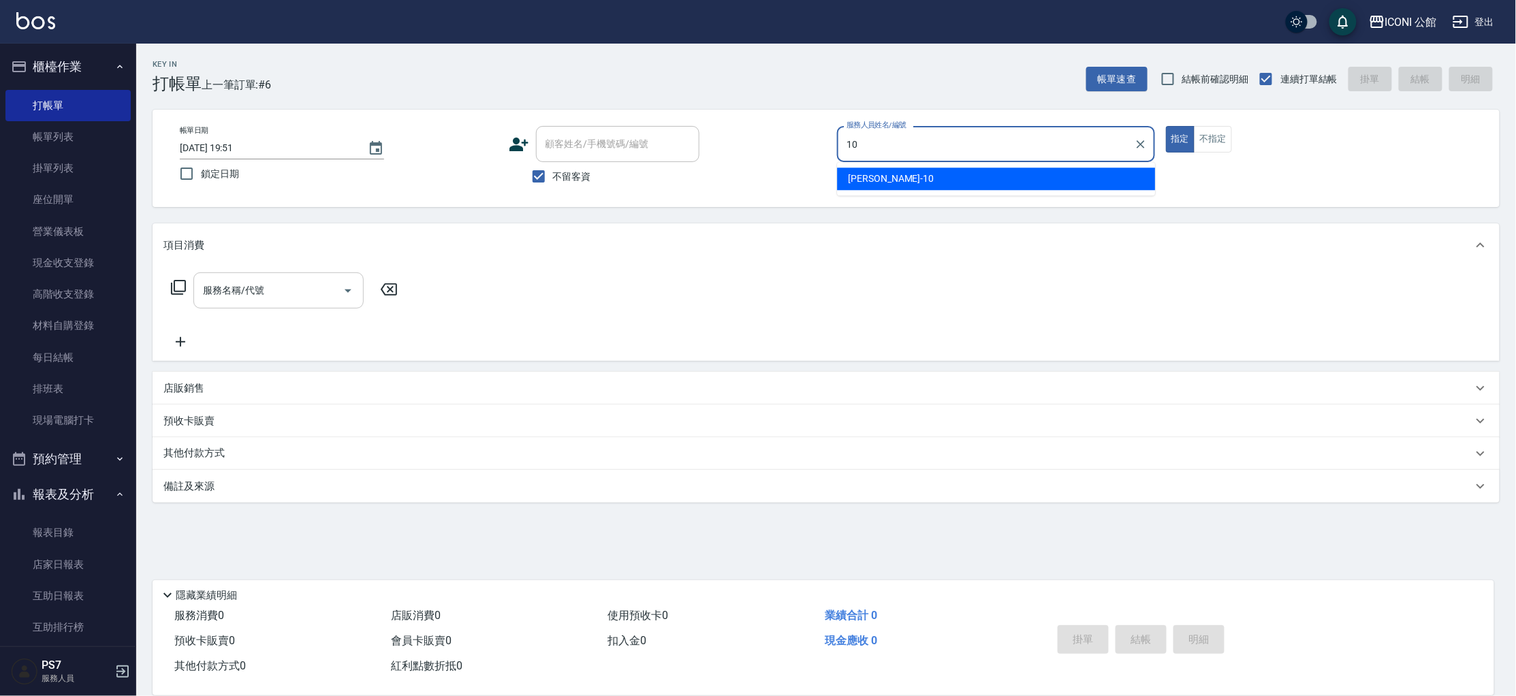
type input "Anna-10"
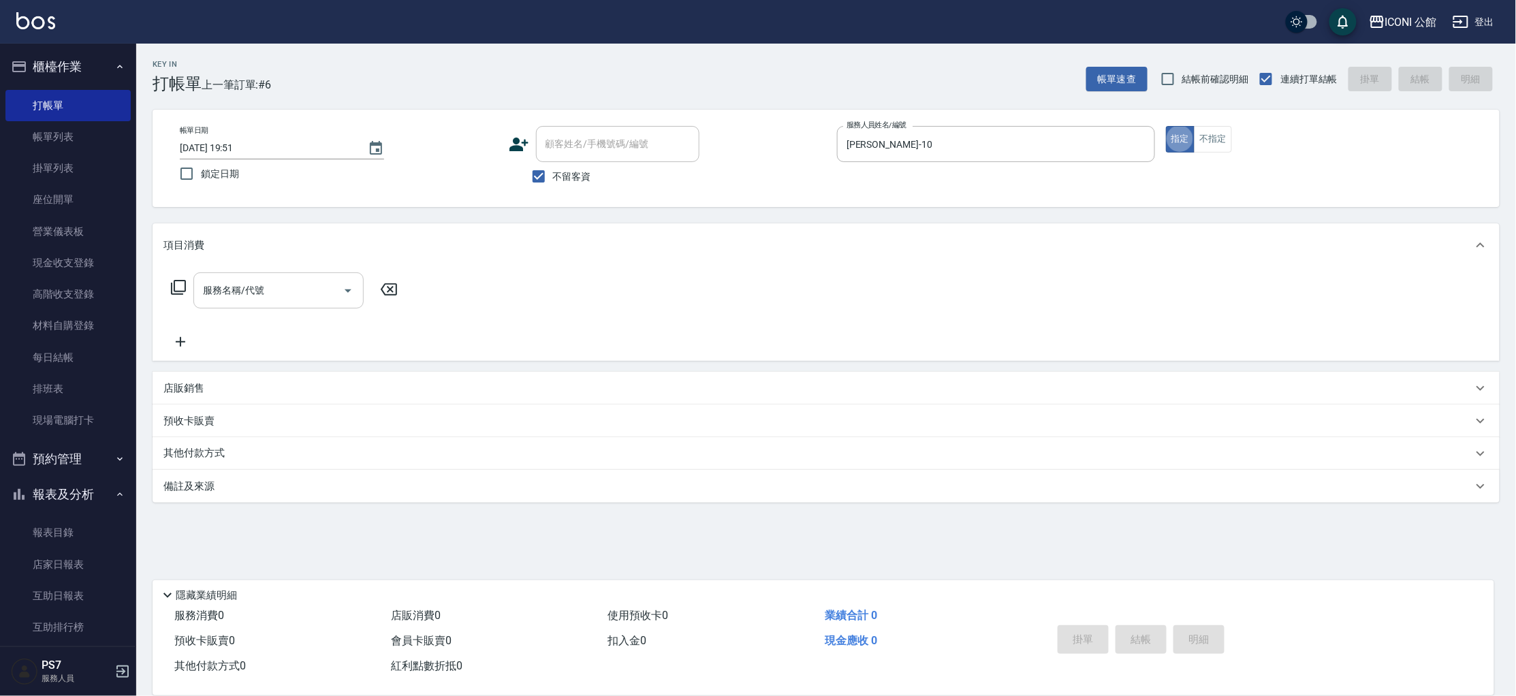
type button "true"
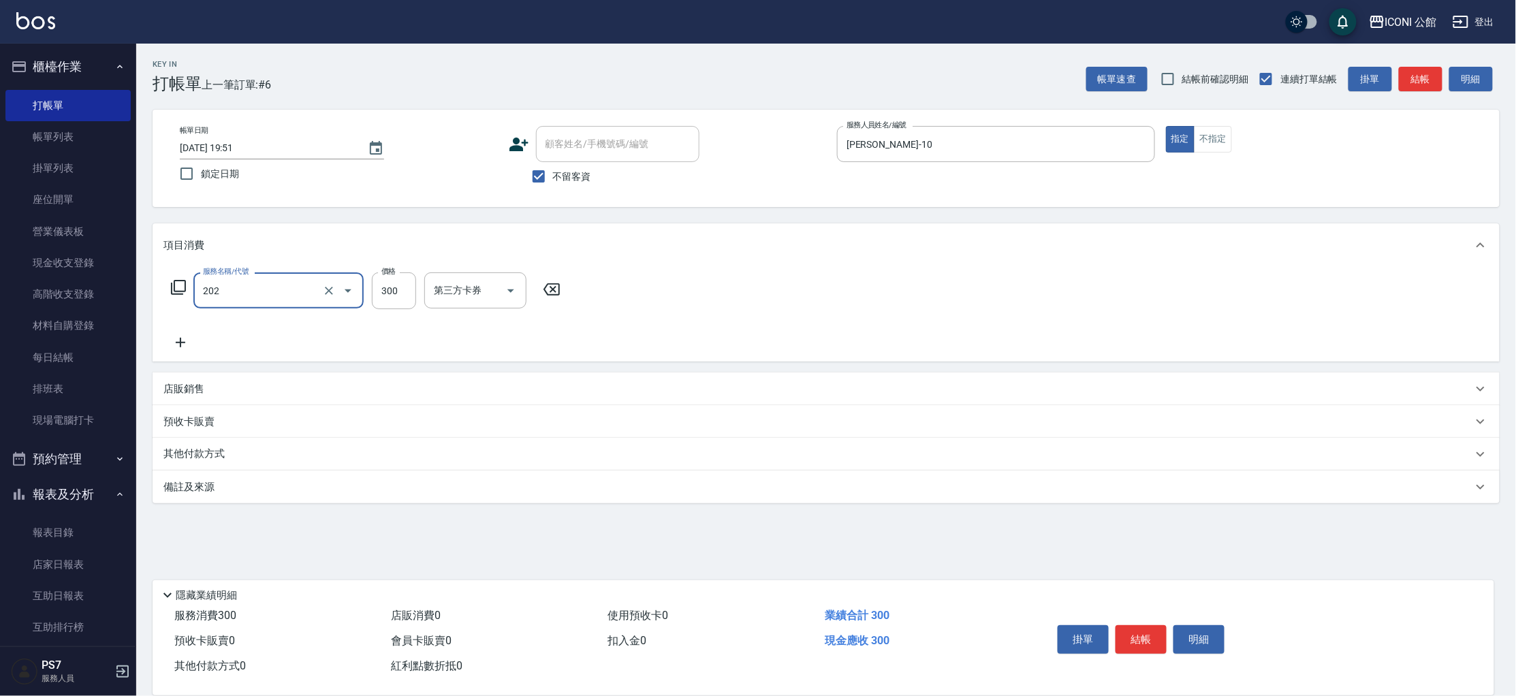
type input "單剪(202)"
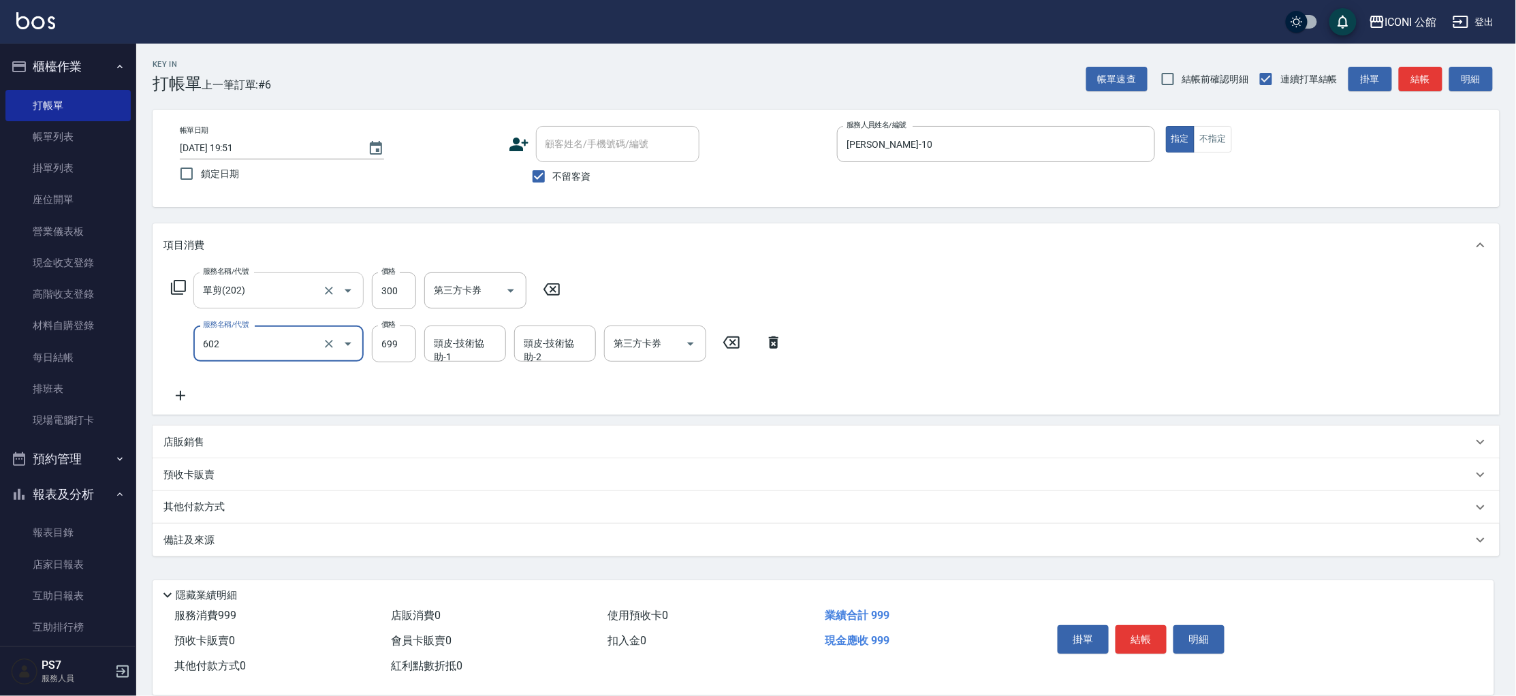
type input "輕度頭皮護理洗髮(602)"
type input "Tim-21"
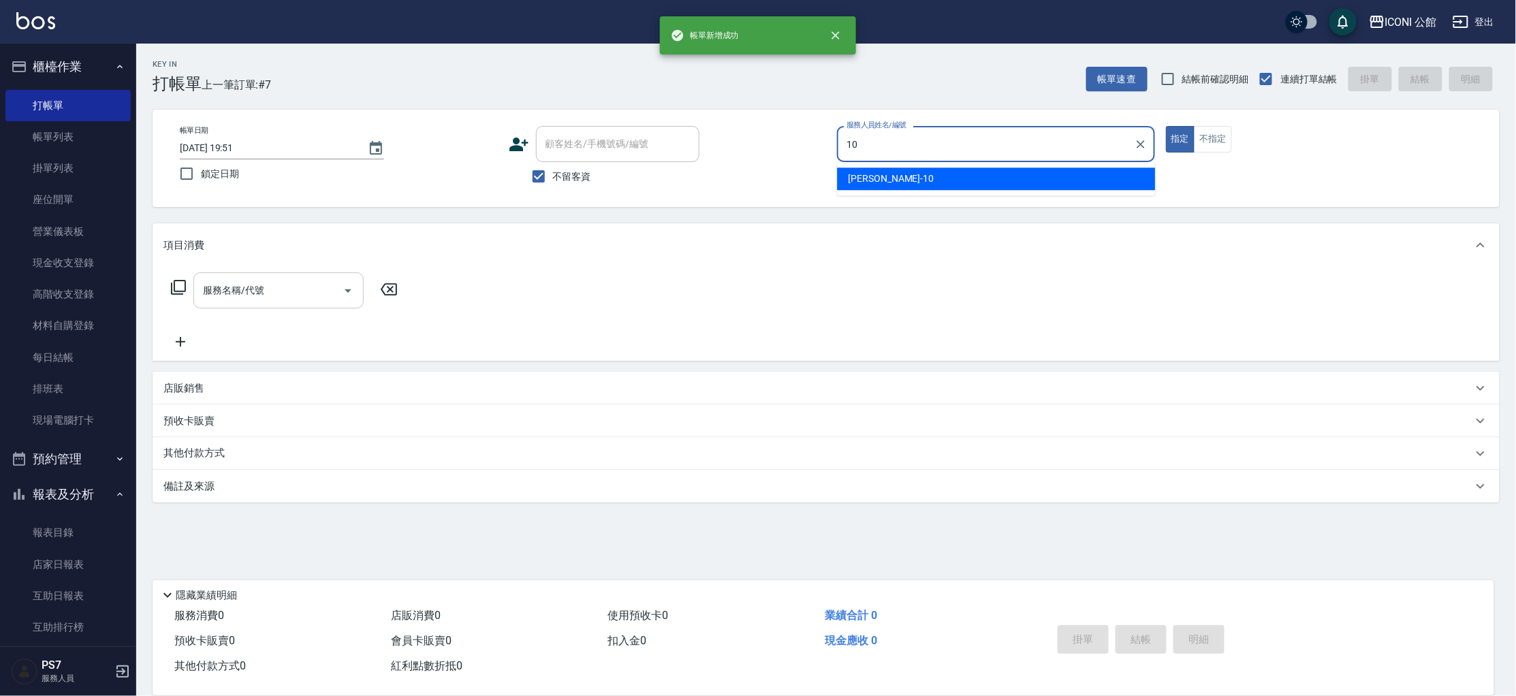
type input "Anna-10"
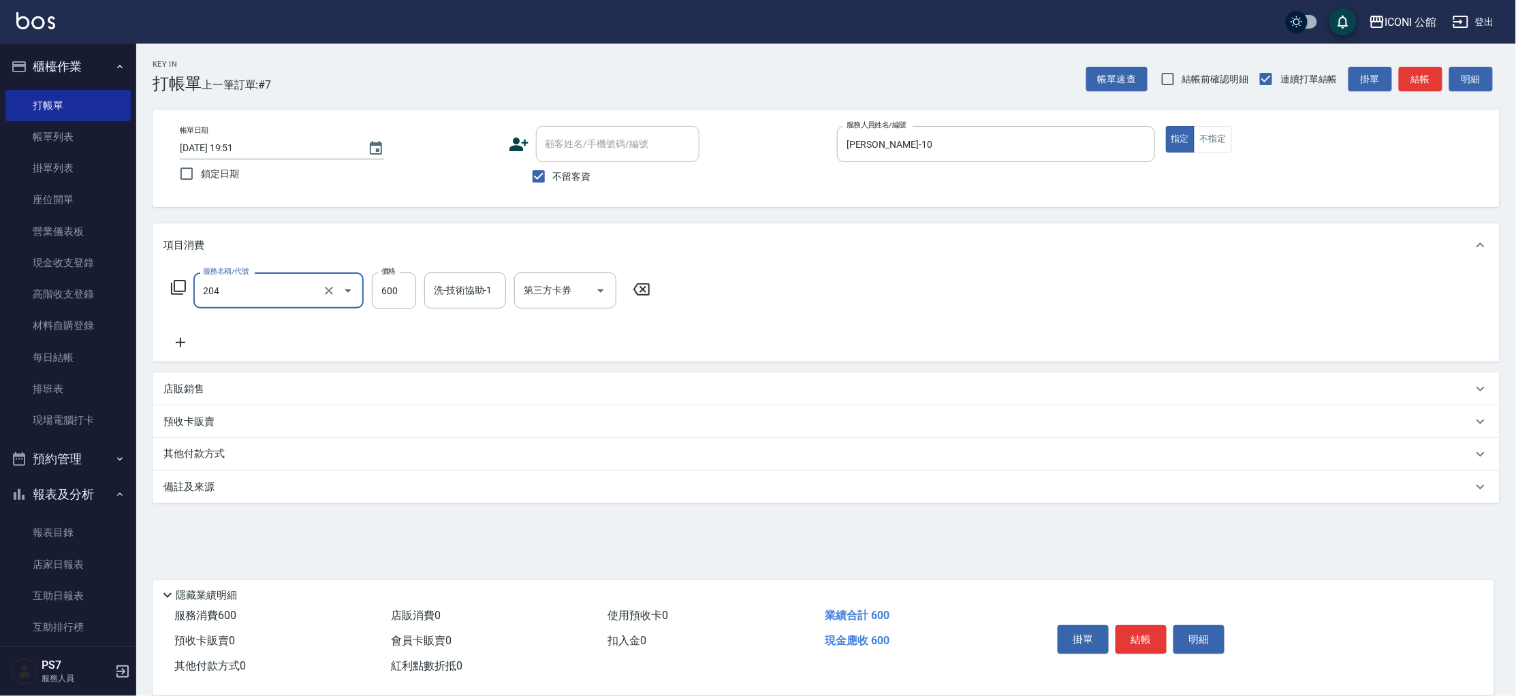
type input "指定洗+剪(204)"
type input "500"
type input "Tim-21"
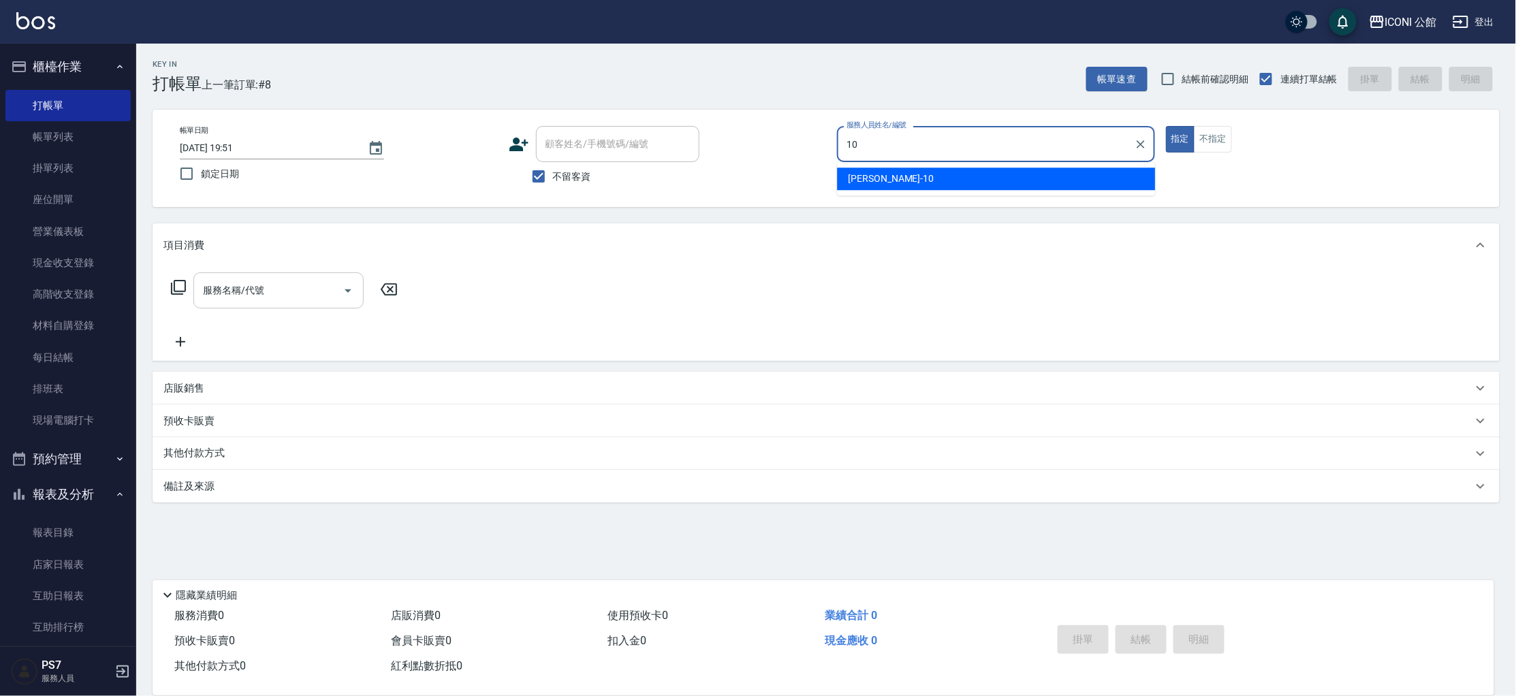
type input "Anna-10"
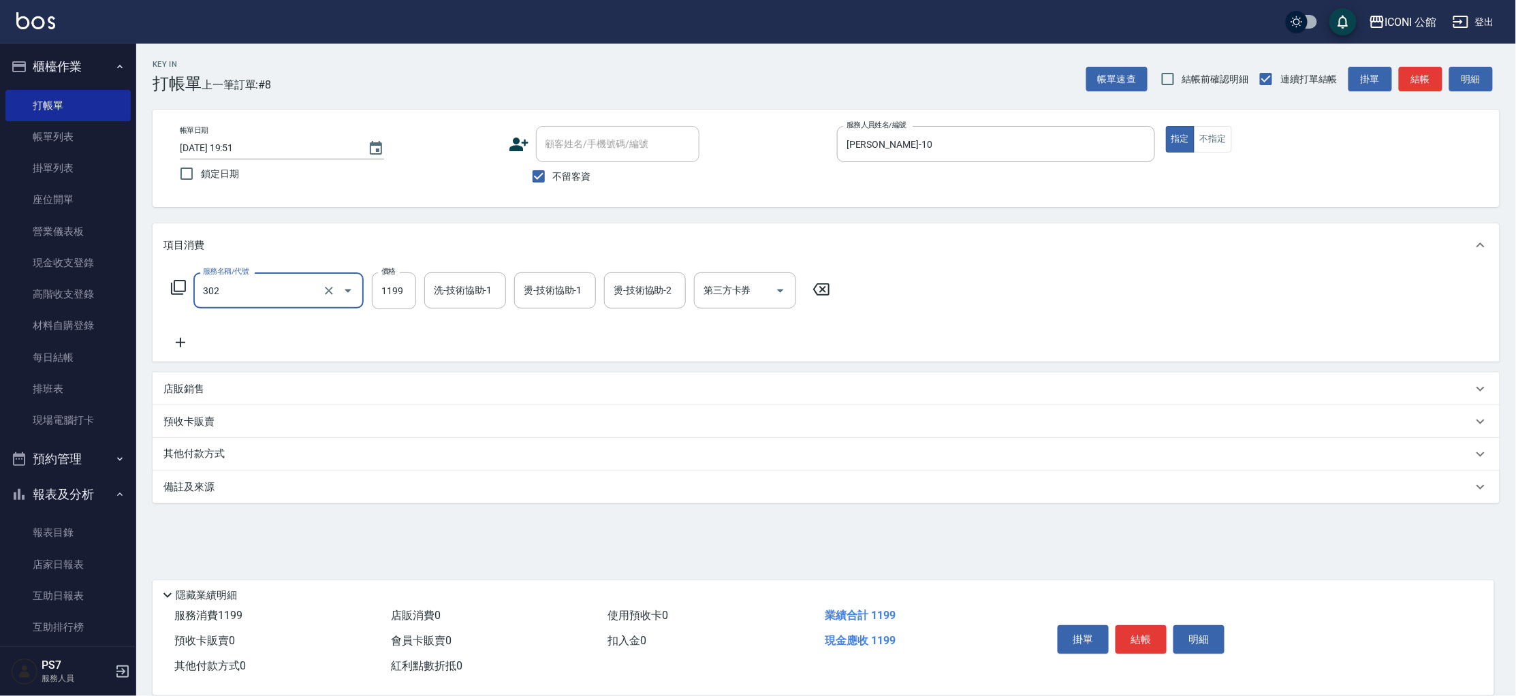
type input "設計燙髮(302)"
type input "1480"
type input "Tim-21"
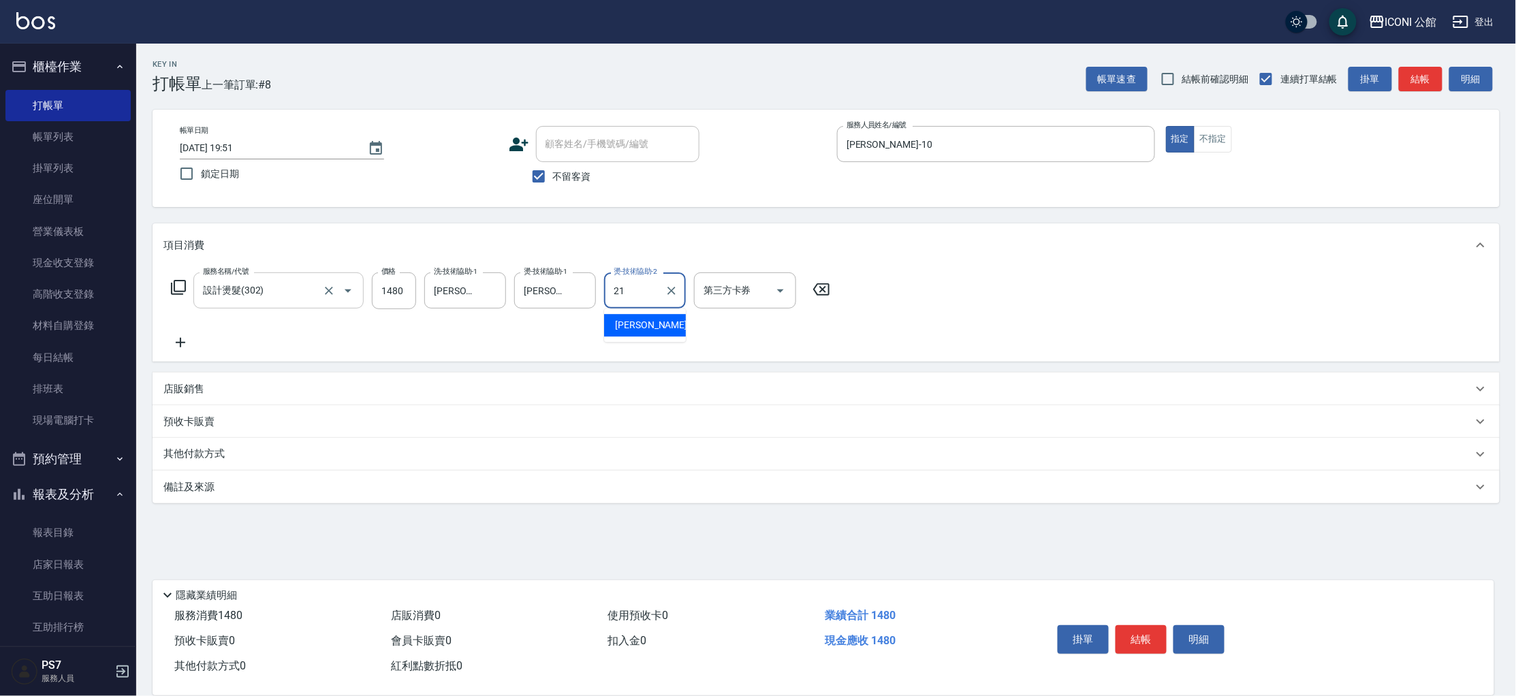
type input "Tim-21"
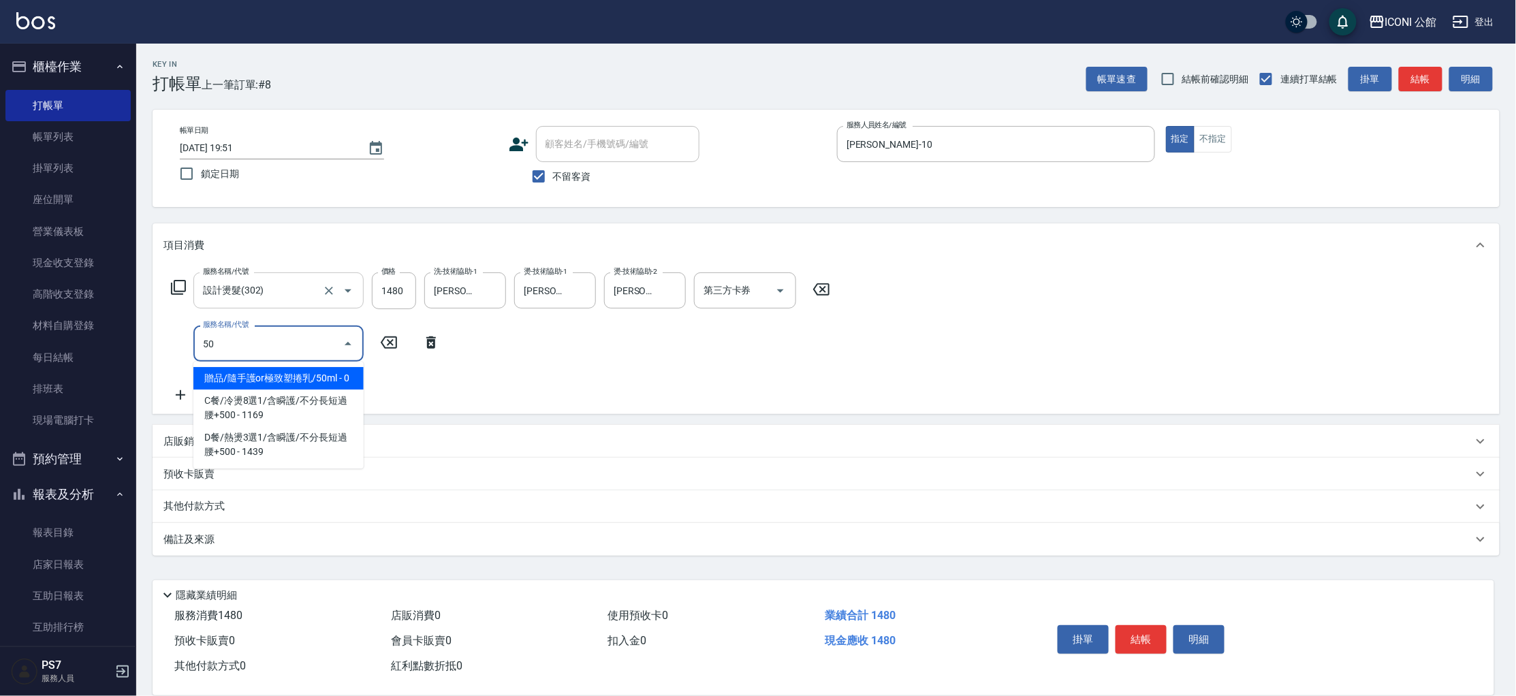
type input "506"
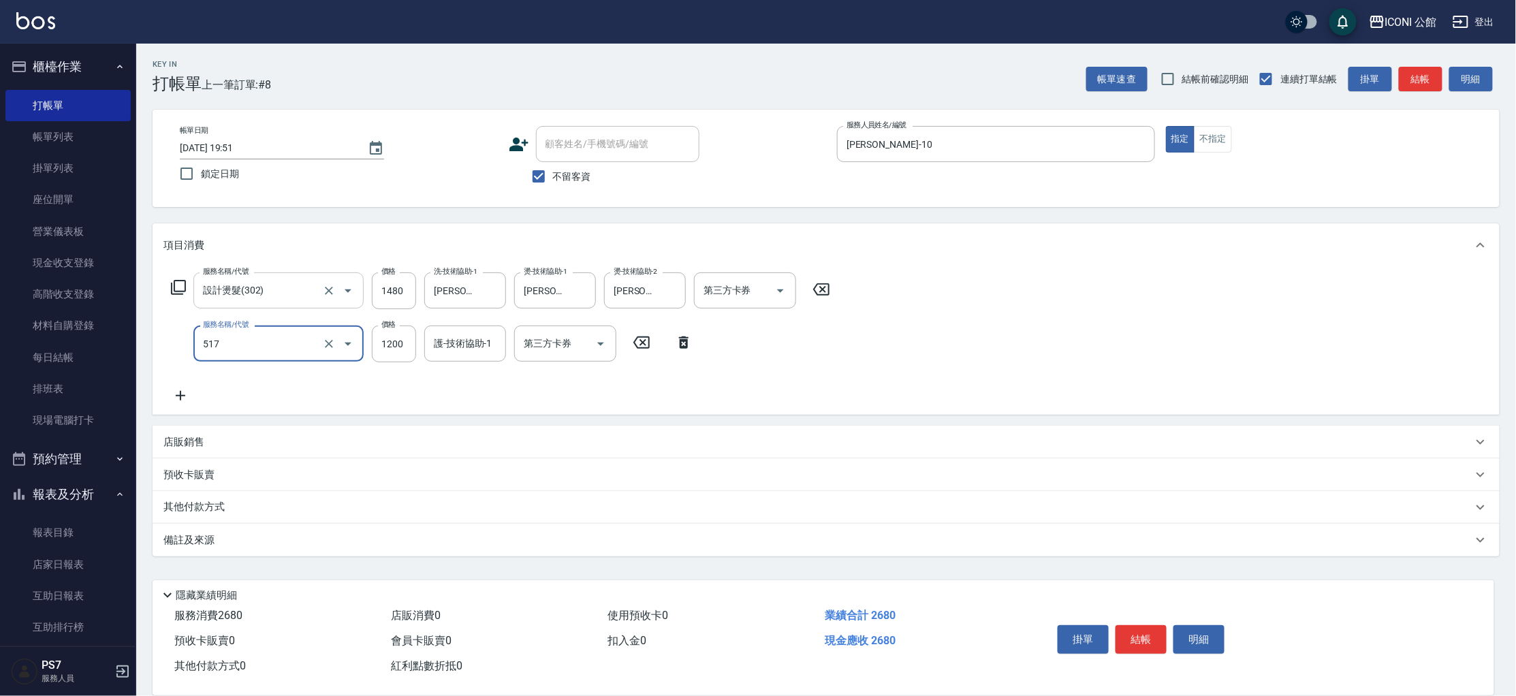
type input "花漾深層護髮(517)"
type input "960"
type input "Tim-21"
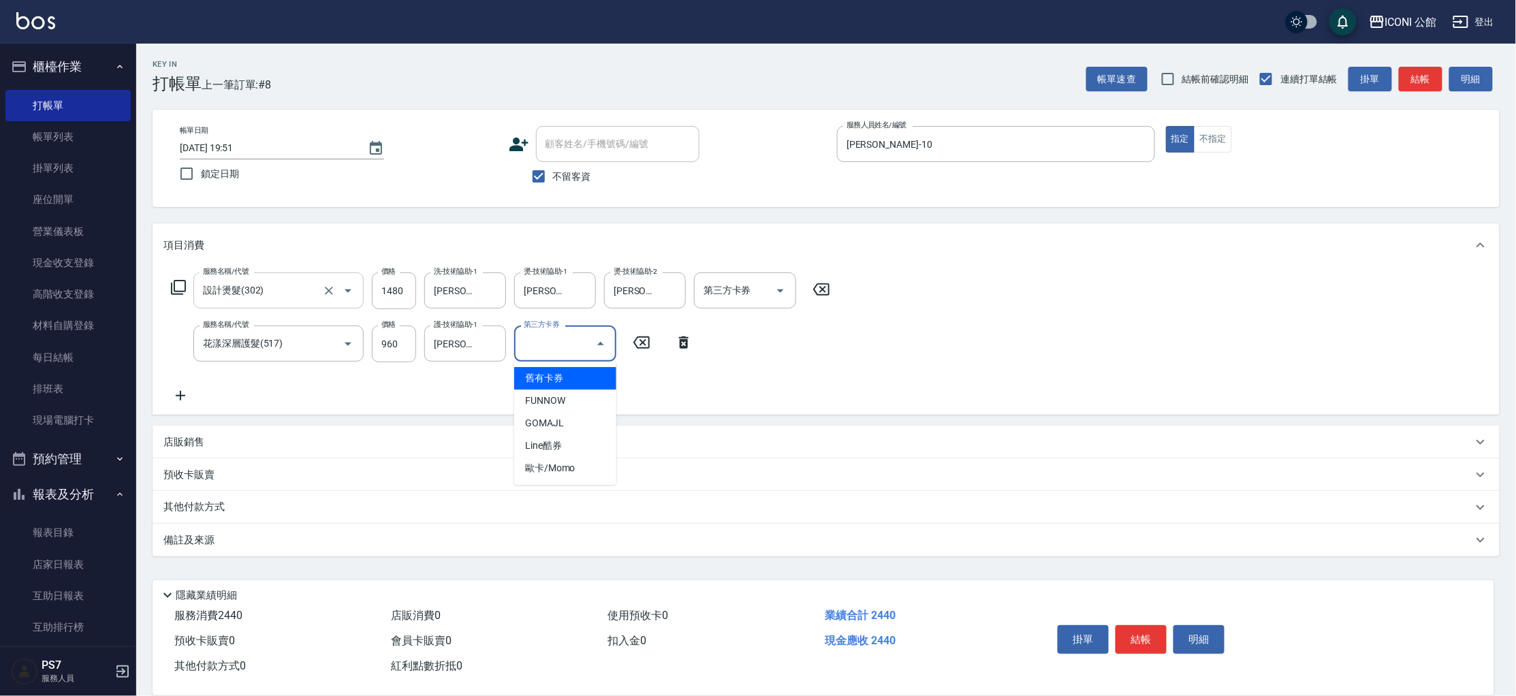
type input "舊有卡券"
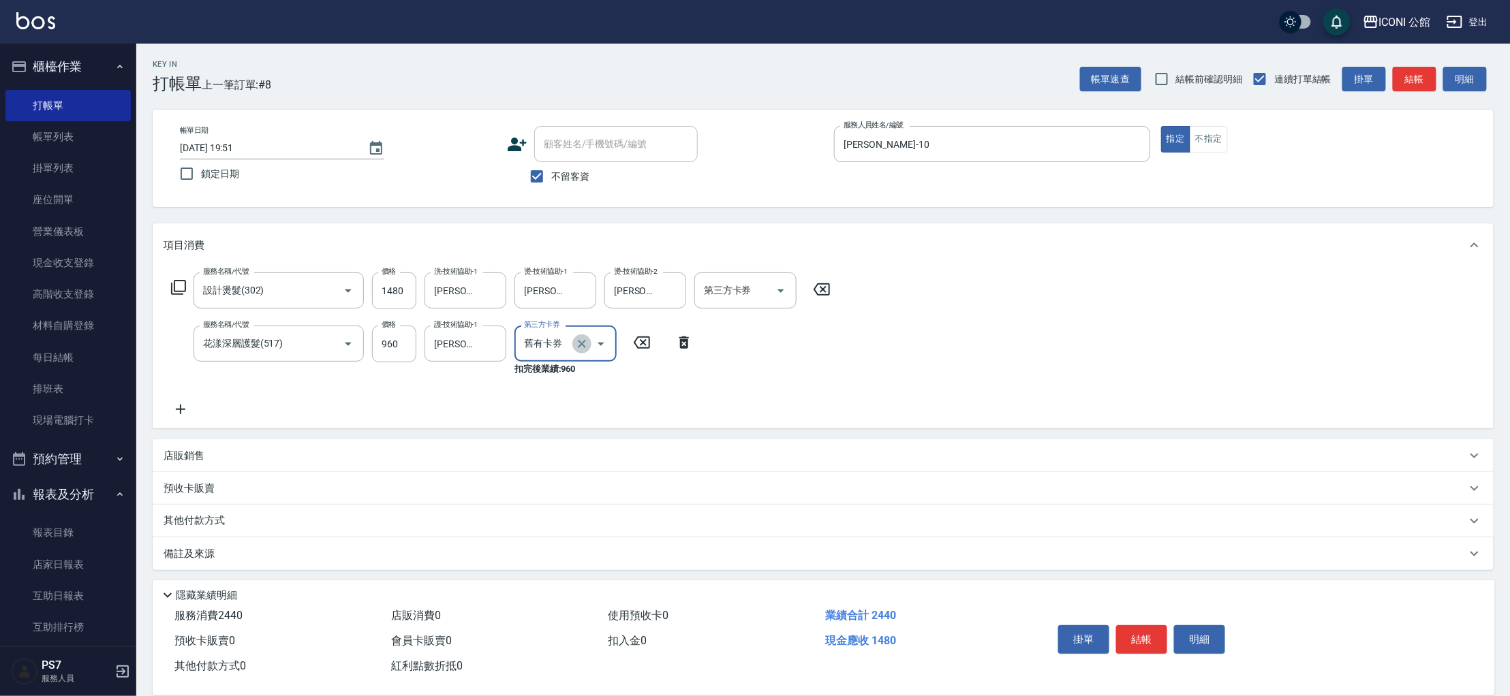
click at [584, 343] on icon "Clear" at bounding box center [582, 344] width 14 height 14
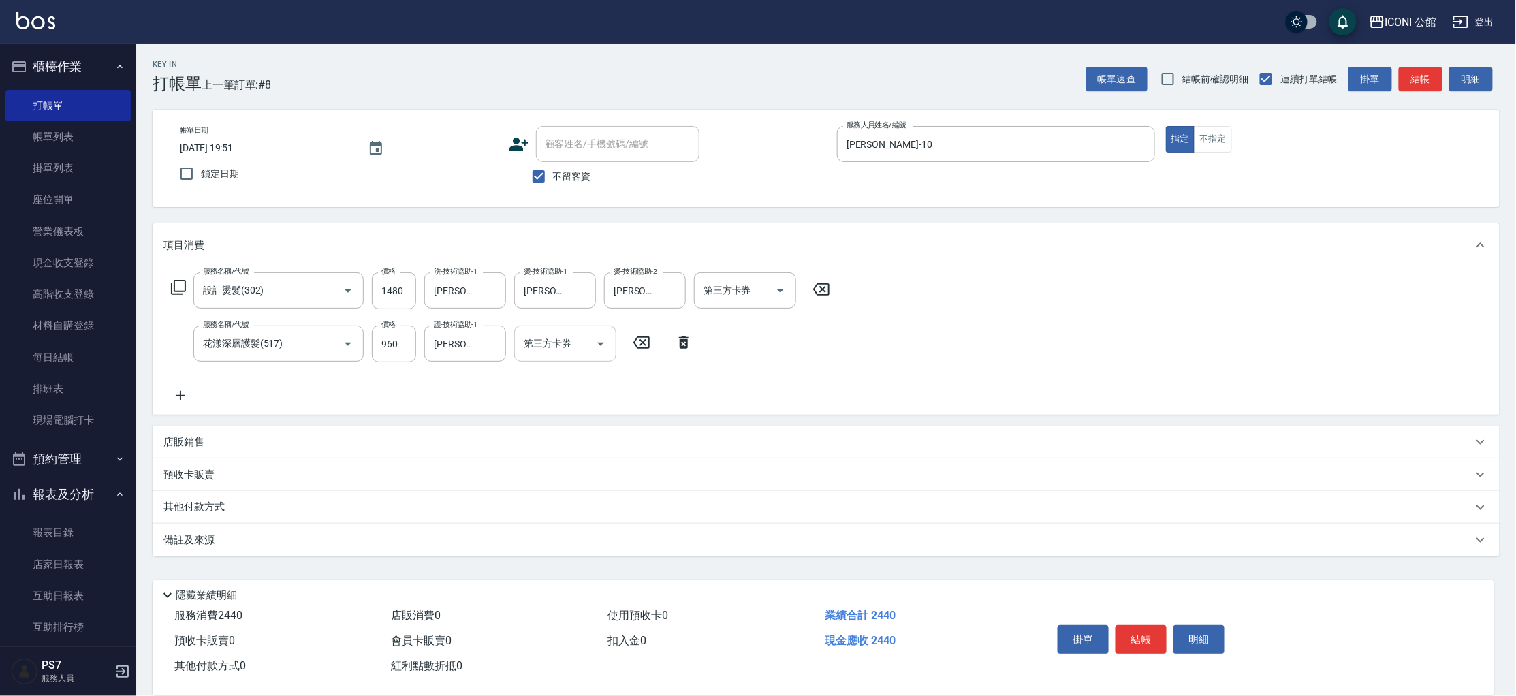
click at [208, 510] on p "其他付款方式" at bounding box center [197, 507] width 68 height 15
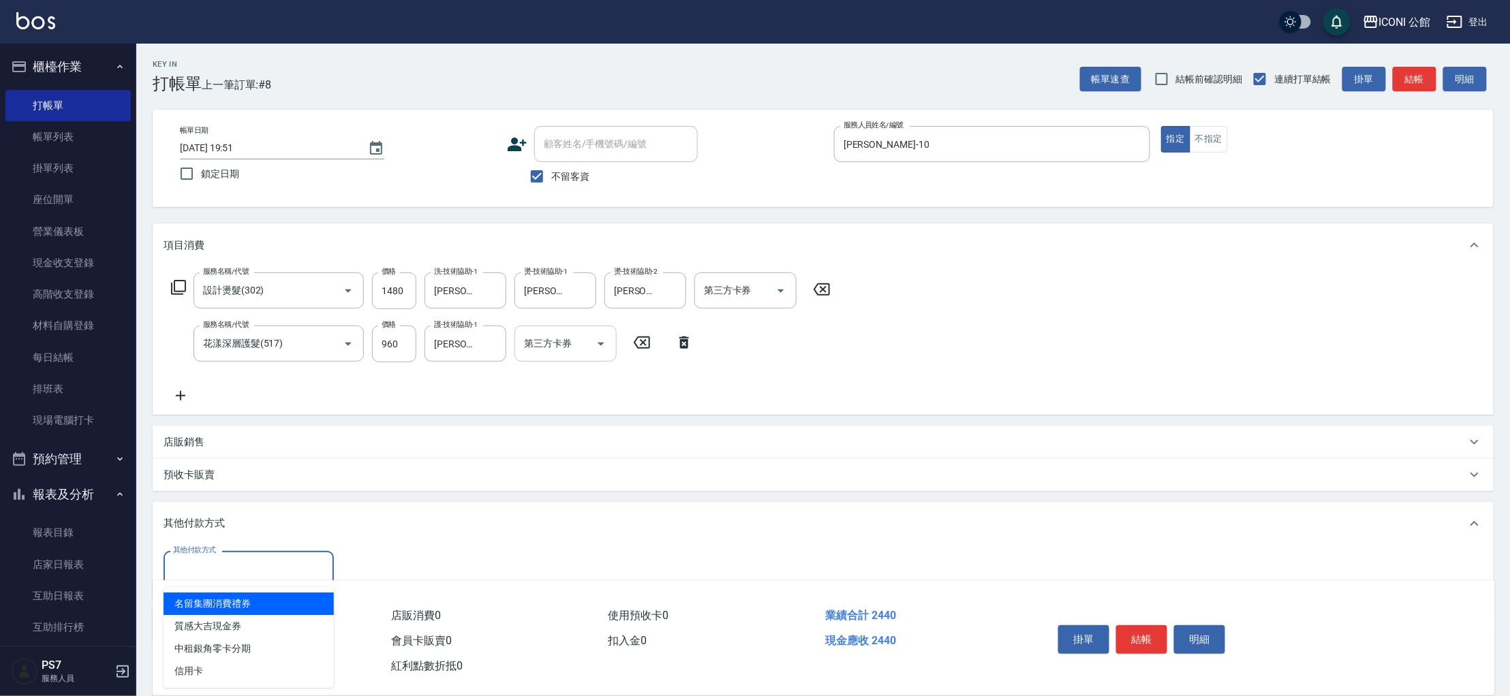
click at [242, 561] on input "其他付款方式" at bounding box center [249, 569] width 158 height 24
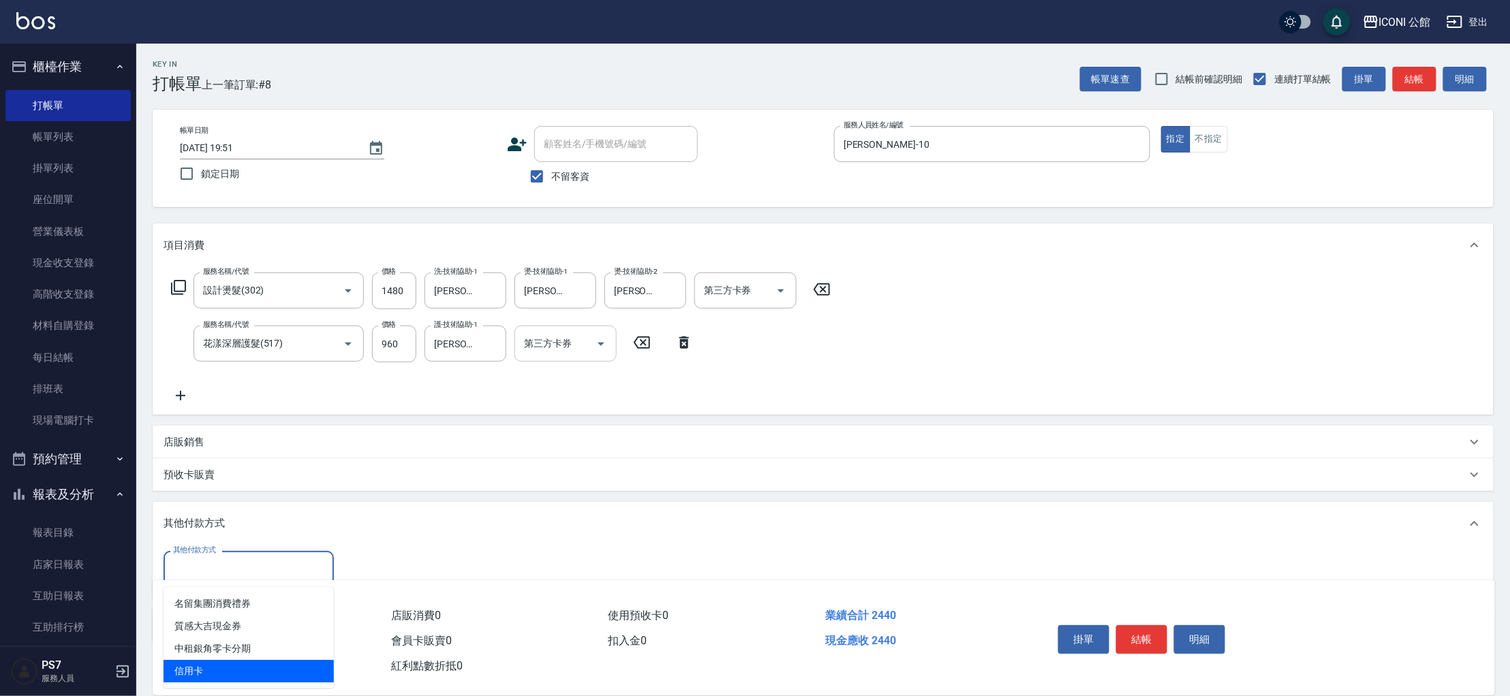
click at [256, 678] on span "信用卡" at bounding box center [248, 671] width 170 height 22
type input "信用卡"
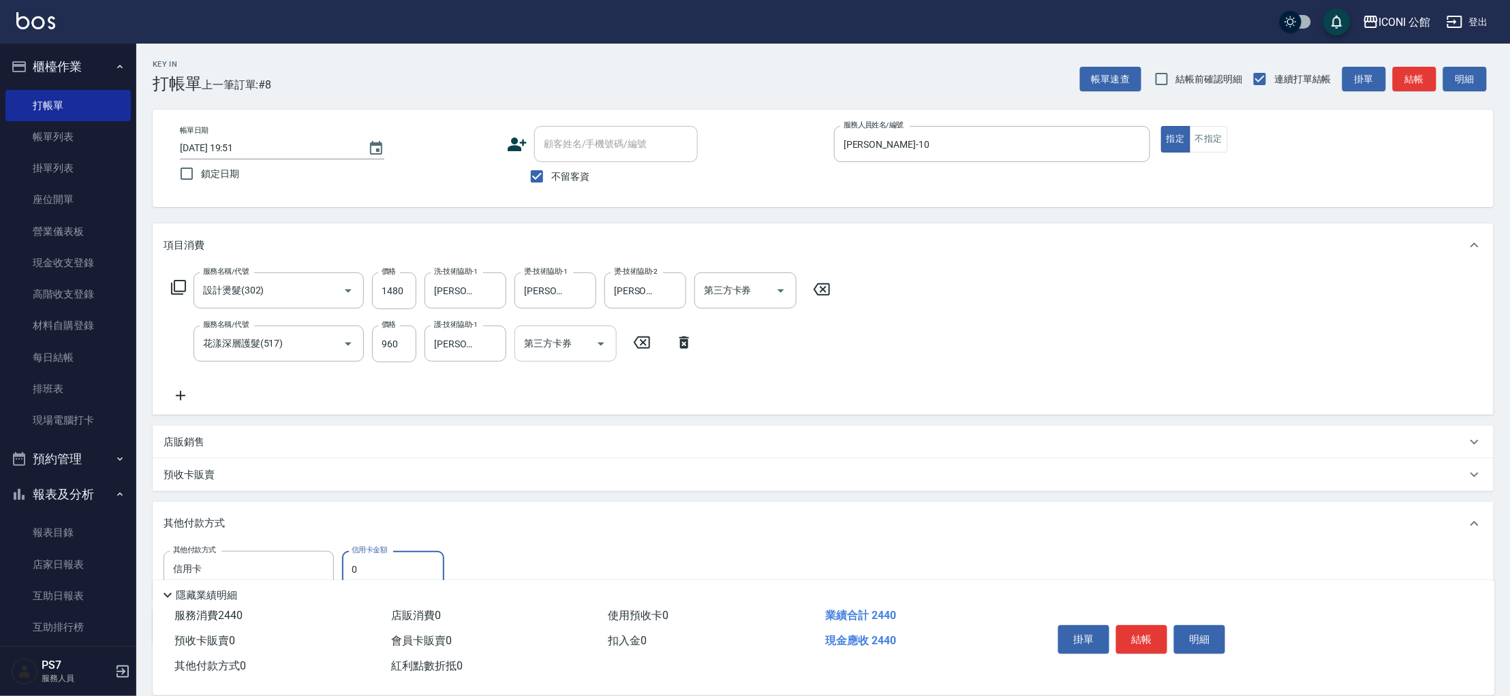
click at [371, 565] on input "0" at bounding box center [393, 569] width 102 height 37
type input "2440"
type input "2025/08/12 19:52"
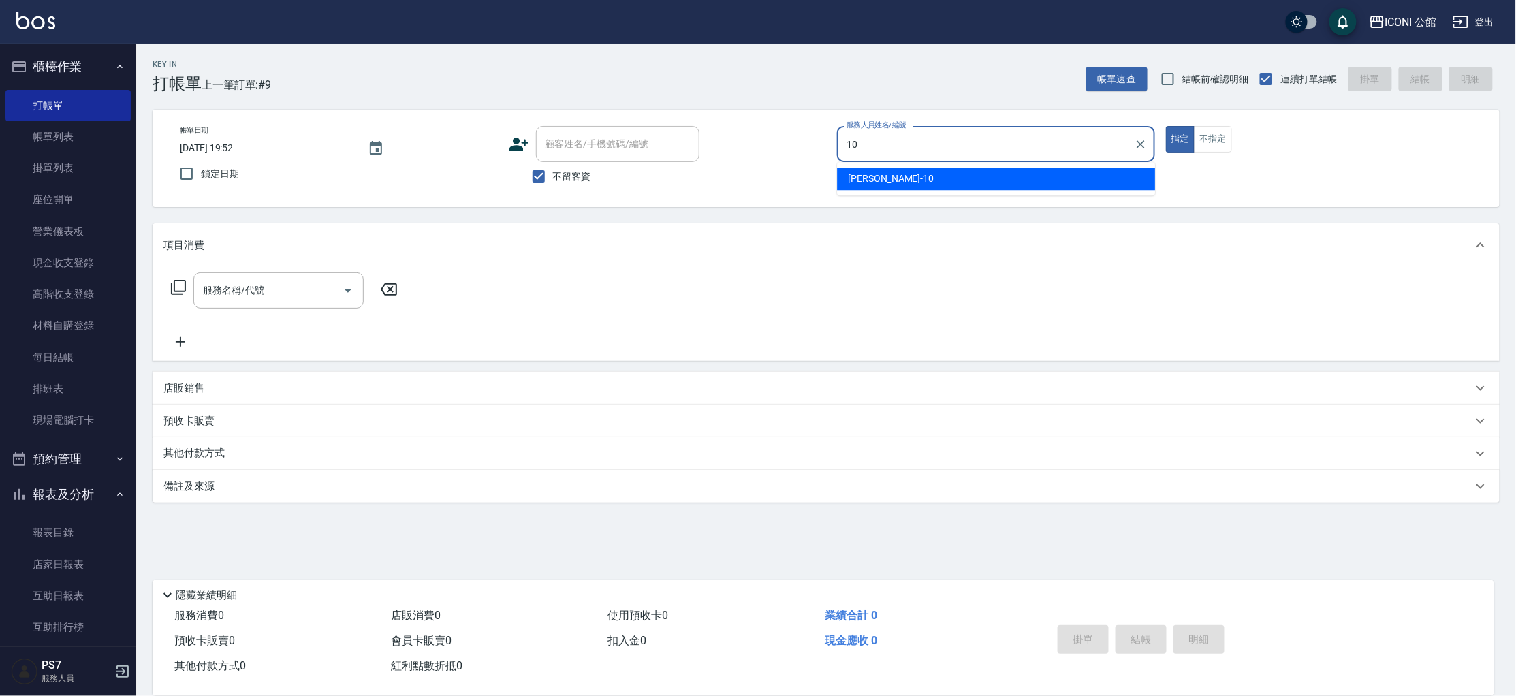
type input "Anna-10"
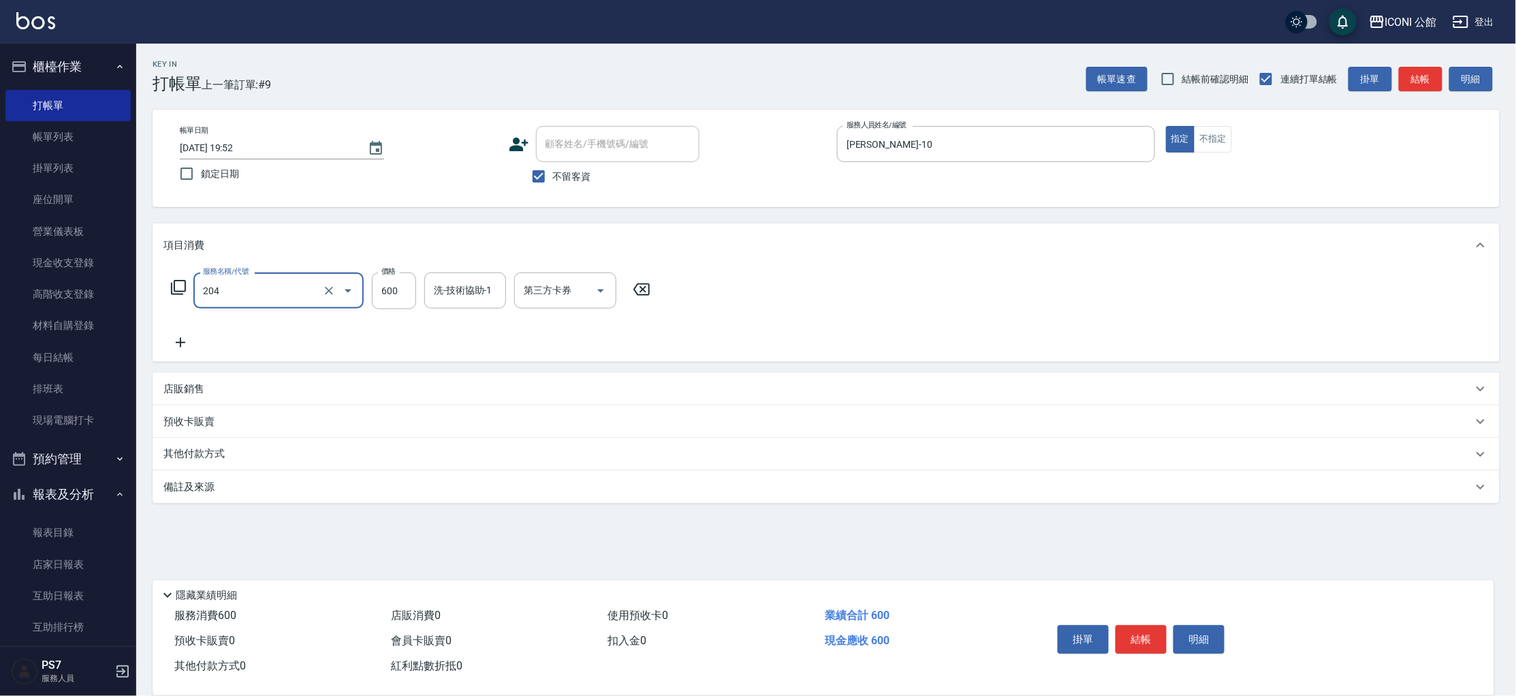
type input "指定洗+剪(204)"
type input "500"
type input "Tim-21"
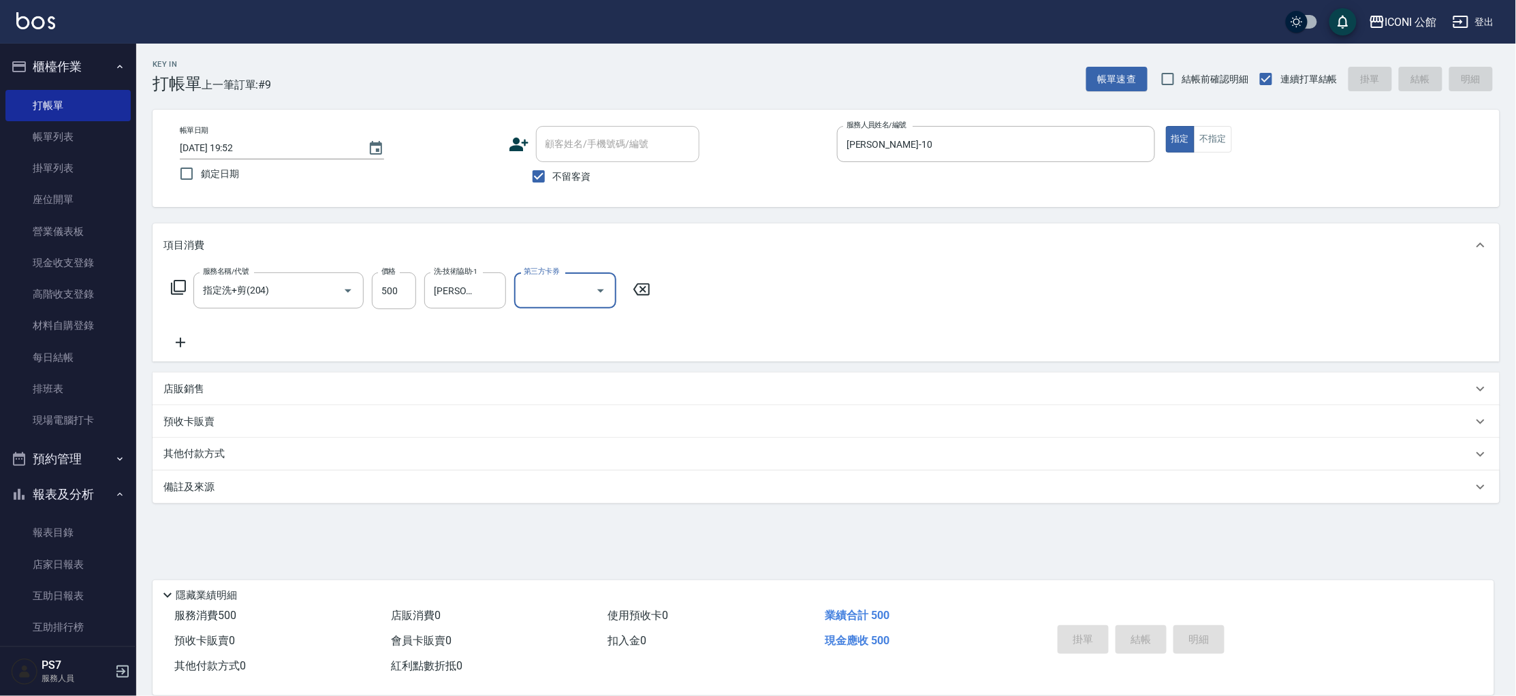
type input "2025/08/12 19:53"
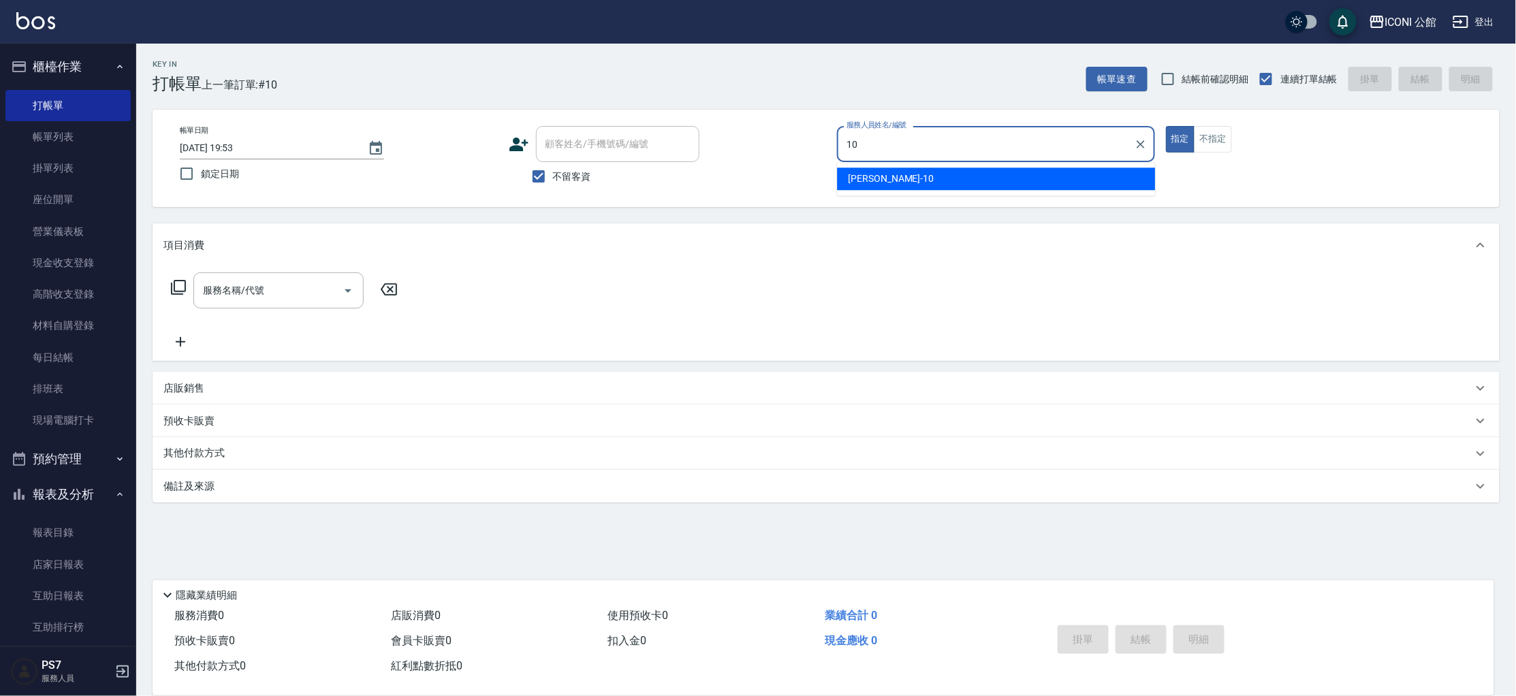
type input "Anna-10"
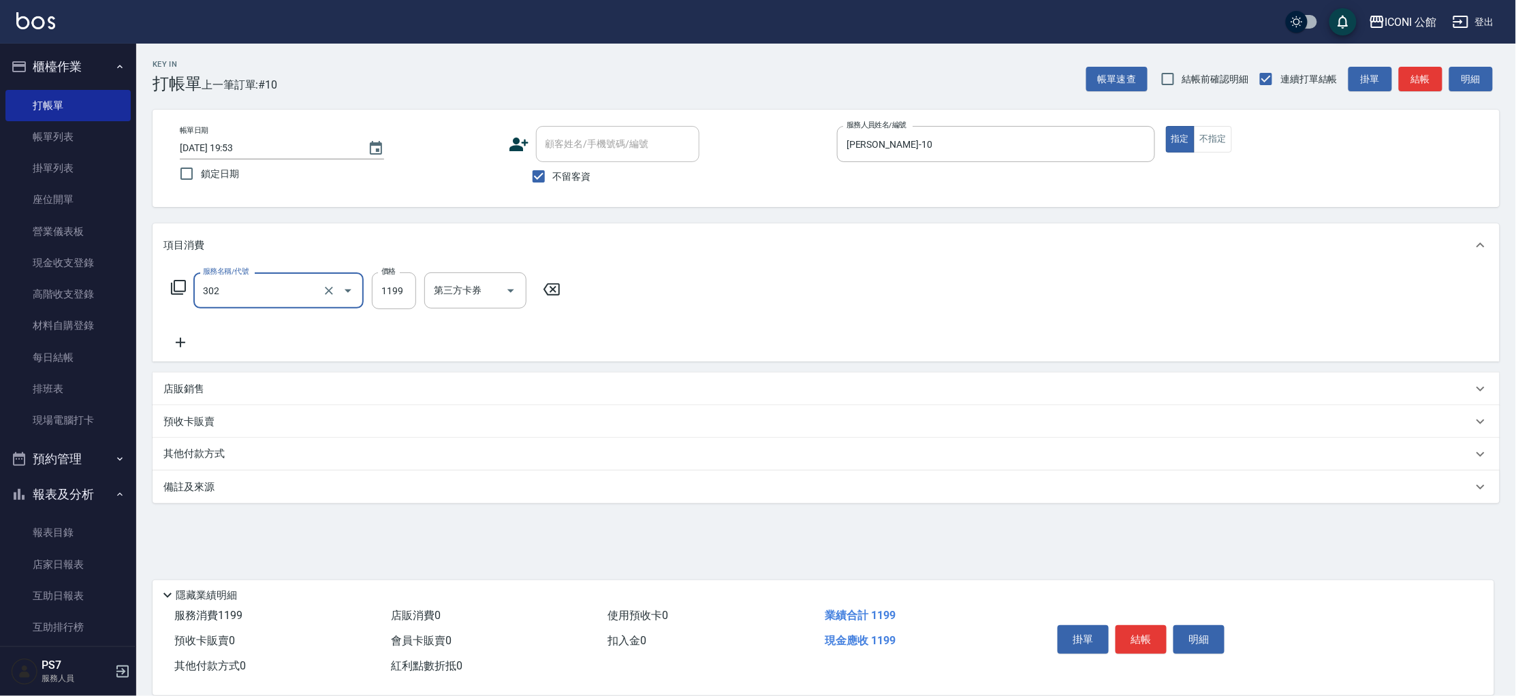
type input "設計燙髮(302)"
type input "1480"
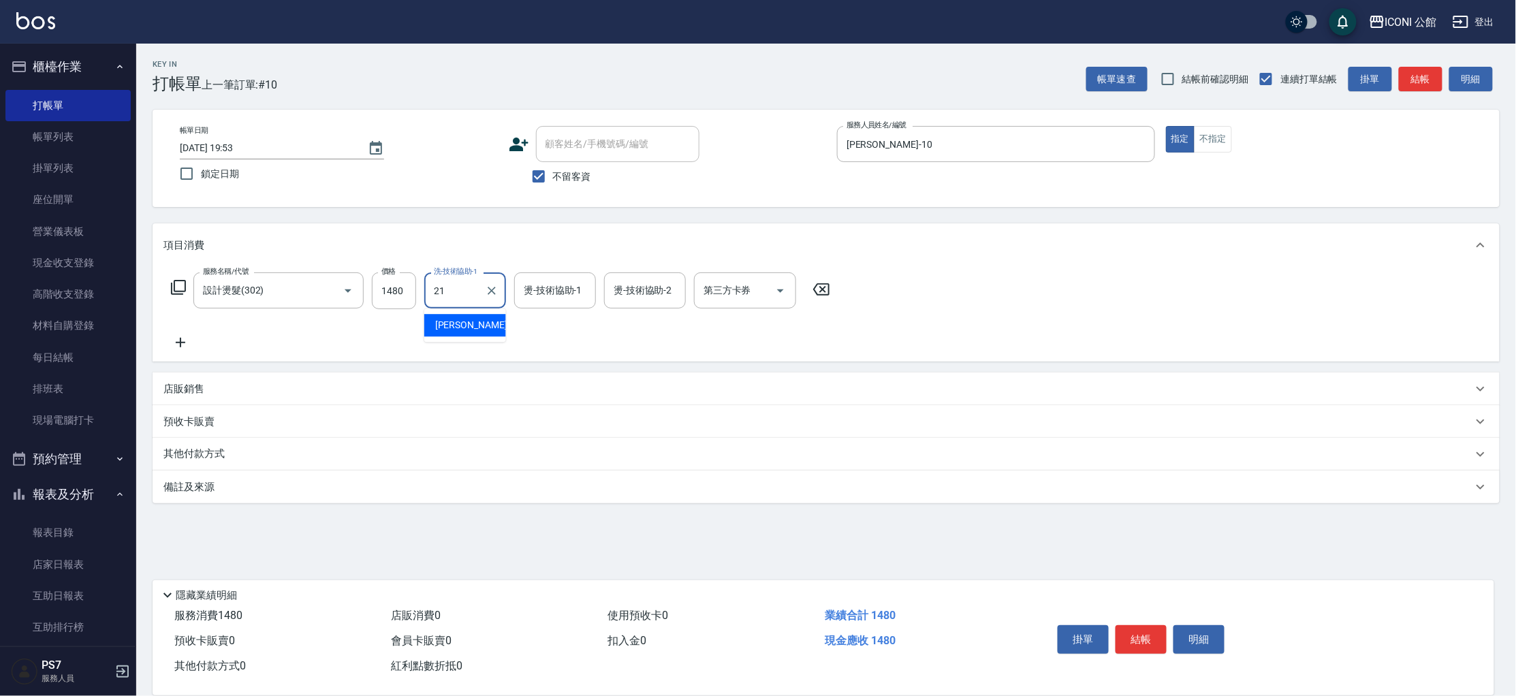
type input "Tim-21"
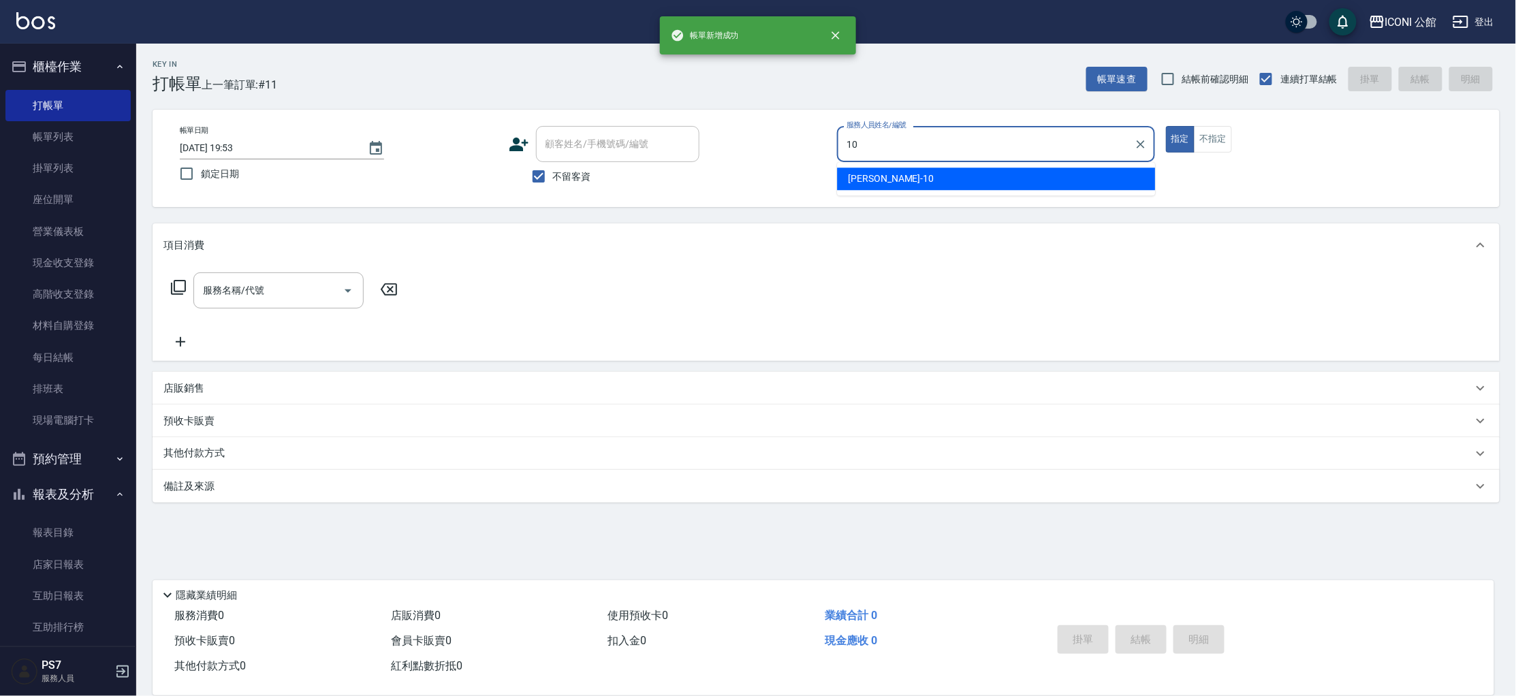
type input "Anna-10"
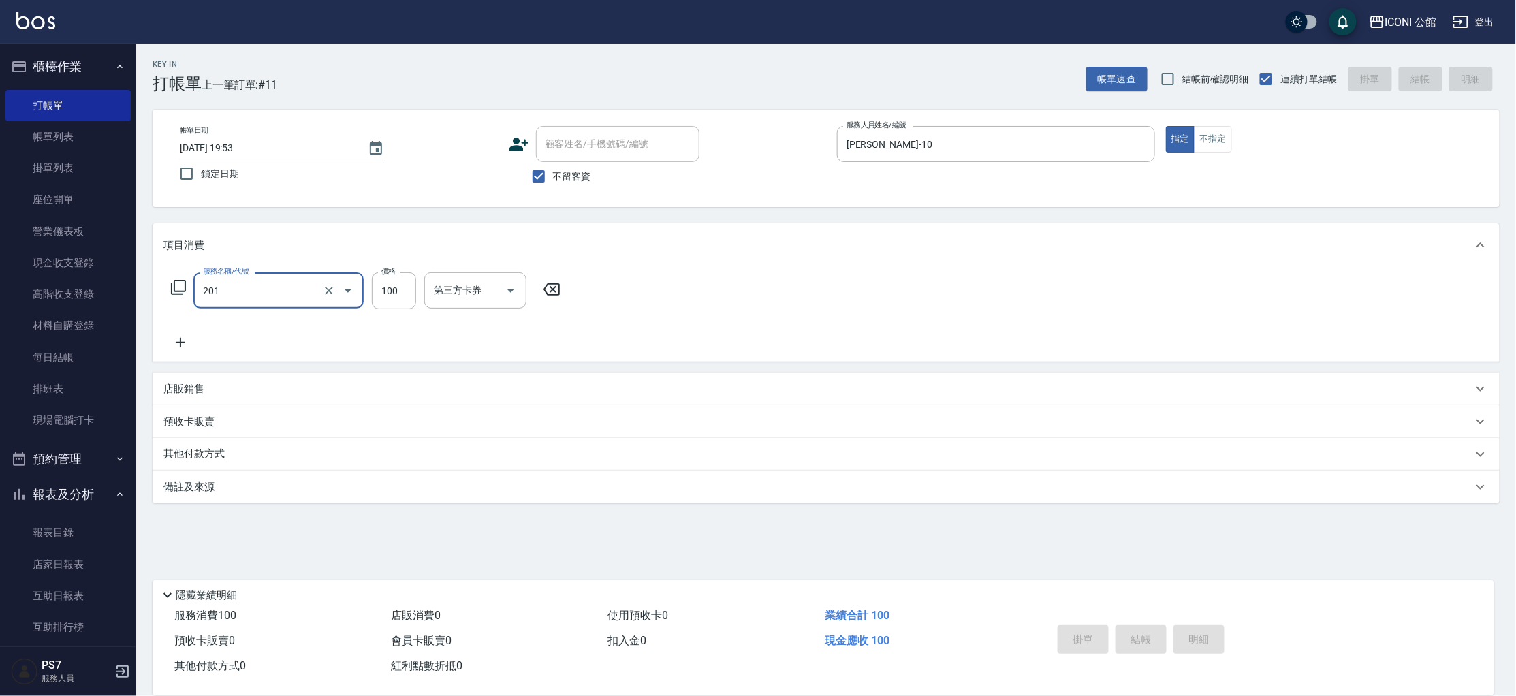
type input "201"
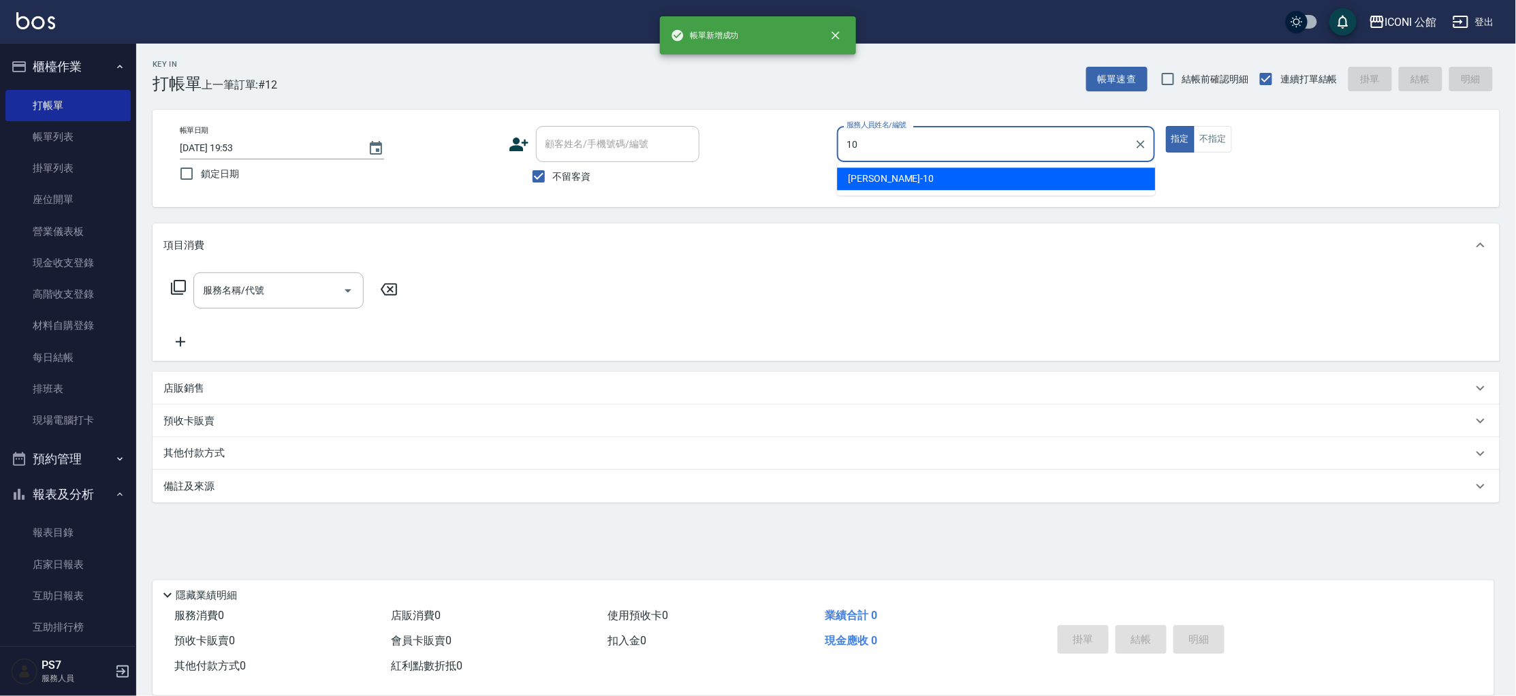
type input "Anna-10"
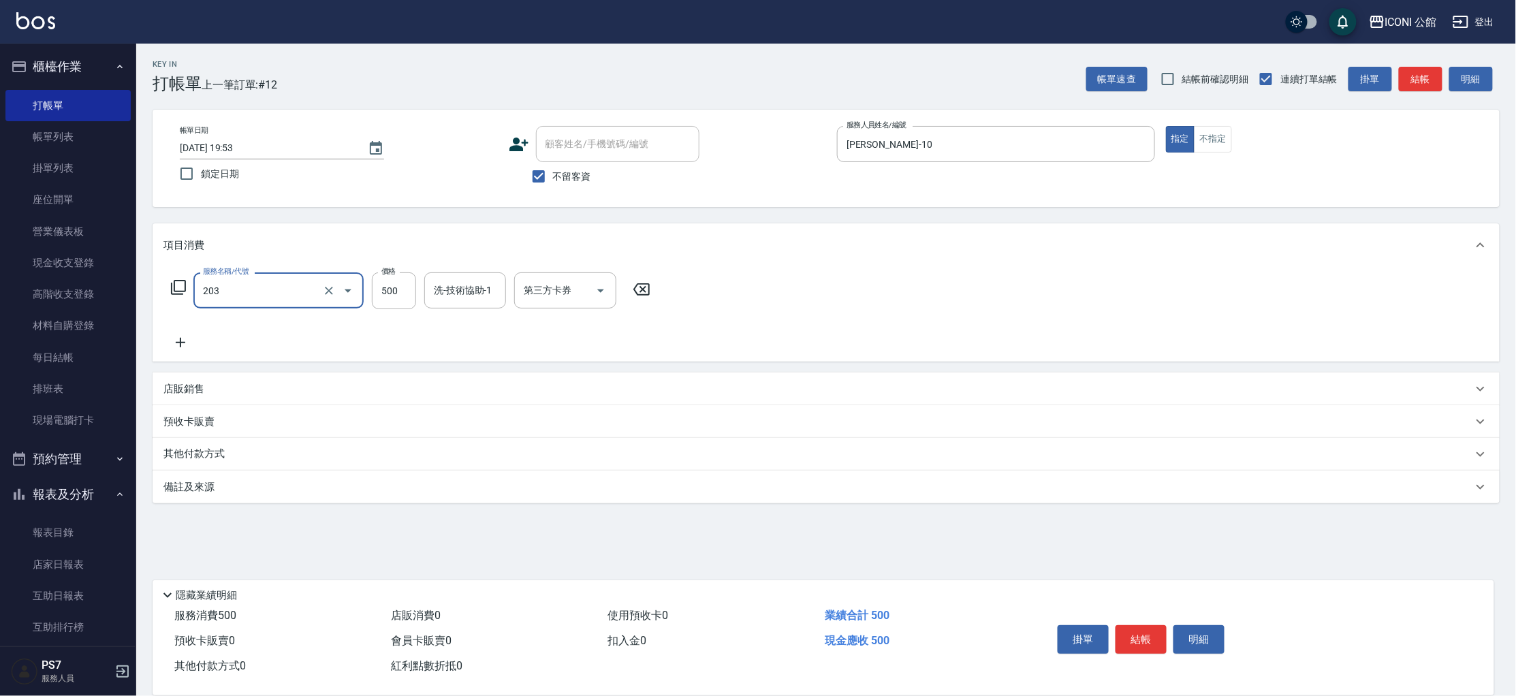
type input "不指定洗+剪(203)"
type input "Tim-21"
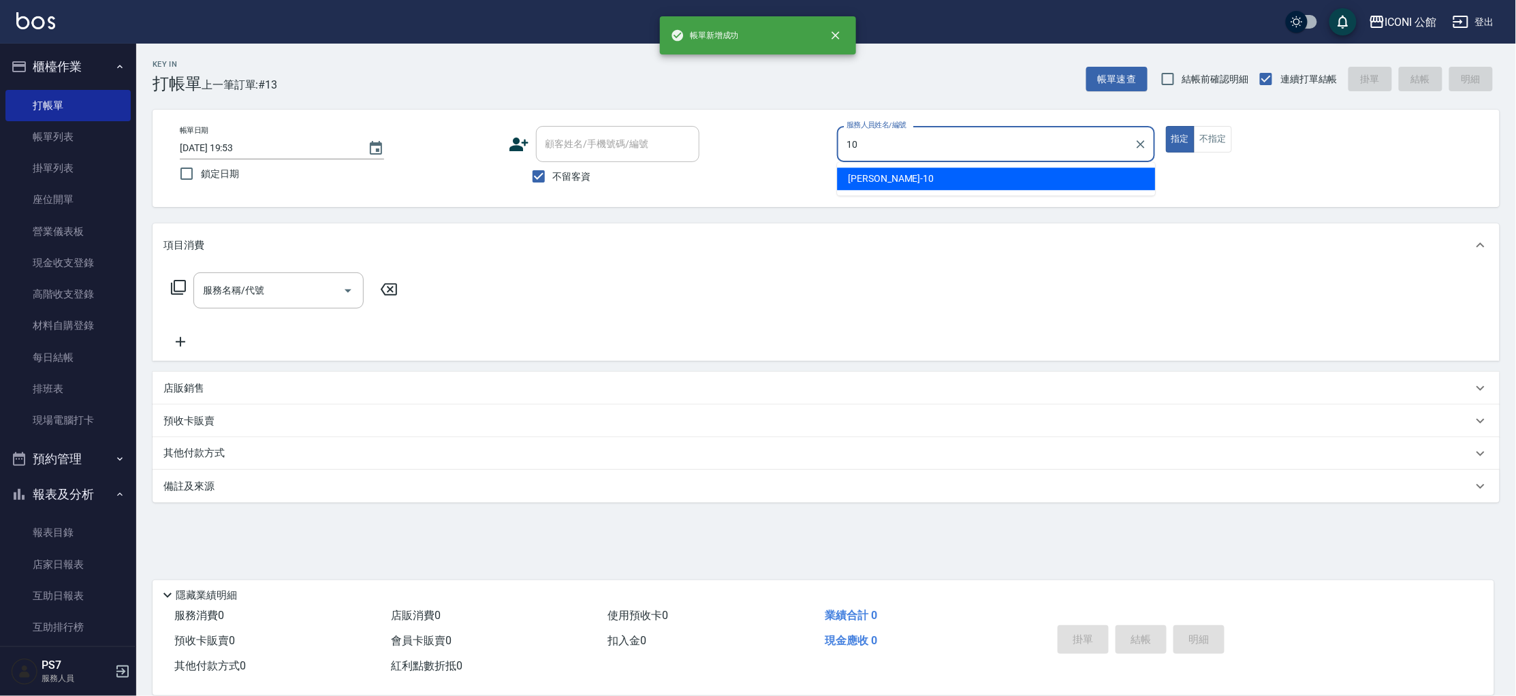
type input "Anna-10"
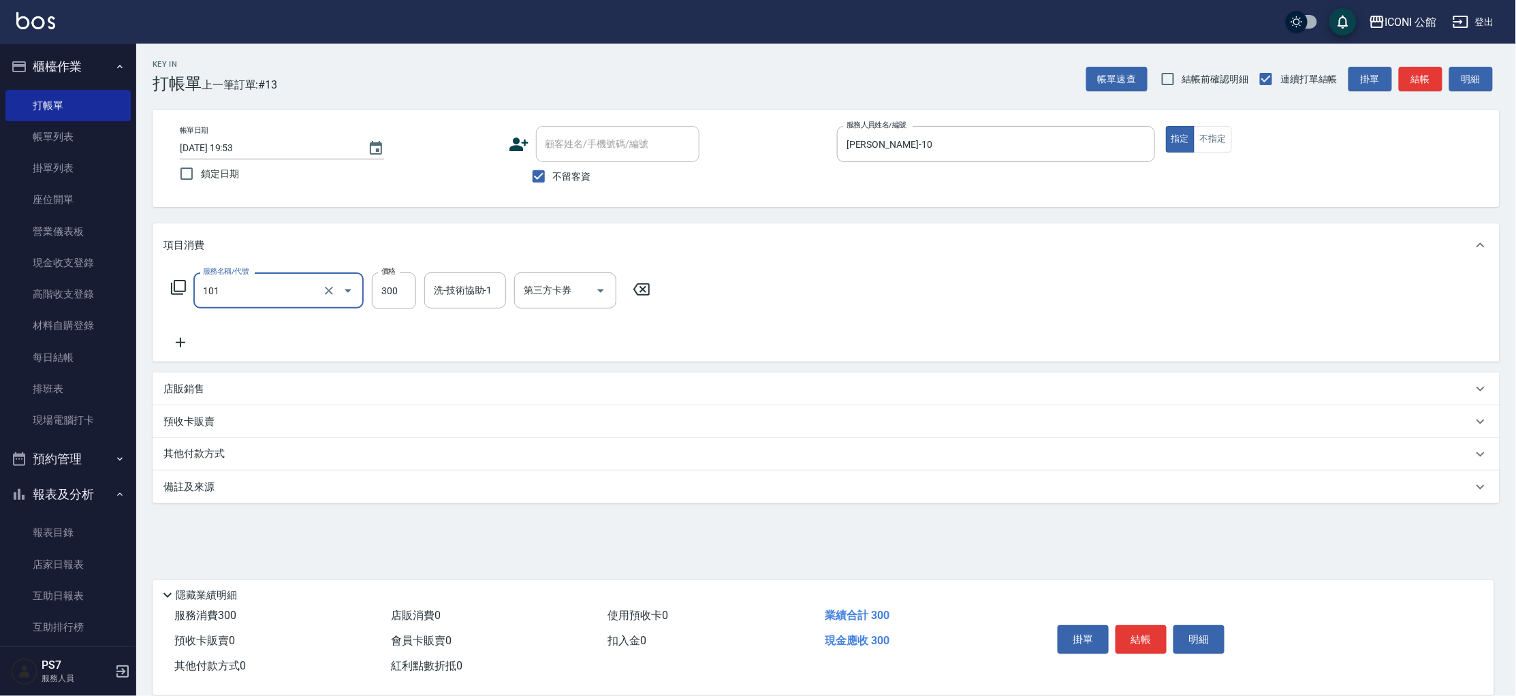
type input "洗髮(101)"
type input "Tim-21"
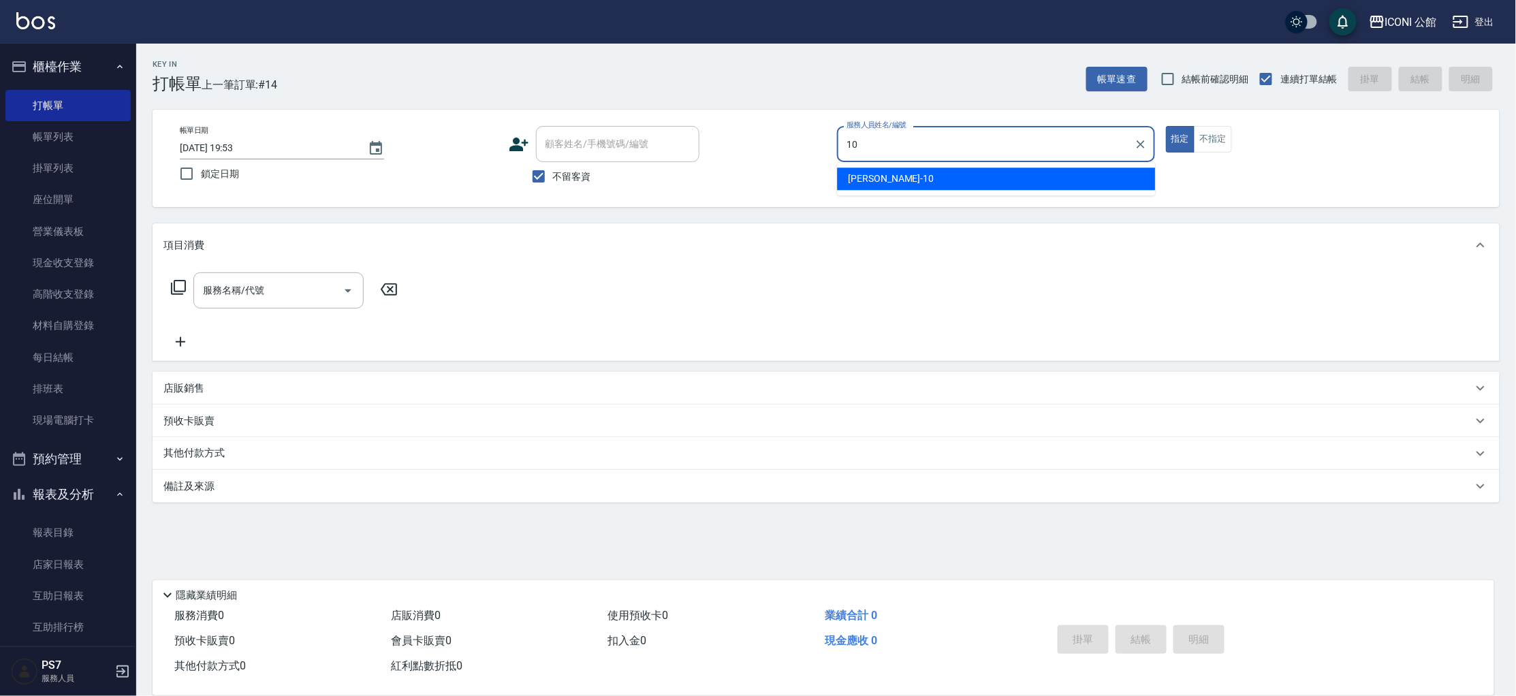
type input "Anna-10"
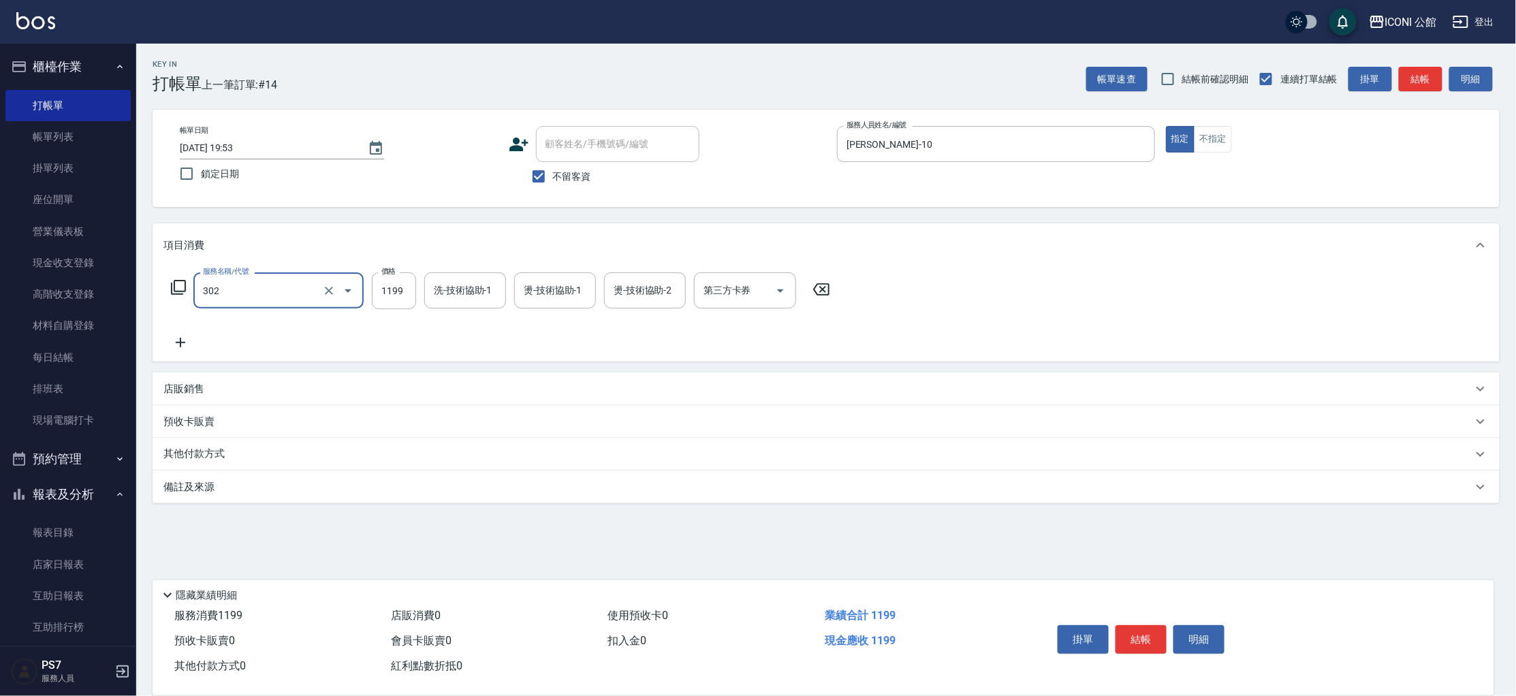
type input "設計燙髮(302)"
type input "1480"
type input "Tim-21"
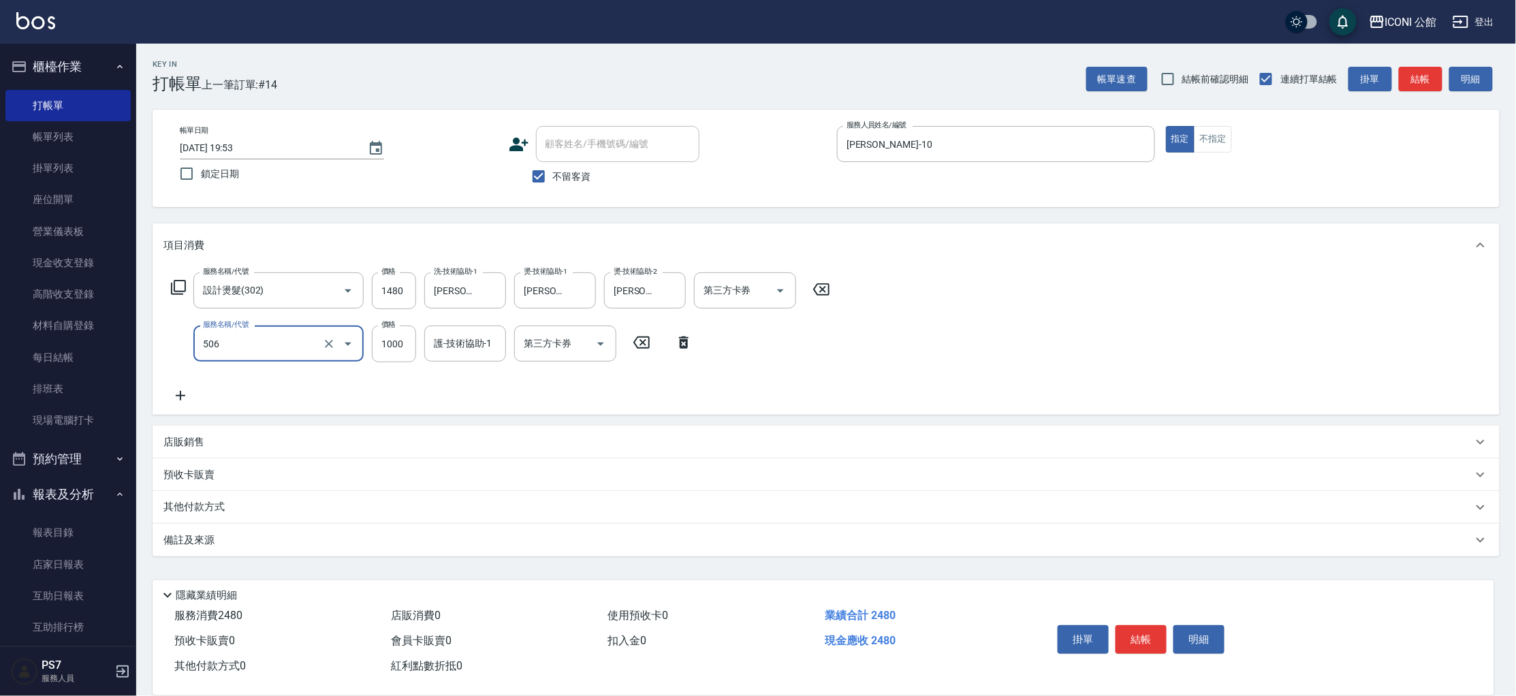
type input "DD急救護髮(506)"
type input "800"
type input "Tim-21"
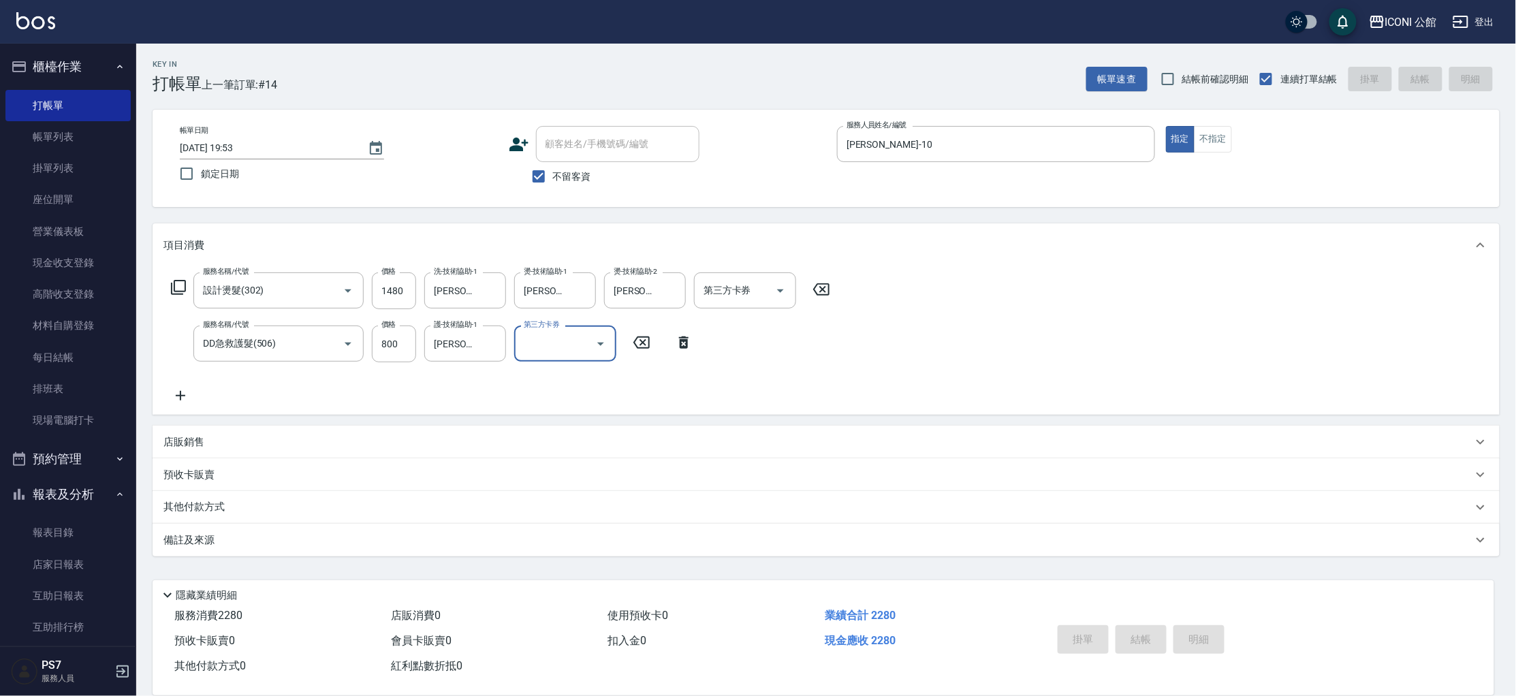
type input "2025/08/12 19:54"
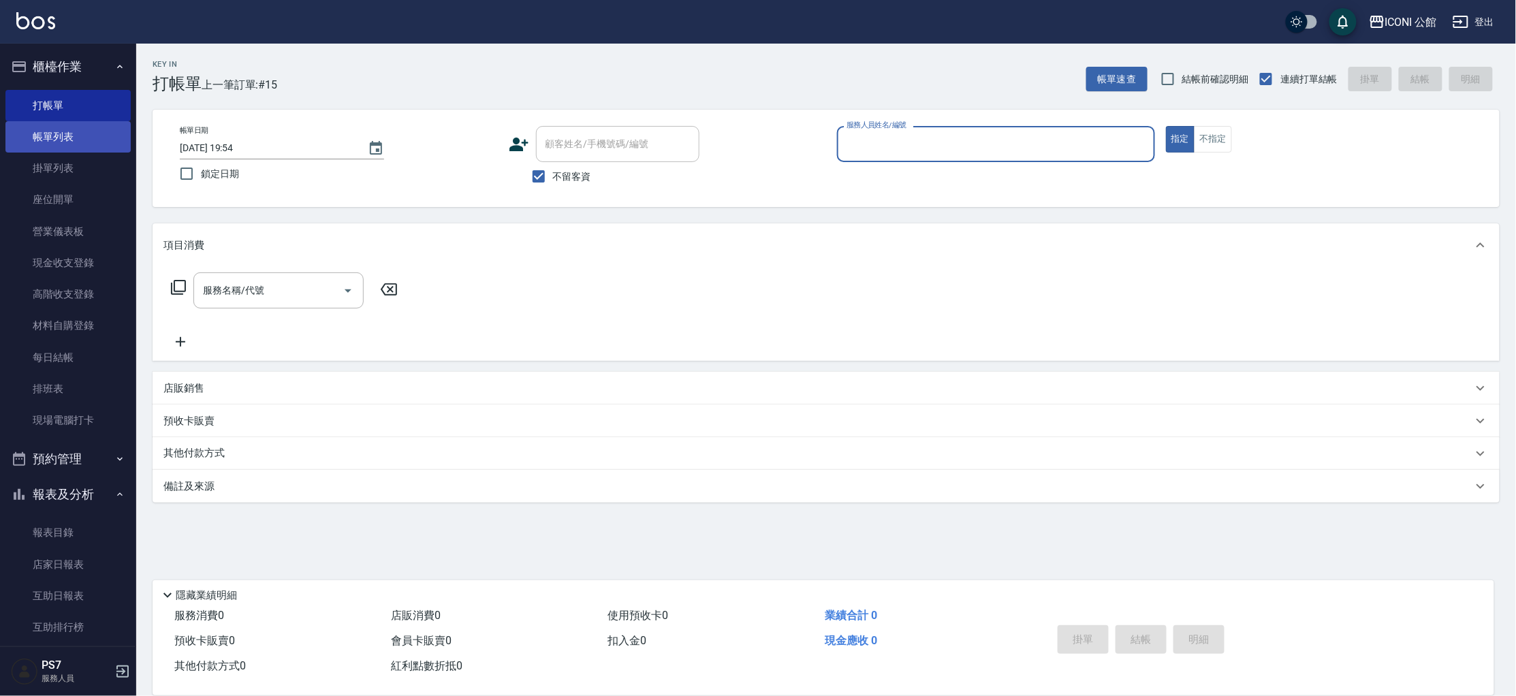
click at [82, 140] on link "帳單列表" at bounding box center [67, 136] width 125 height 31
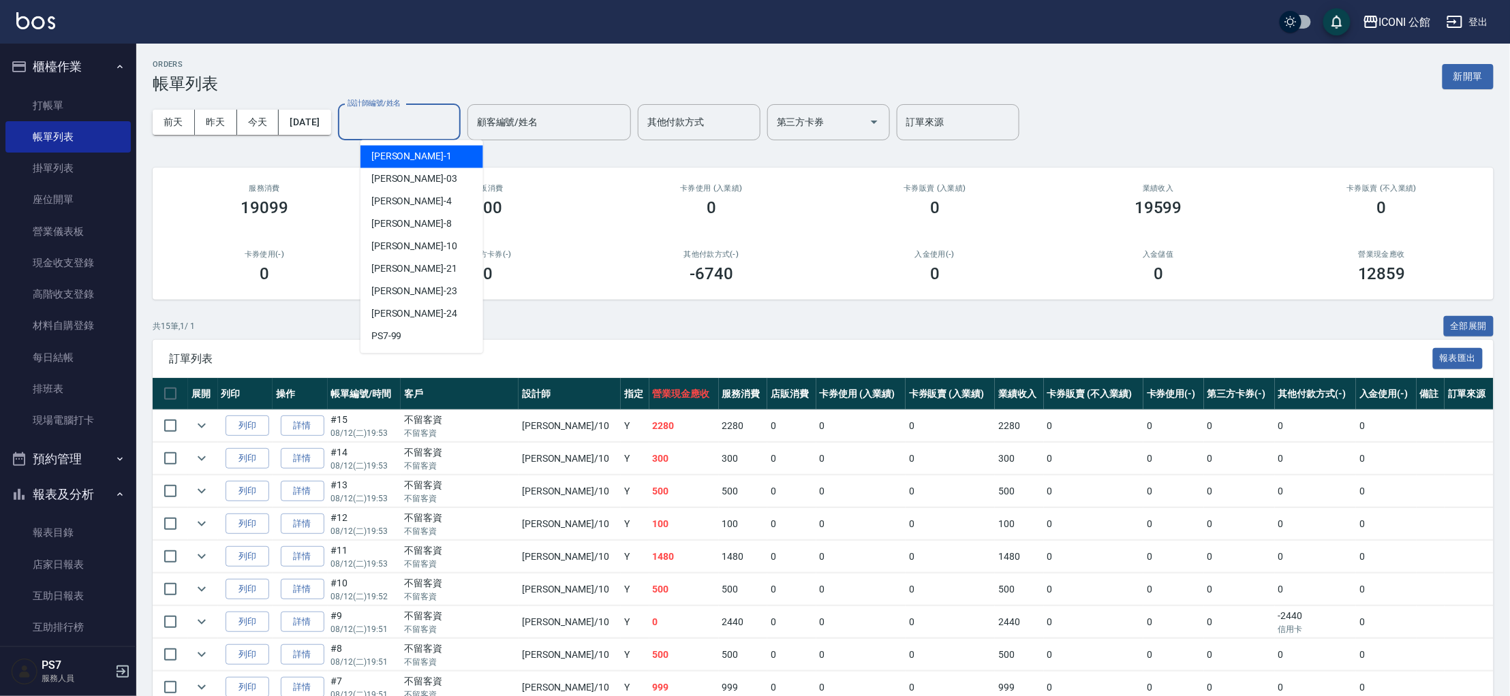
click at [392, 119] on input "設計師編號/姓名" at bounding box center [399, 122] width 110 height 24
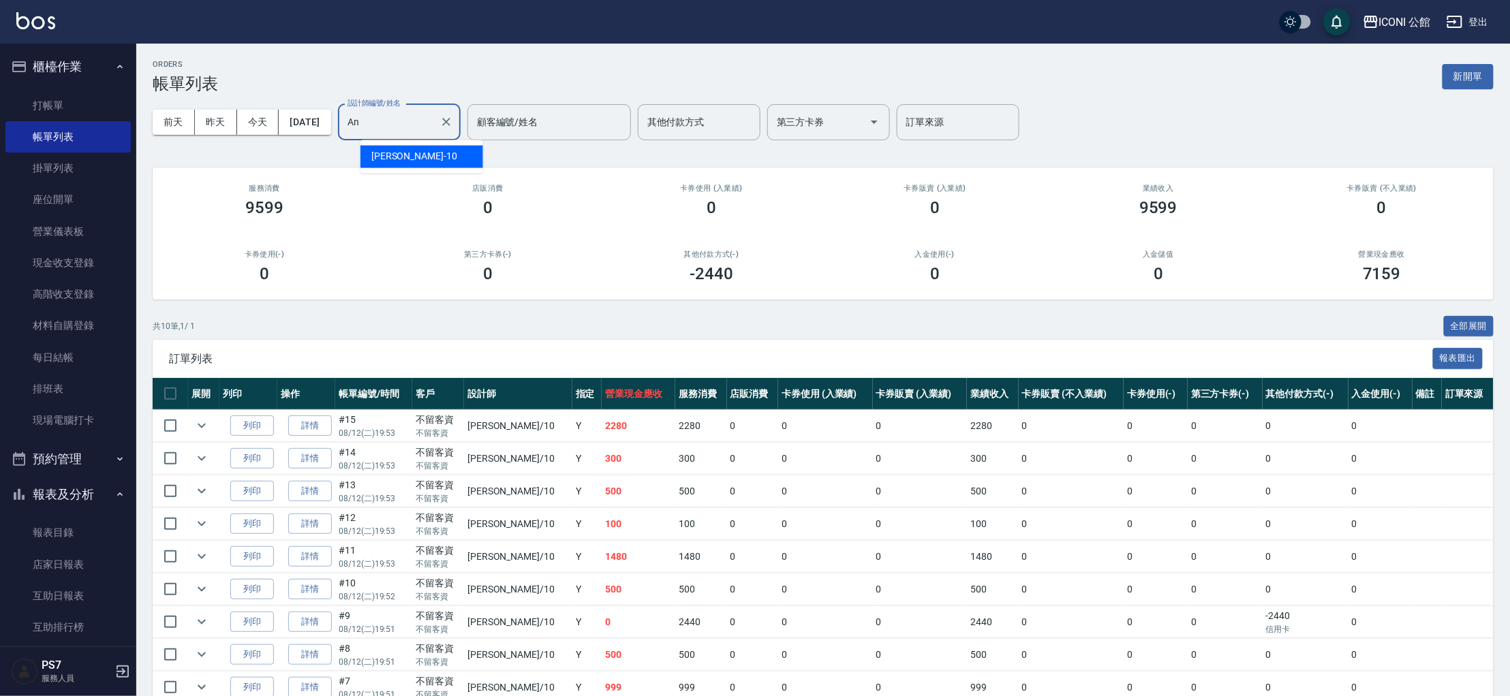
type input "A"
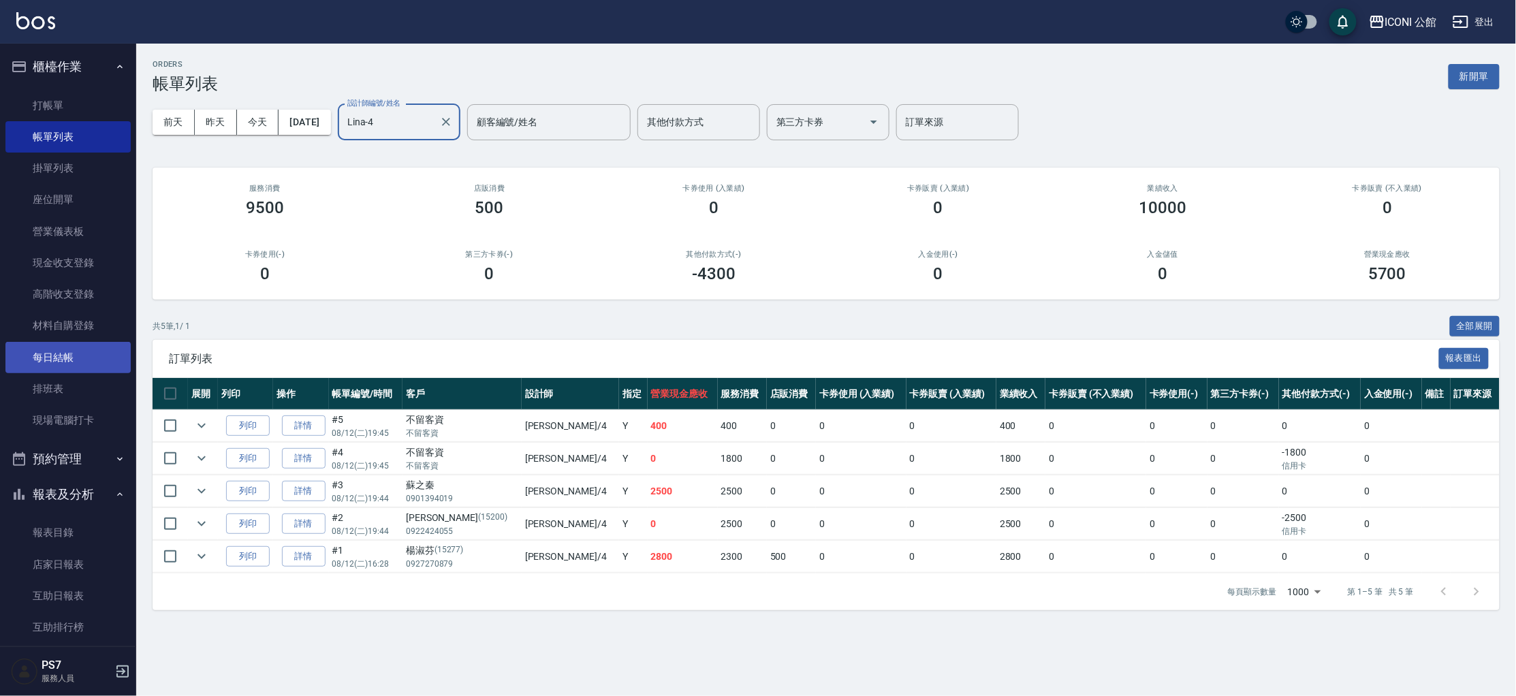
type input "Lina-4"
click at [81, 364] on link "每日結帳" at bounding box center [67, 357] width 125 height 31
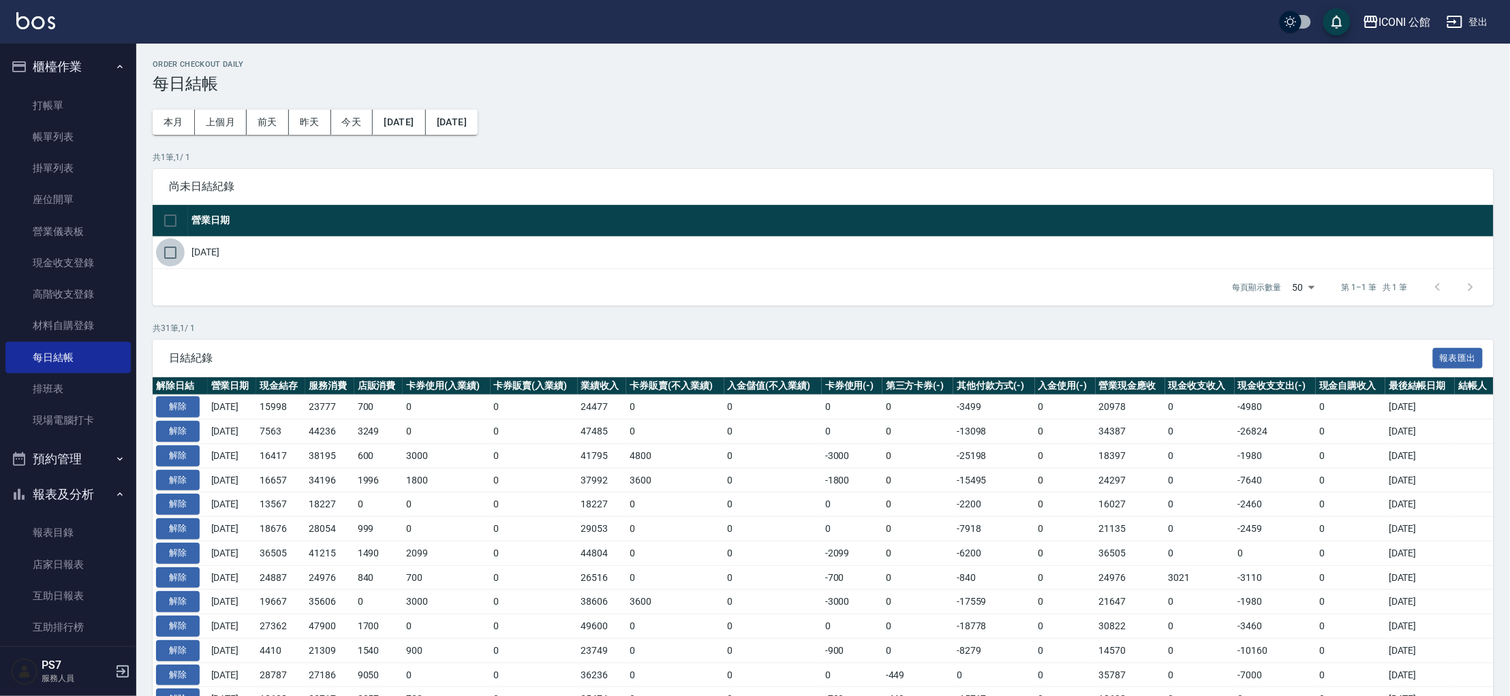
click at [164, 251] on input "checkbox" at bounding box center [170, 252] width 29 height 29
checkbox input "true"
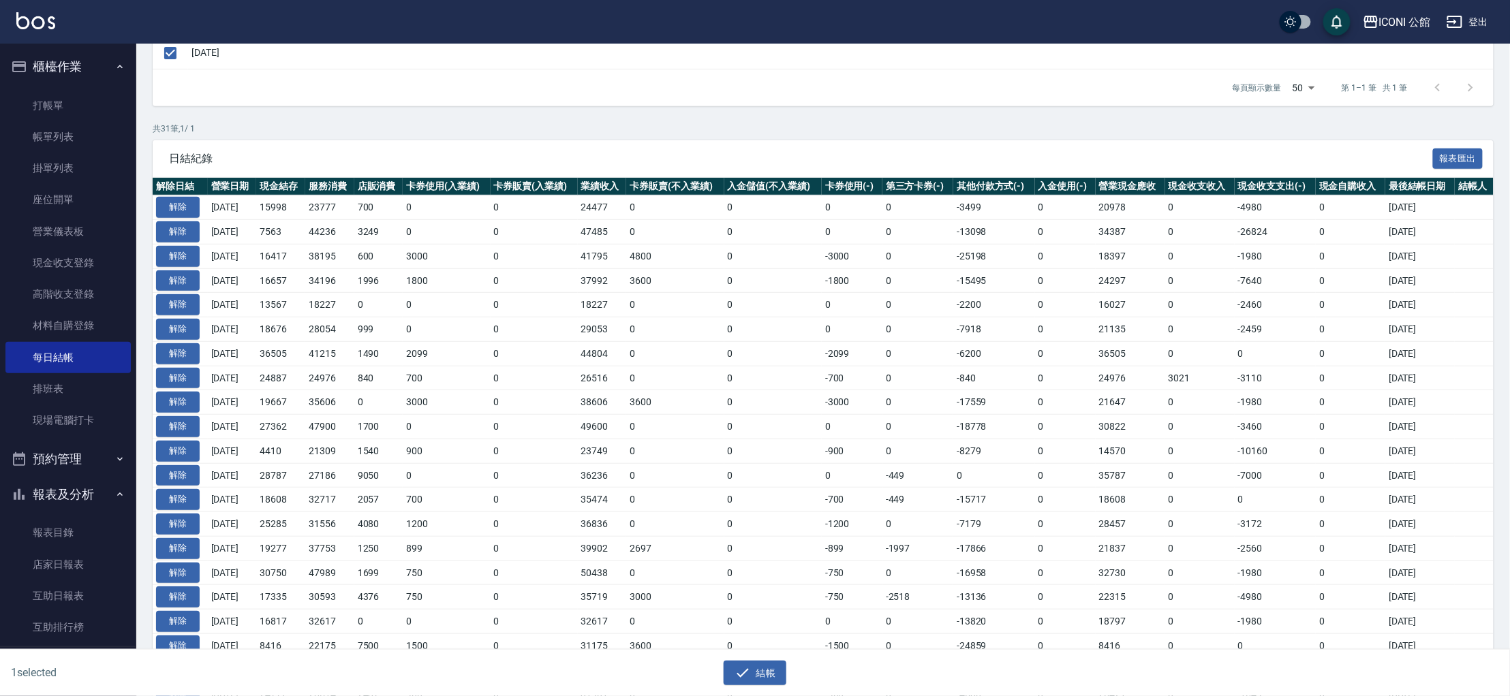
scroll to position [200, 0]
click at [762, 674] on button "結帳" at bounding box center [754, 673] width 63 height 25
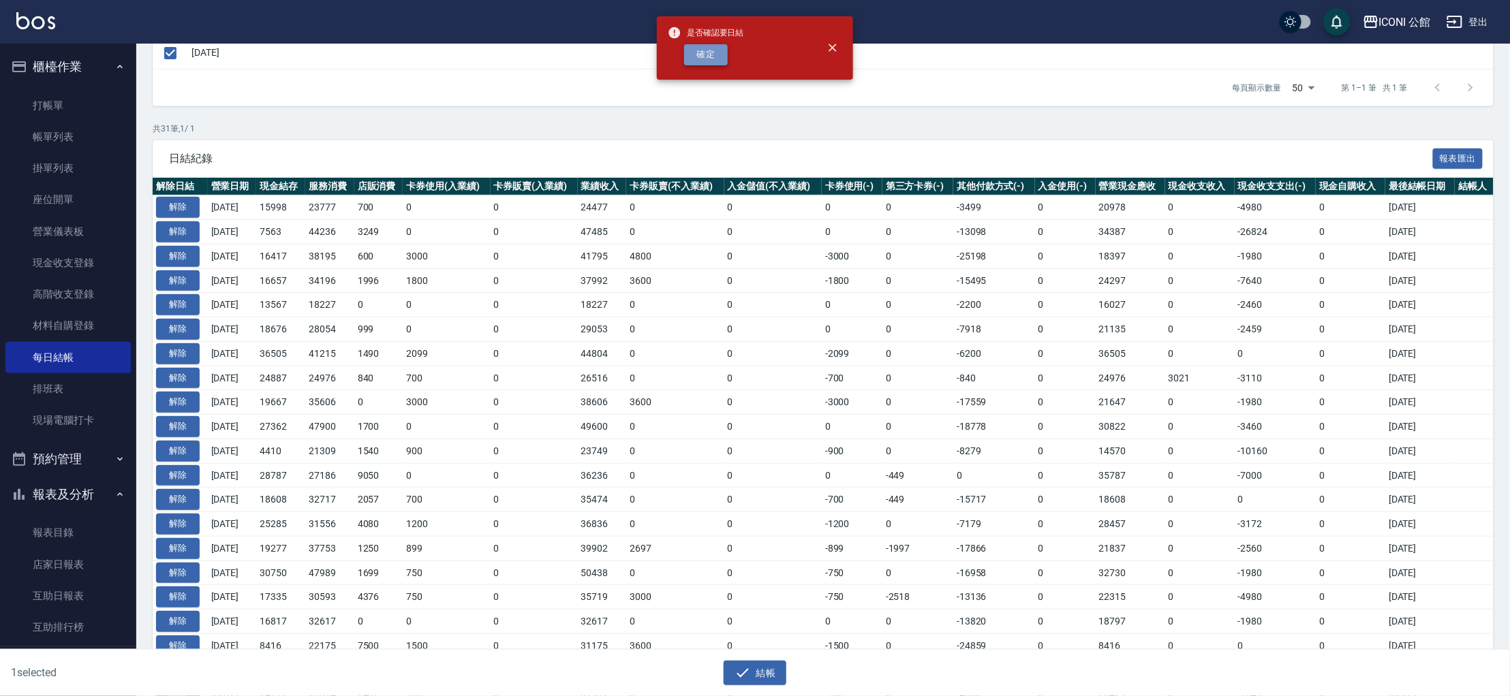
click at [711, 57] on button "確定" at bounding box center [706, 54] width 44 height 21
checkbox input "false"
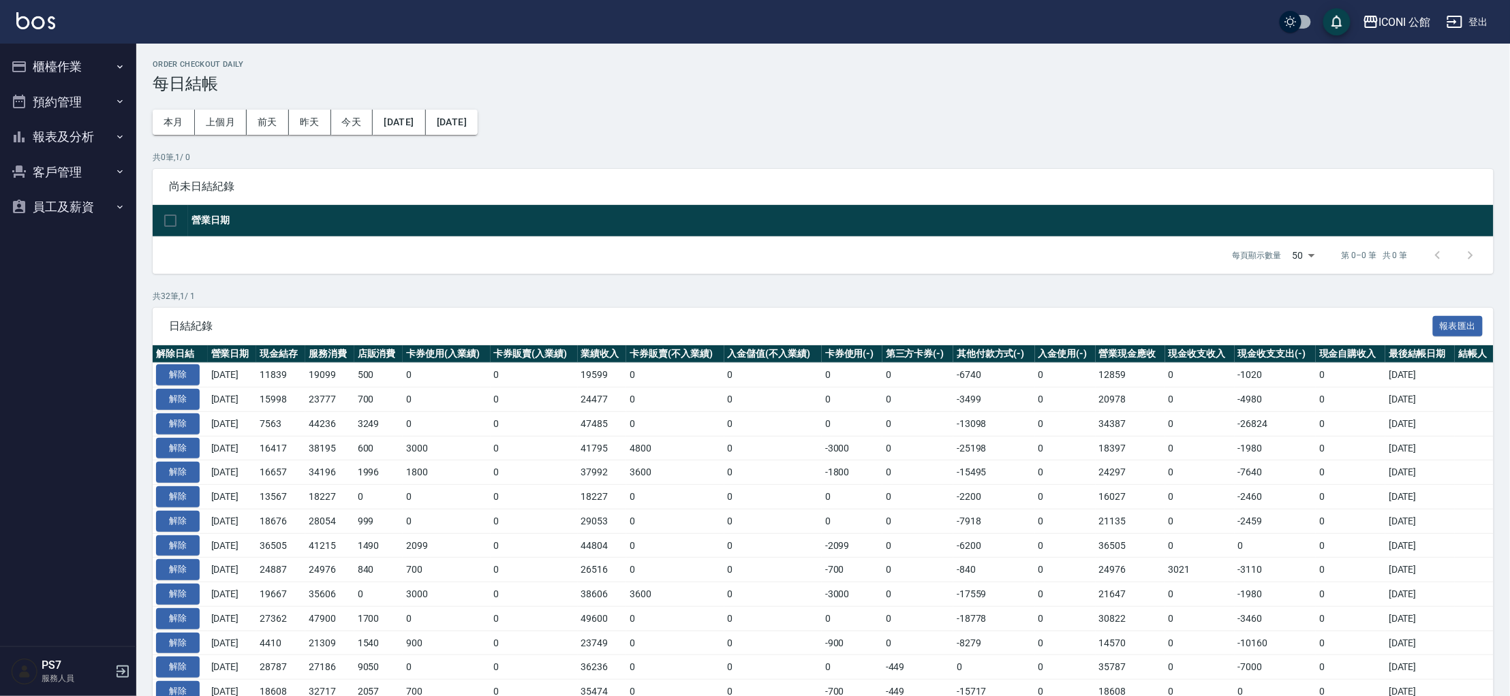
click at [77, 138] on button "報表及分析" at bounding box center [67, 136] width 125 height 35
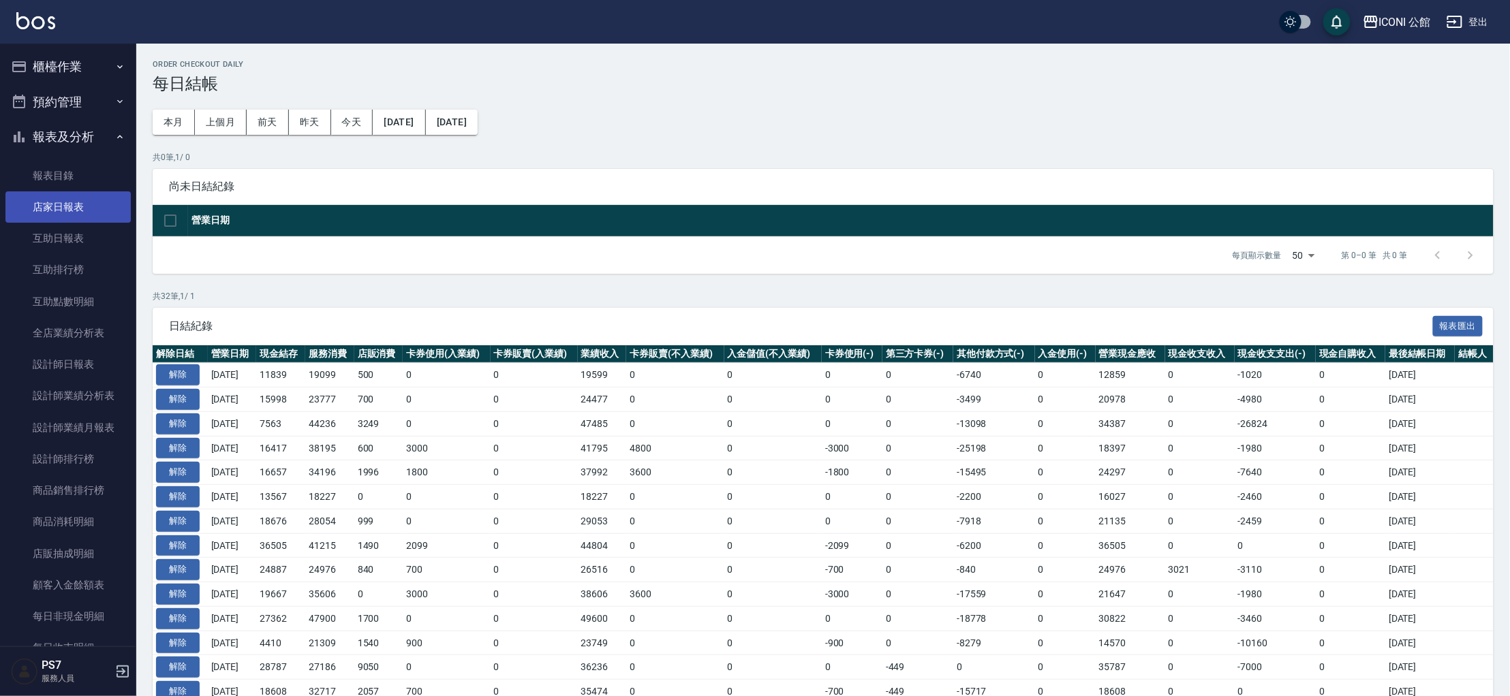
click at [75, 202] on link "店家日報表" at bounding box center [67, 206] width 125 height 31
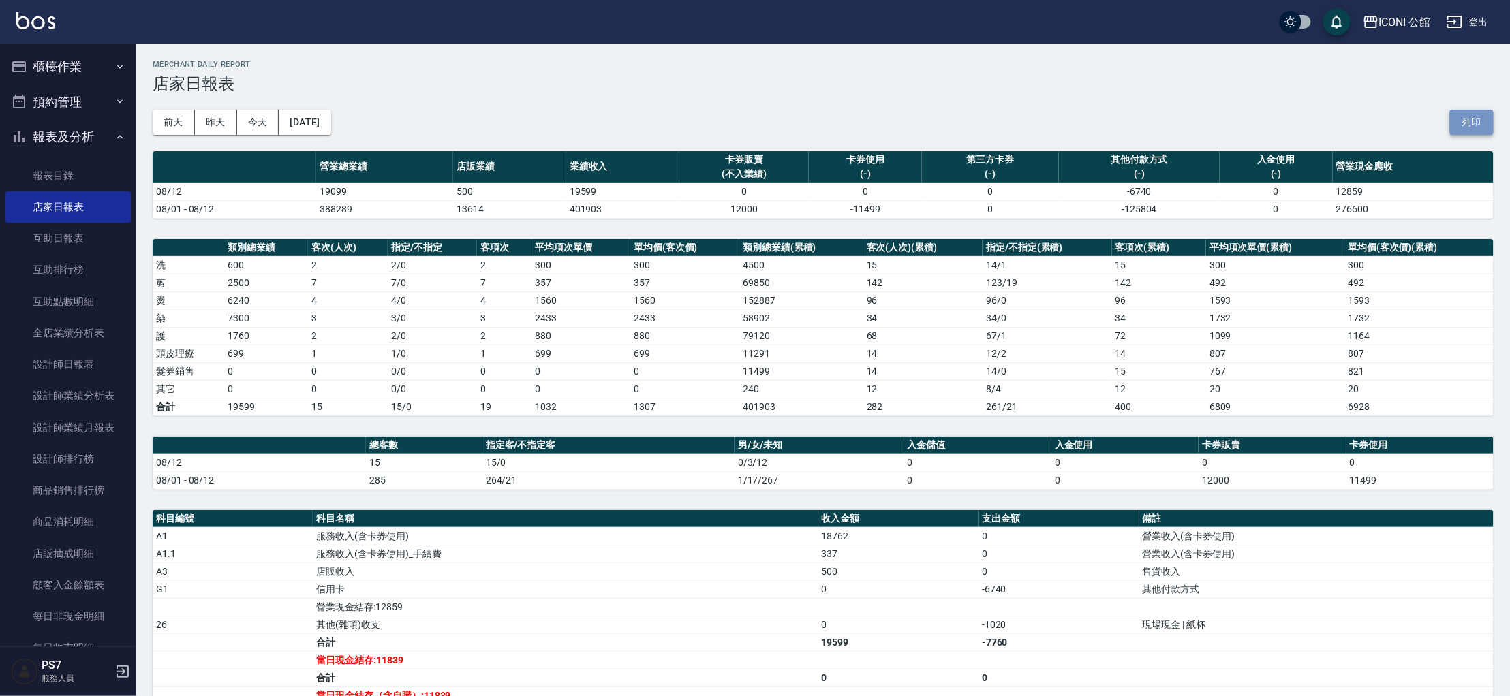
click at [1474, 124] on button "列印" at bounding box center [1472, 122] width 44 height 25
click at [100, 458] on link "設計師排行榜" at bounding box center [67, 458] width 125 height 31
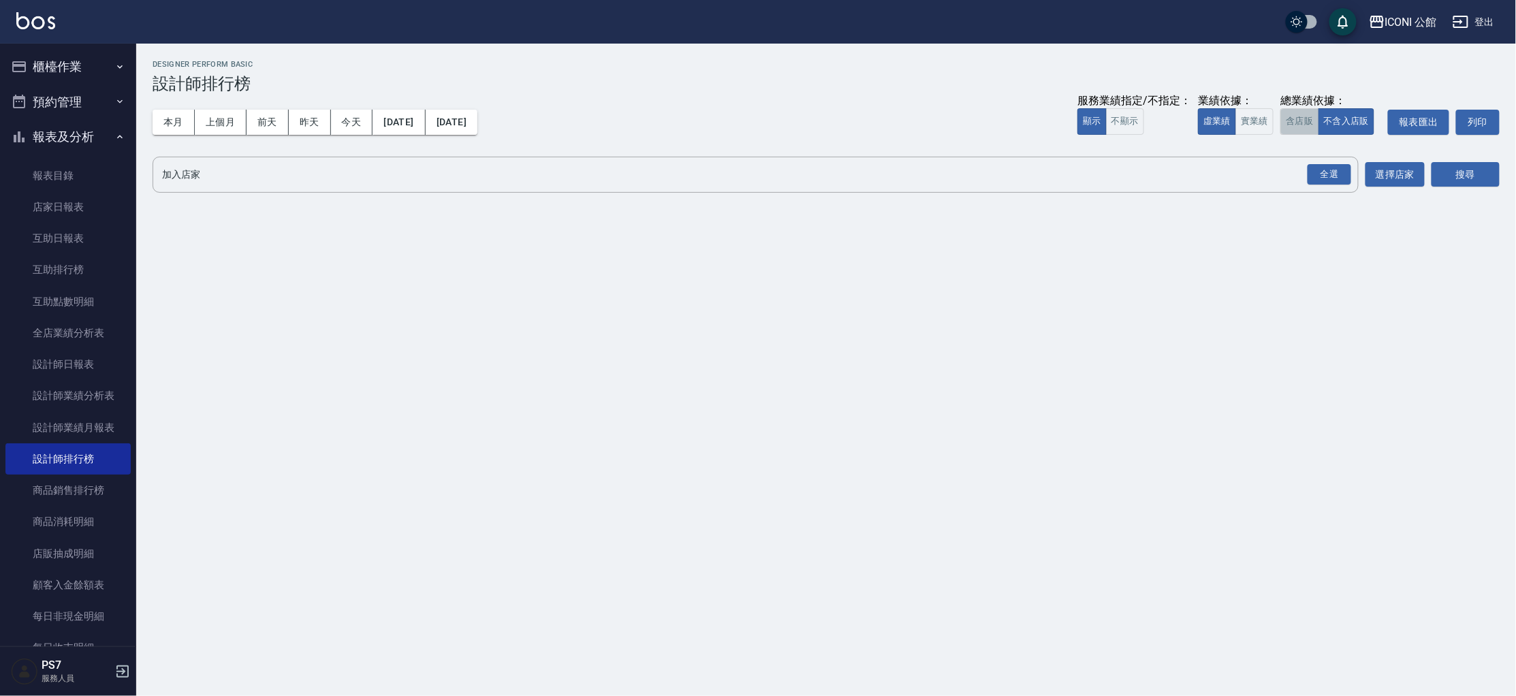
click at [1309, 125] on button "含店販" at bounding box center [1300, 121] width 38 height 27
click at [1337, 179] on div "全選" at bounding box center [1330, 174] width 44 height 21
click at [1467, 184] on button "搜尋" at bounding box center [1466, 175] width 68 height 25
